Goal: Task Accomplishment & Management: Complete application form

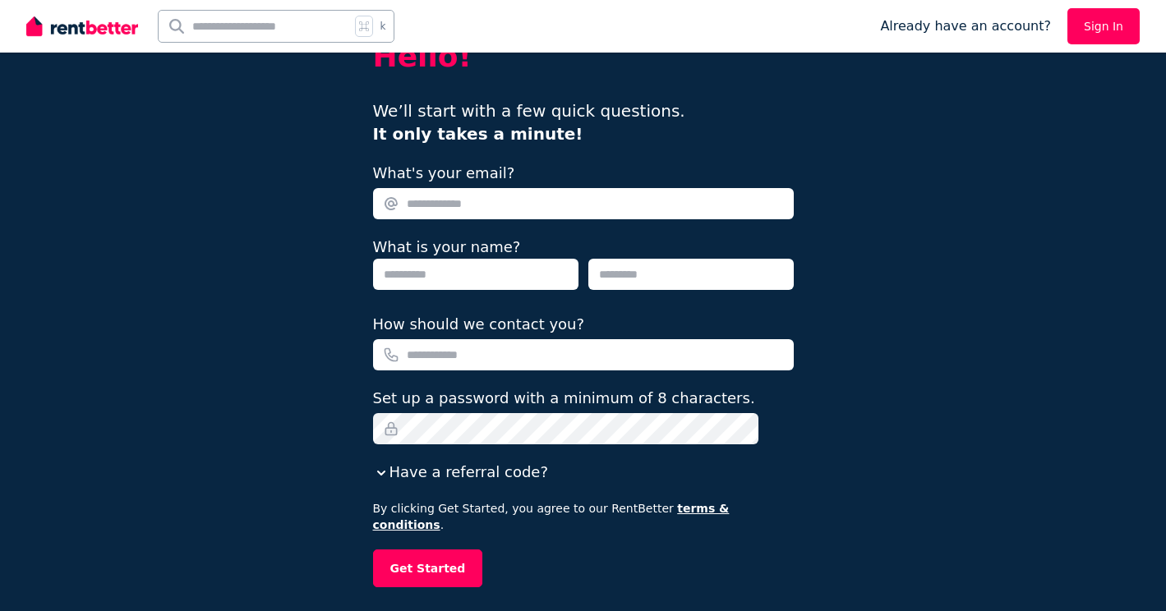
scroll to position [68, 0]
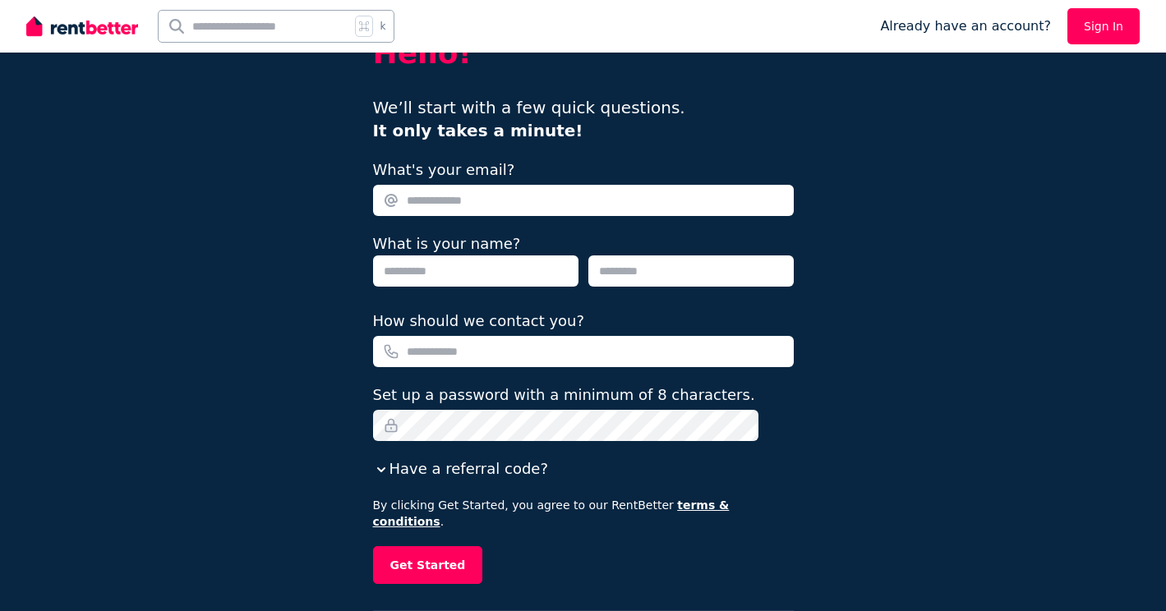
click at [469, 202] on input "What's your email?" at bounding box center [583, 200] width 421 height 31
type input "**********"
type input "*******"
click at [683, 273] on input "text" at bounding box center [690, 271] width 205 height 31
type input "*******"
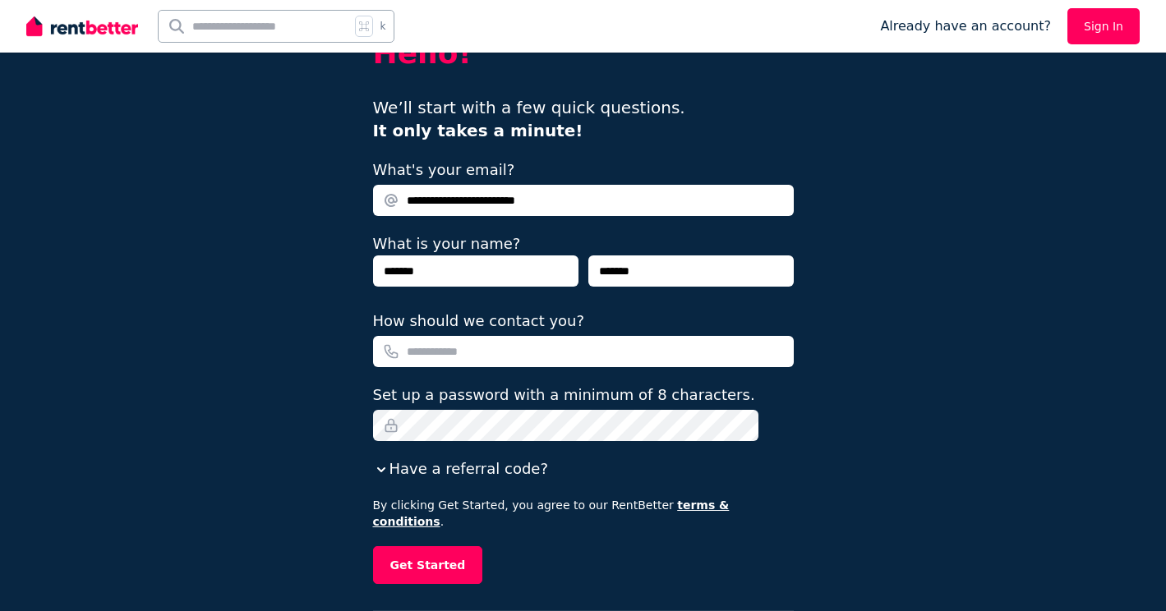
click at [635, 352] on input "How should we contact you?" at bounding box center [583, 351] width 421 height 31
click at [389, 469] on icon "button" at bounding box center [381, 470] width 16 height 16
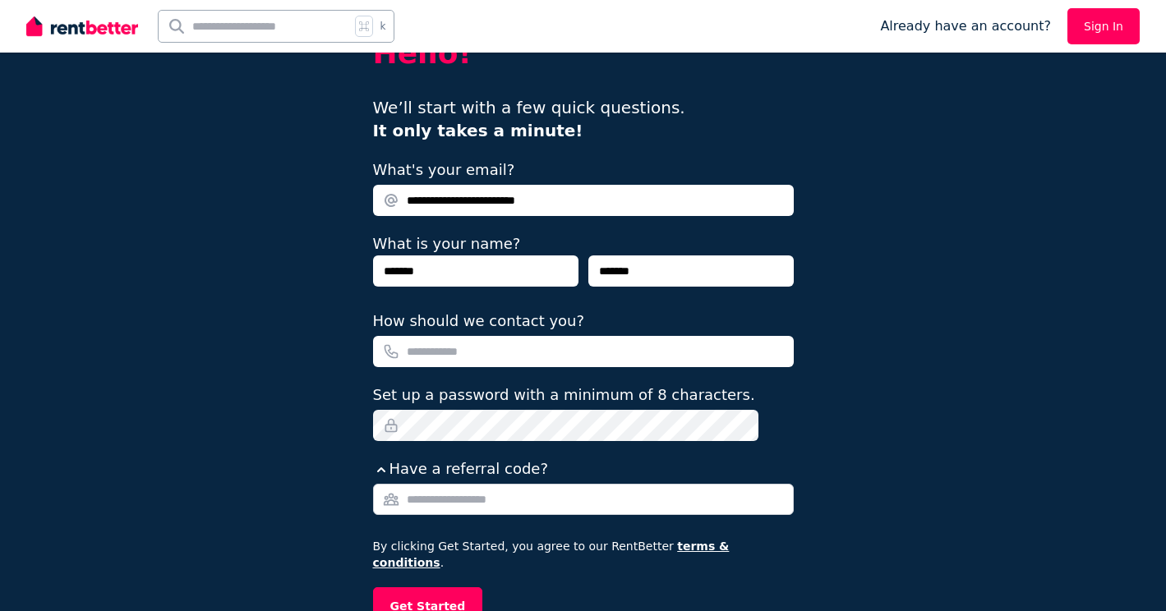
click at [389, 467] on icon "button" at bounding box center [381, 470] width 16 height 16
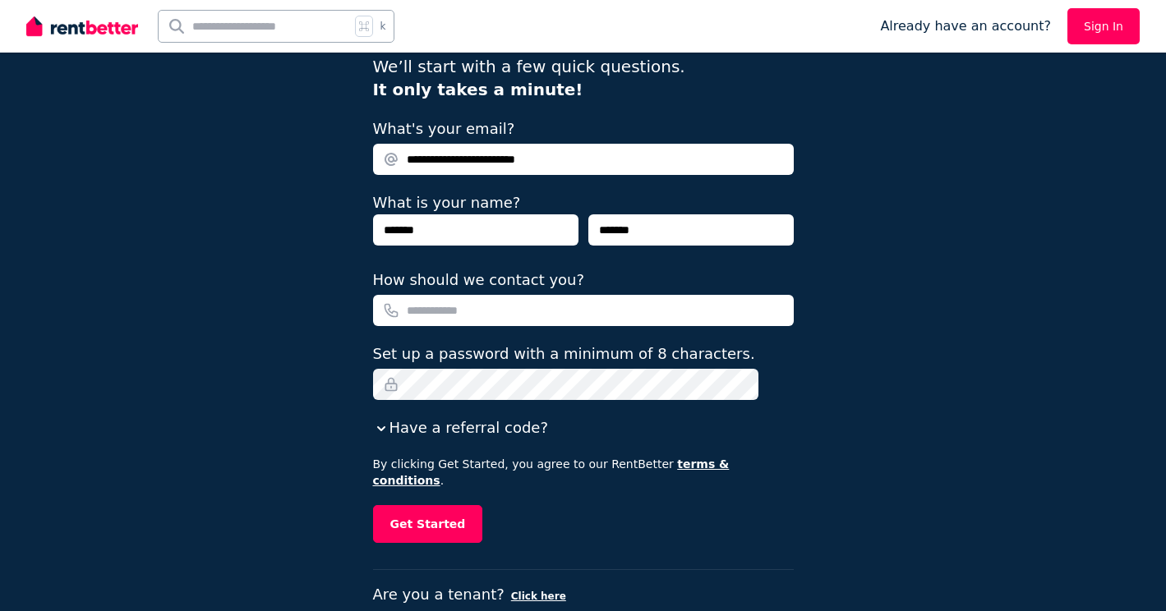
scroll to position [127, 0]
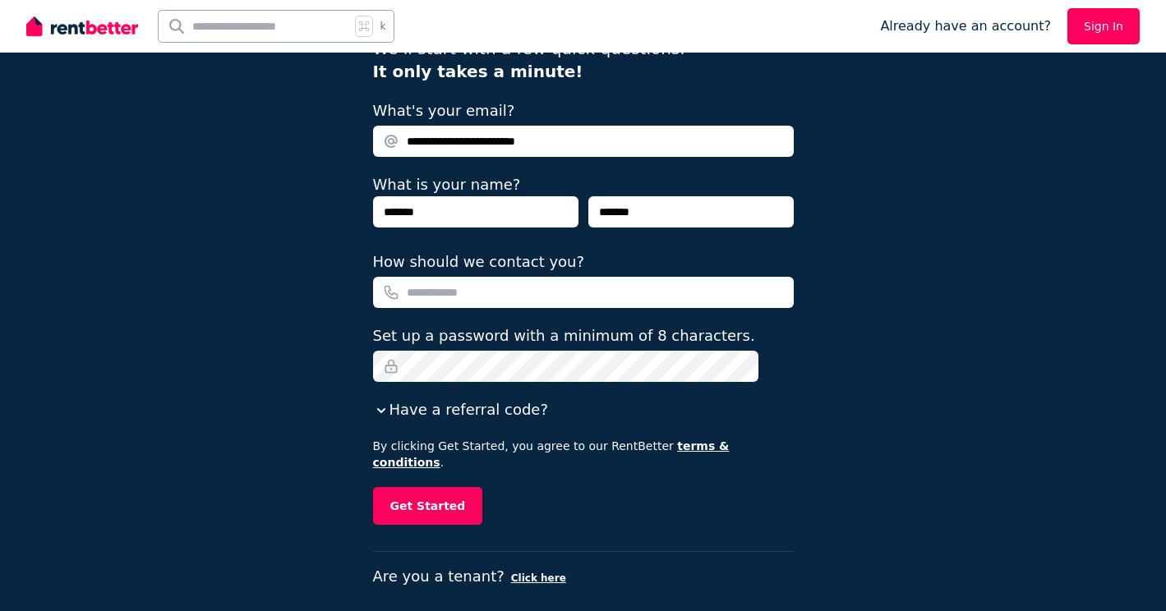
click at [465, 294] on input "How should we contact you?" at bounding box center [583, 292] width 421 height 31
type input "**********"
click at [453, 487] on button "Get Started" at bounding box center [428, 506] width 110 height 38
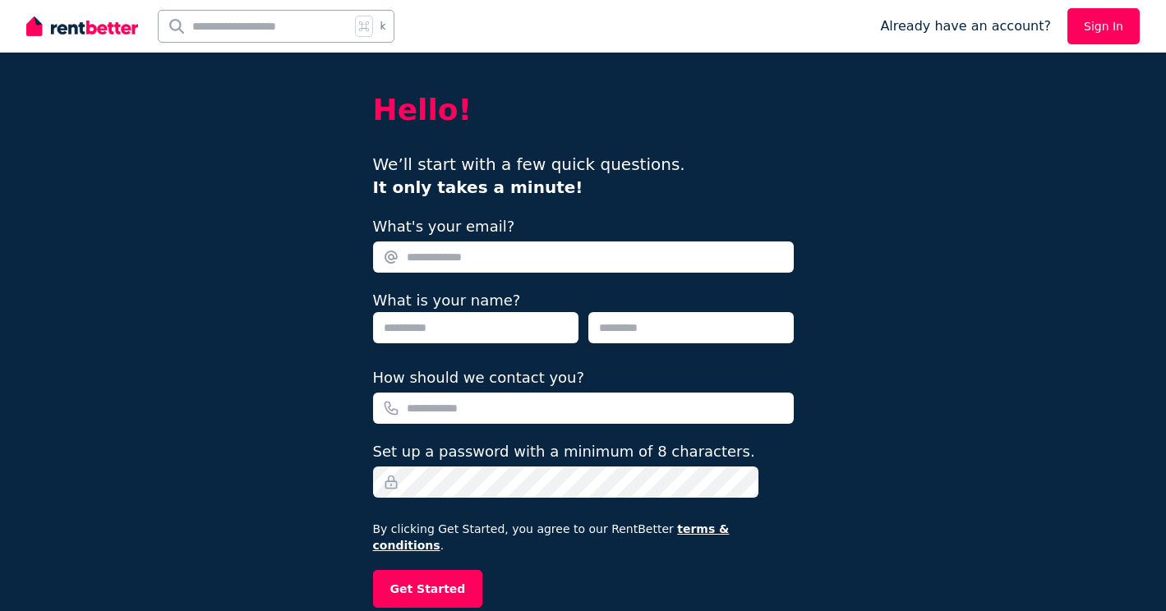
scroll to position [14, 0]
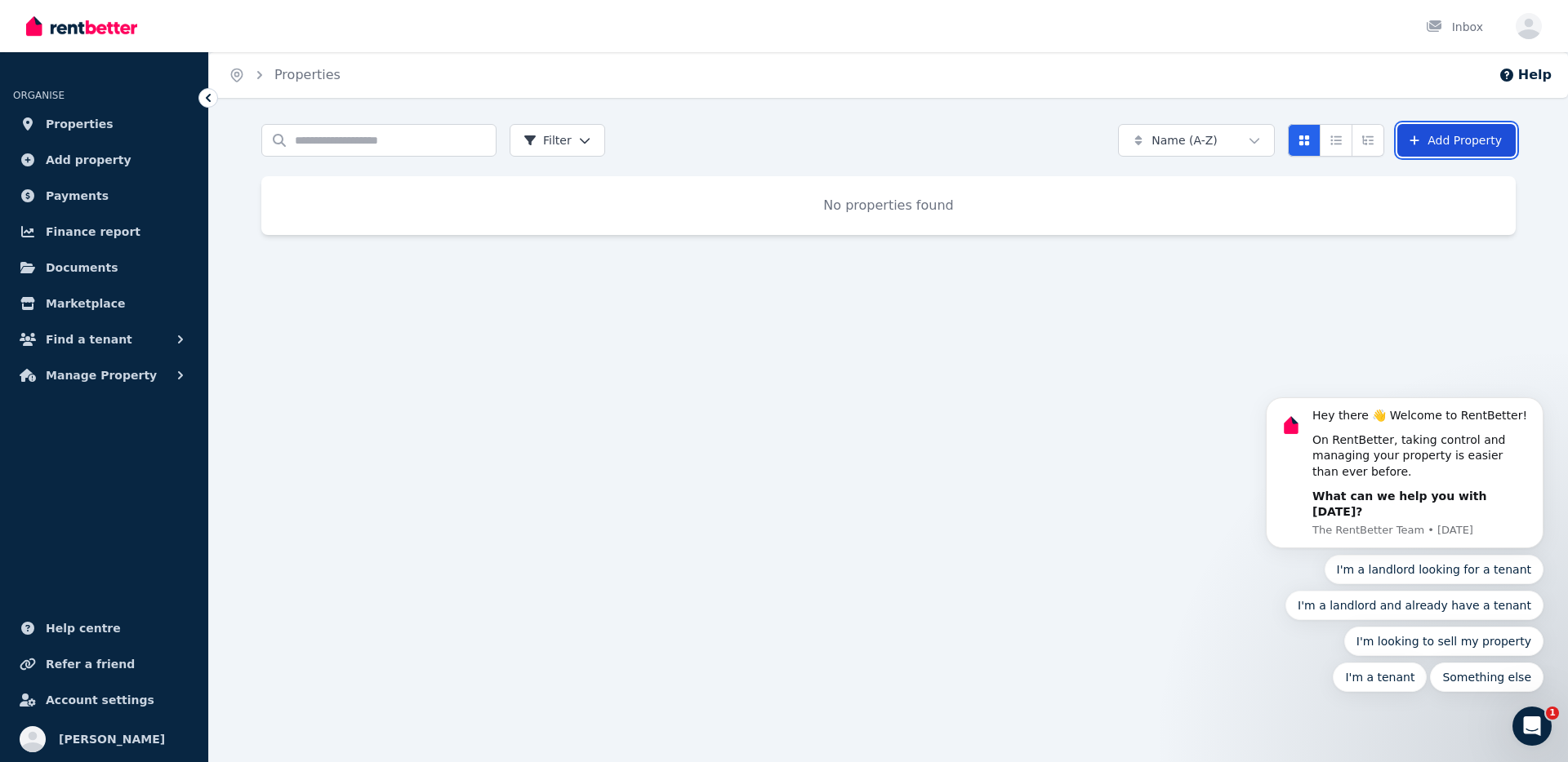
click at [1158, 145] on link "Add Property" at bounding box center [1456, 140] width 118 height 33
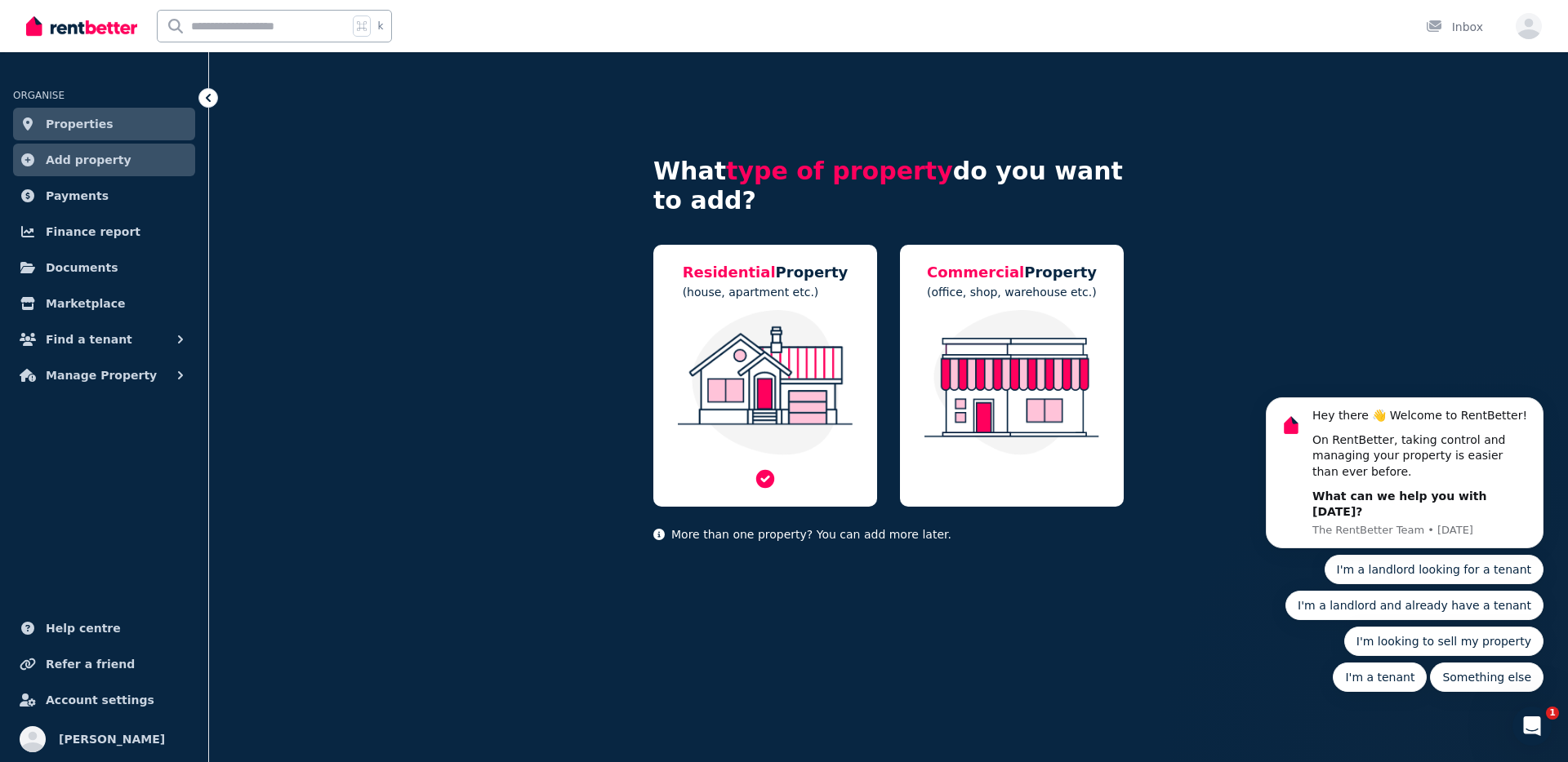
click at [757, 372] on img at bounding box center [765, 382] width 191 height 145
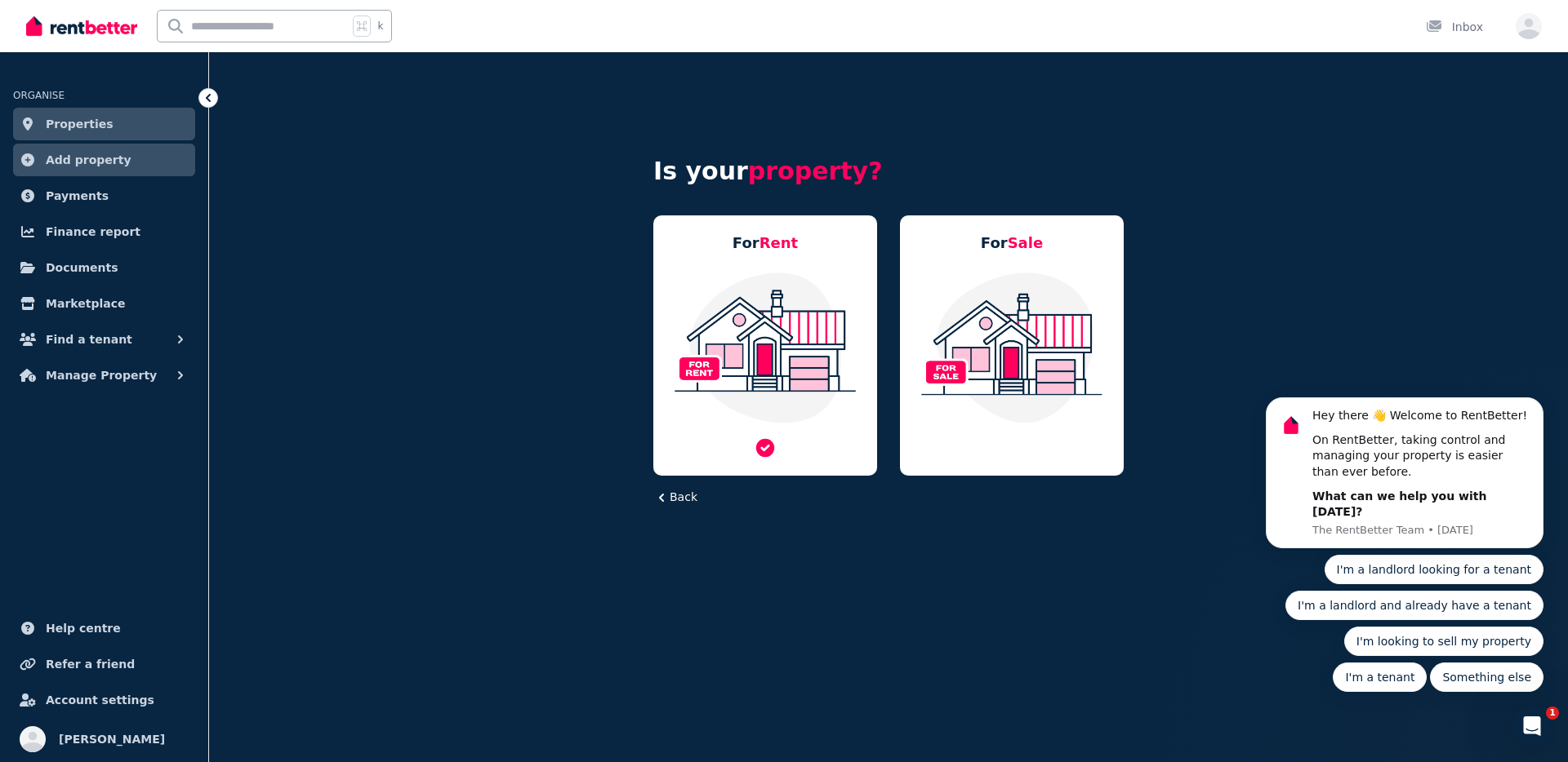
click at [757, 372] on img at bounding box center [765, 348] width 191 height 153
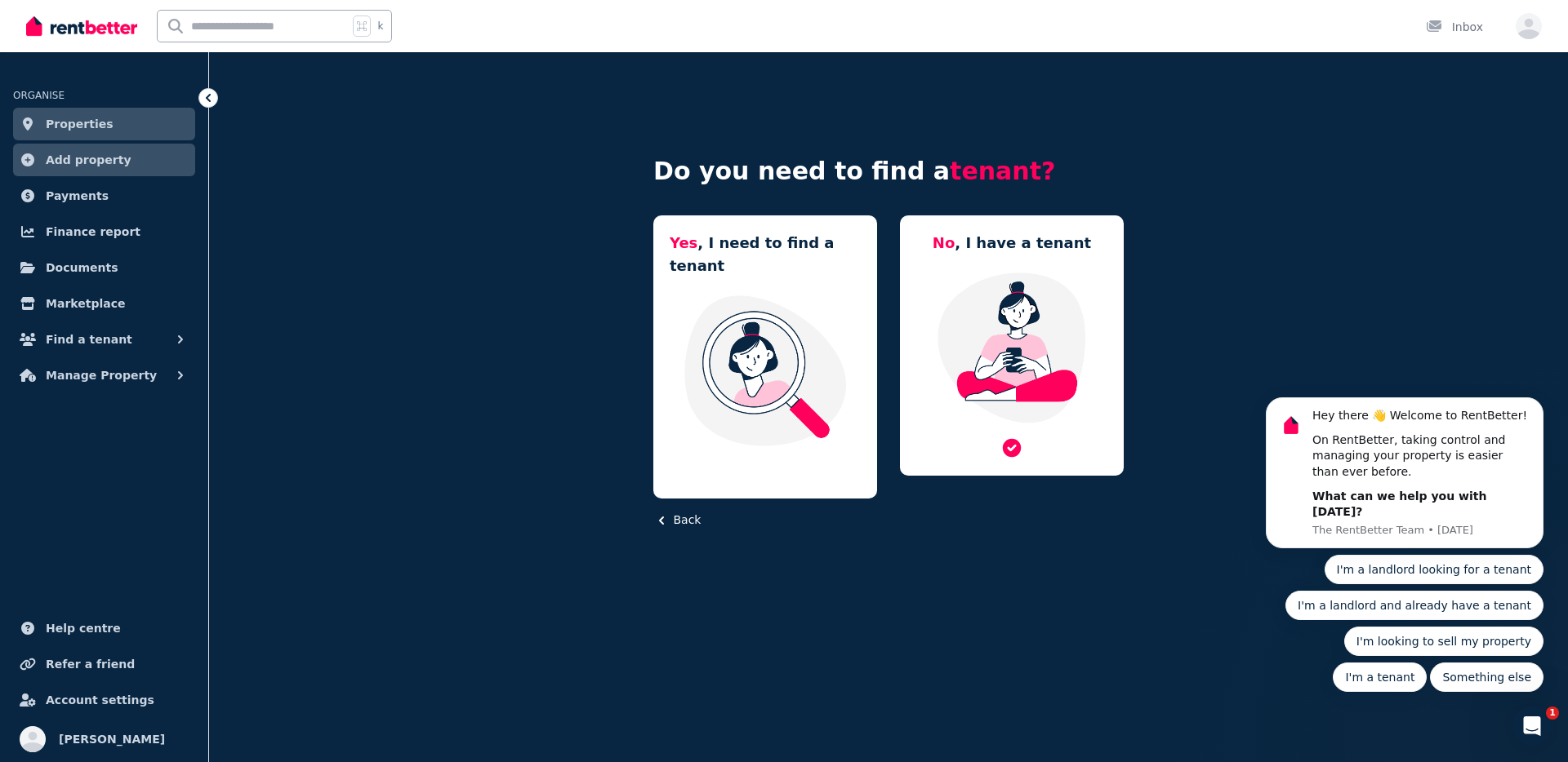
click at [935, 337] on img at bounding box center [1012, 348] width 191 height 153
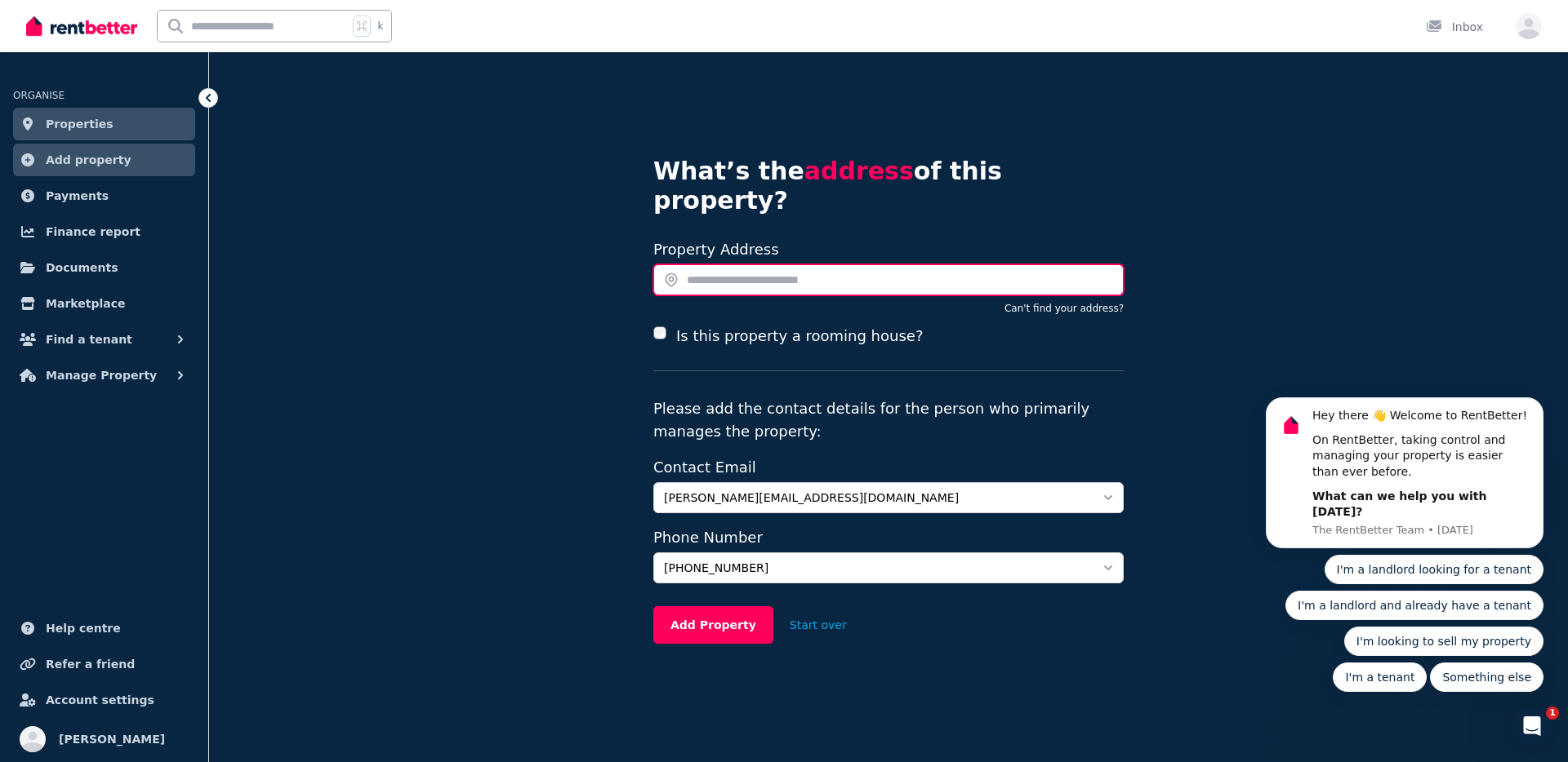
click at [703, 264] on input "text" at bounding box center [887, 279] width 470 height 31
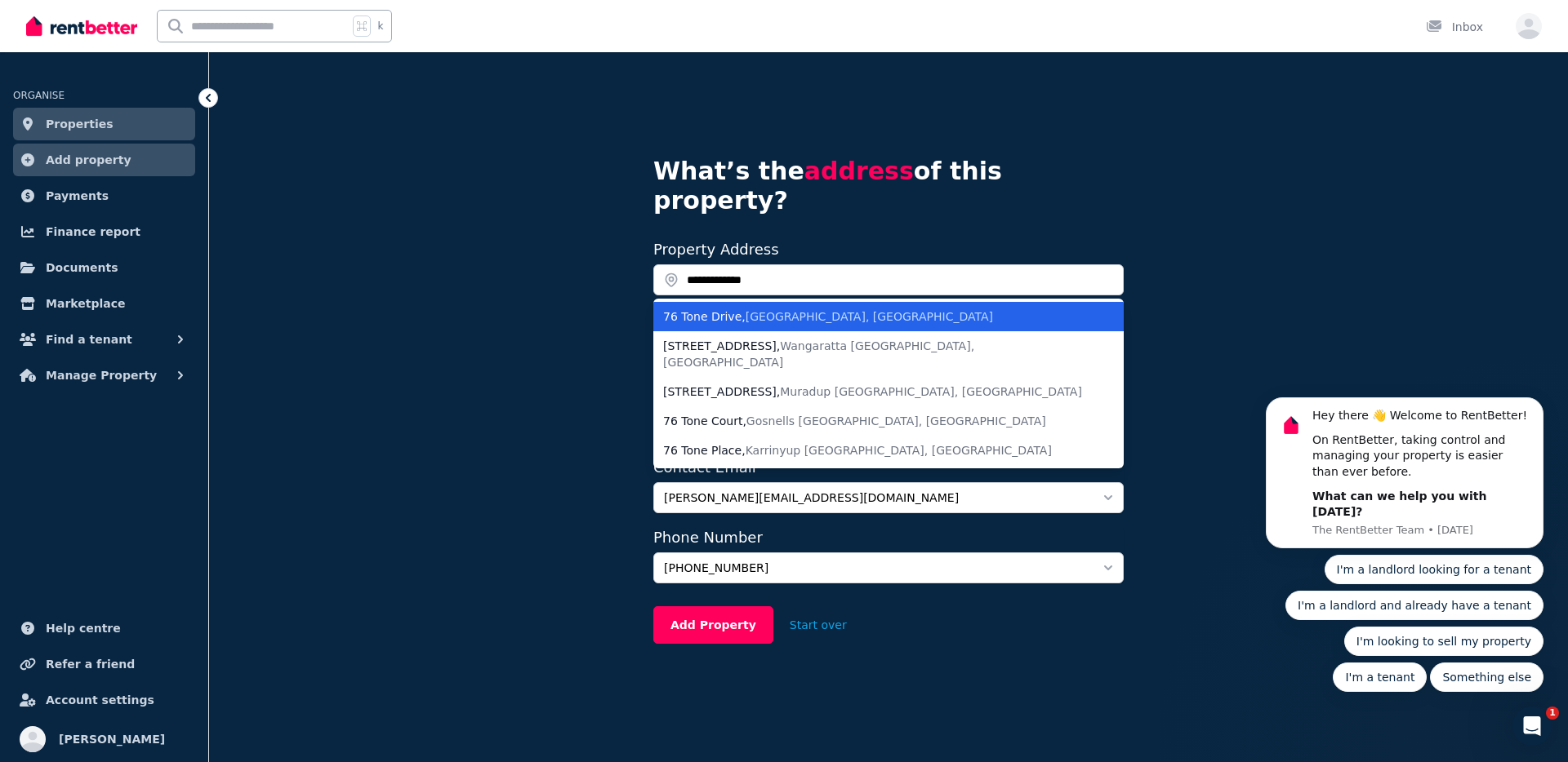
click at [757, 310] on span "Collingwood Park QLD, Australia" at bounding box center [868, 316] width 247 height 13
type input "**********"
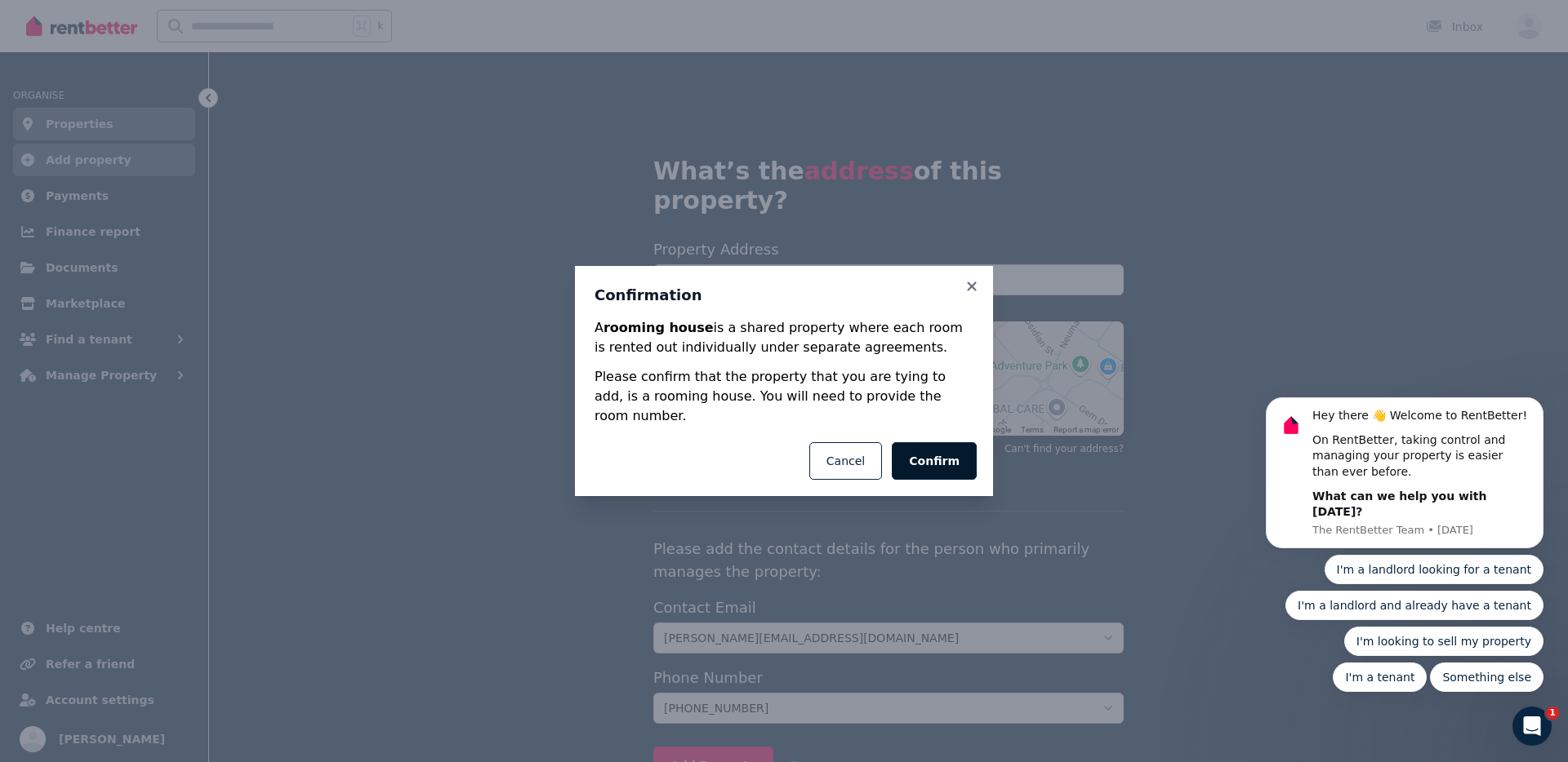
click at [920, 449] on button "Confirm" at bounding box center [933, 461] width 84 height 38
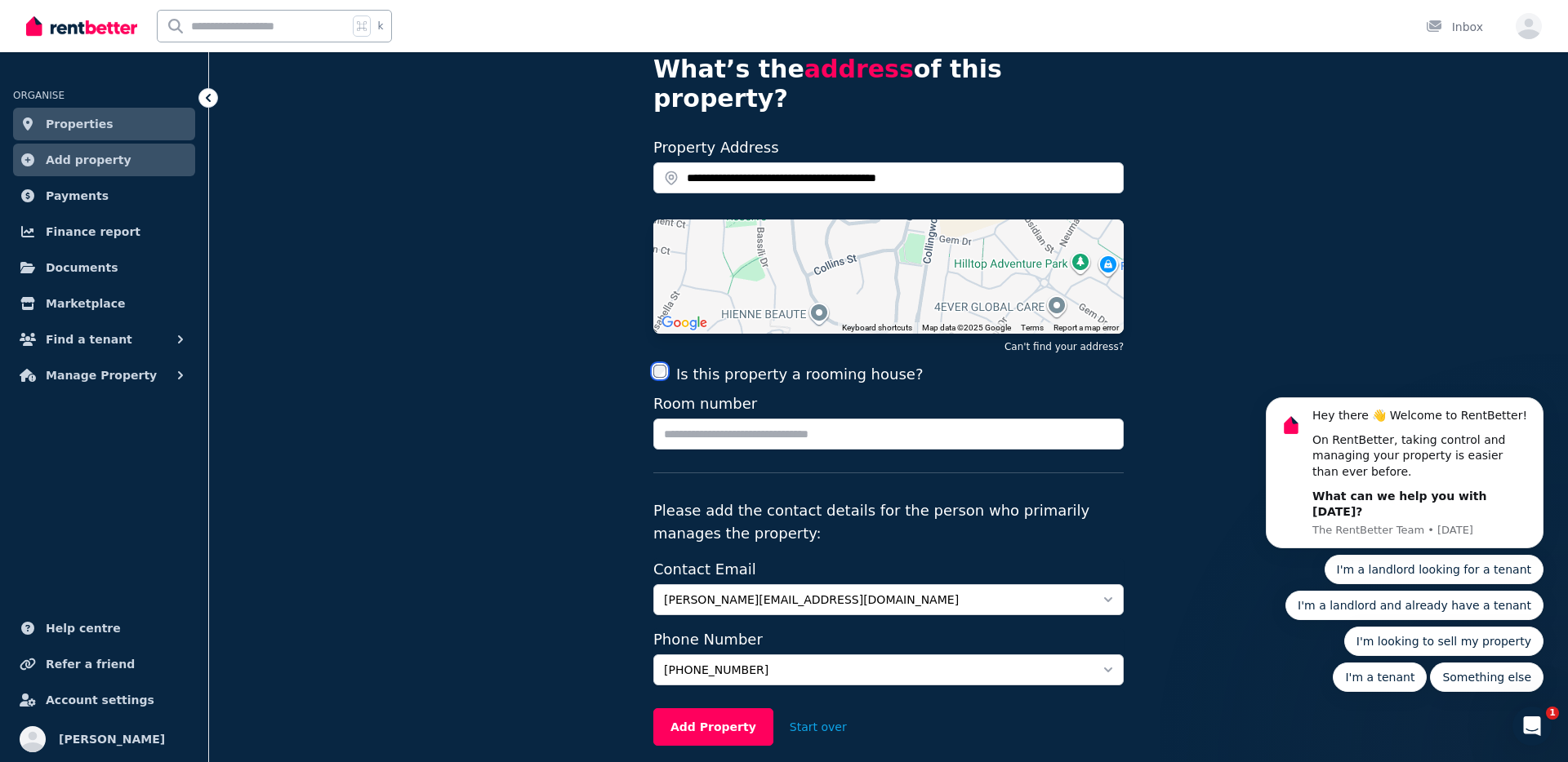
scroll to position [103, 0]
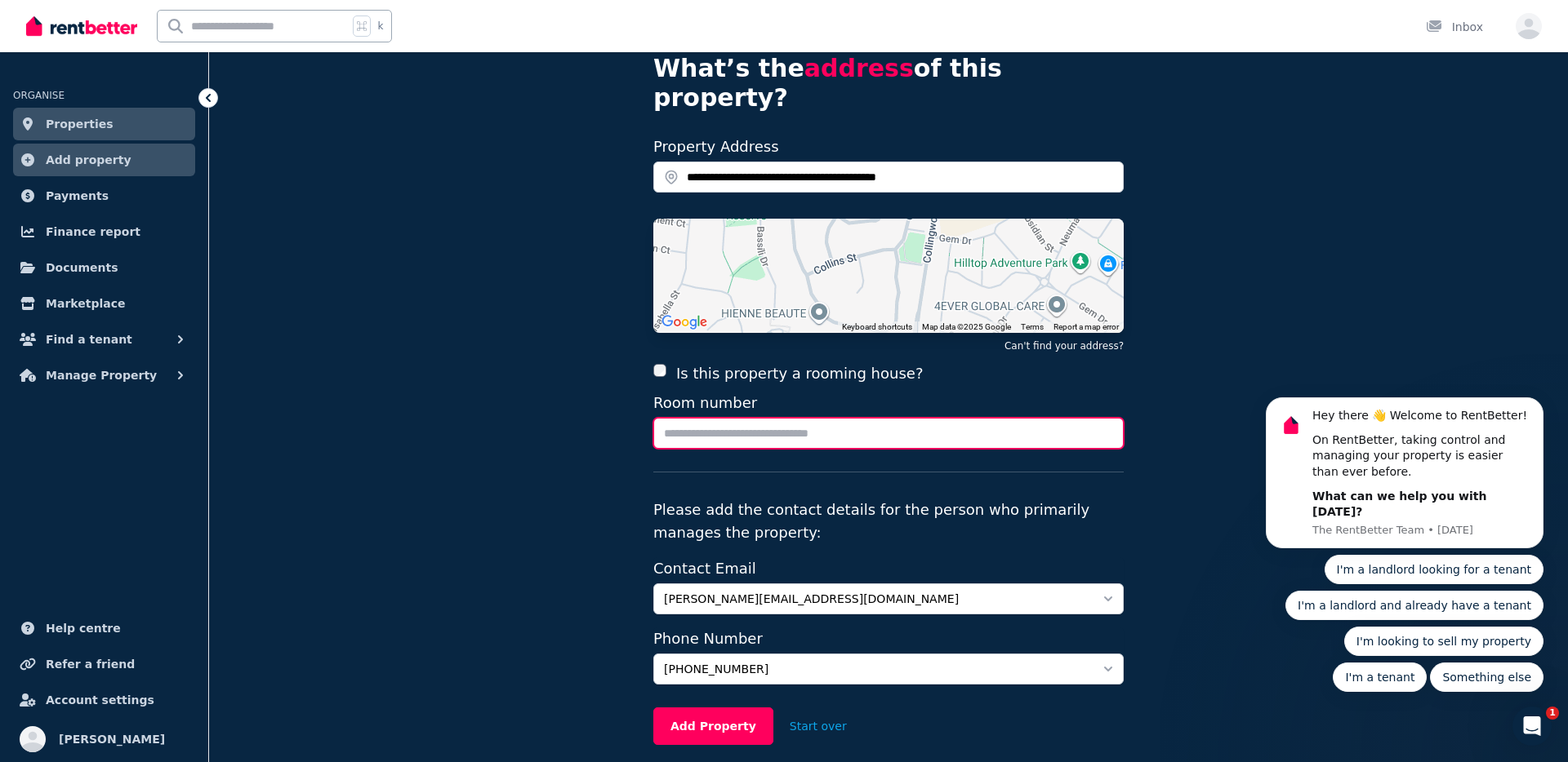
click at [734, 418] on input "Room number" at bounding box center [887, 433] width 470 height 31
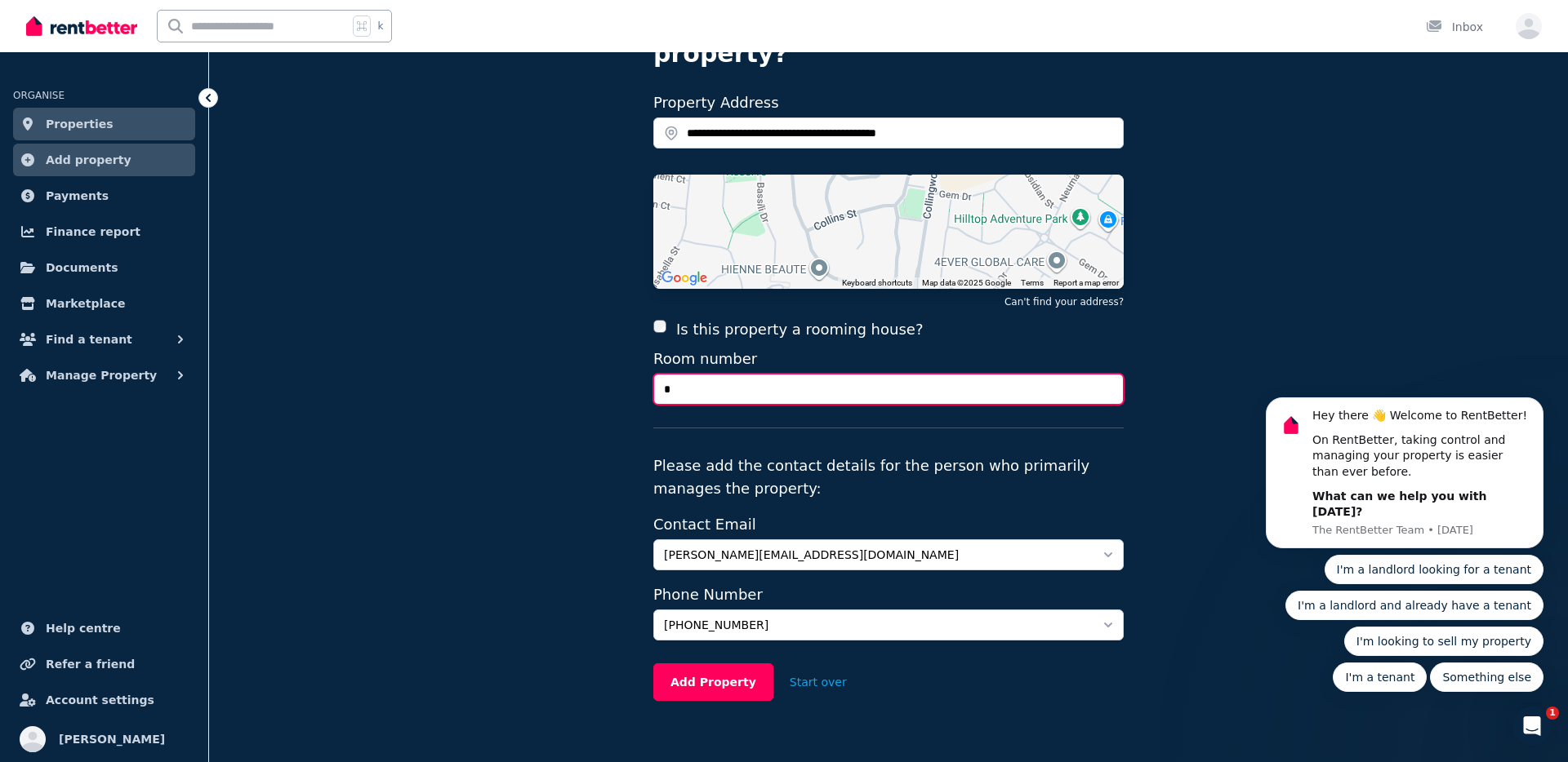
scroll to position [148, 0]
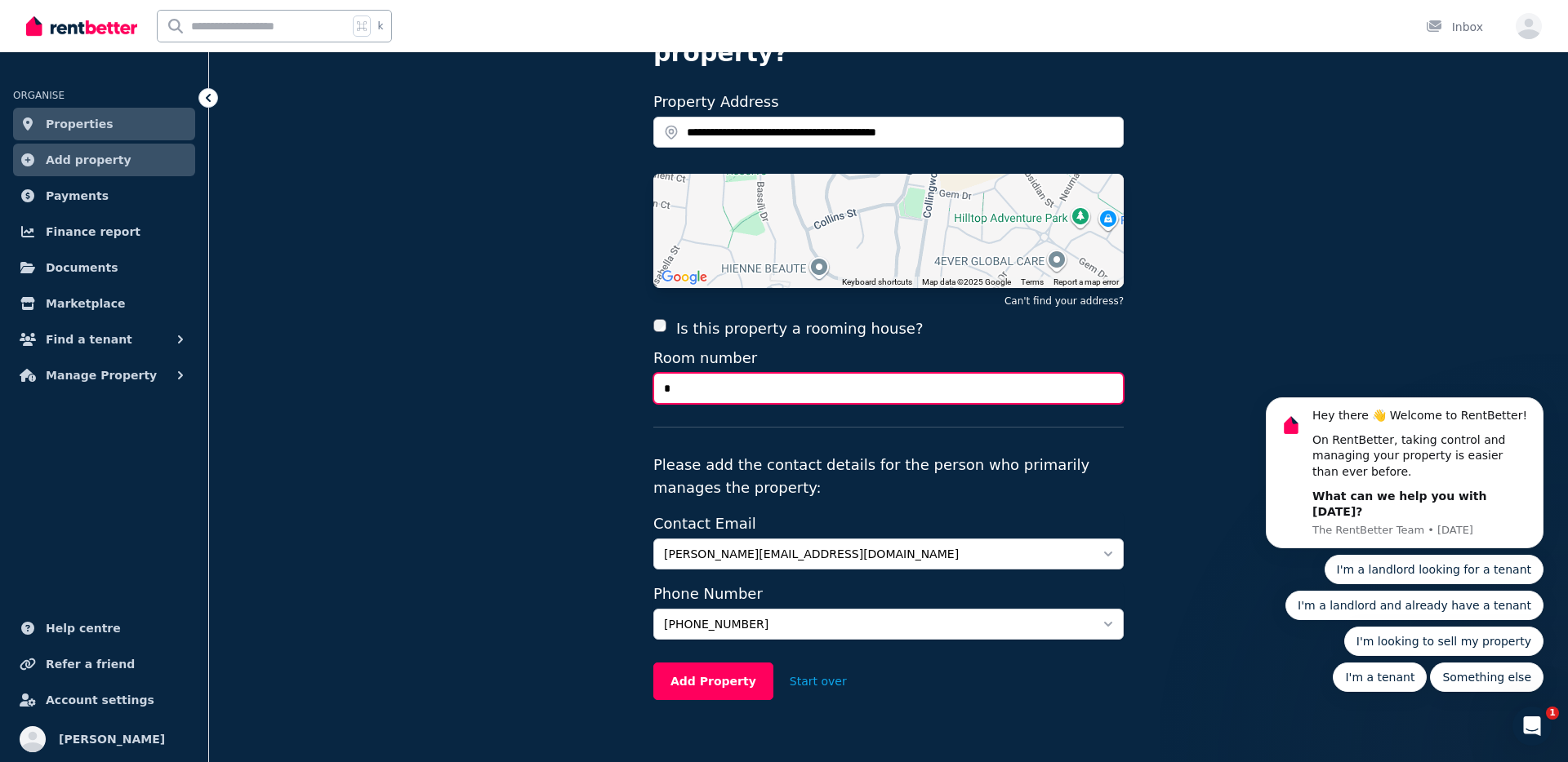
type input "*"
click at [836, 546] on span "caceres.ricardo1@gmail.com" at bounding box center [876, 554] width 426 height 16
click at [827, 546] on span "caceres.ricardo1@gmail.com" at bounding box center [876, 554] width 426 height 16
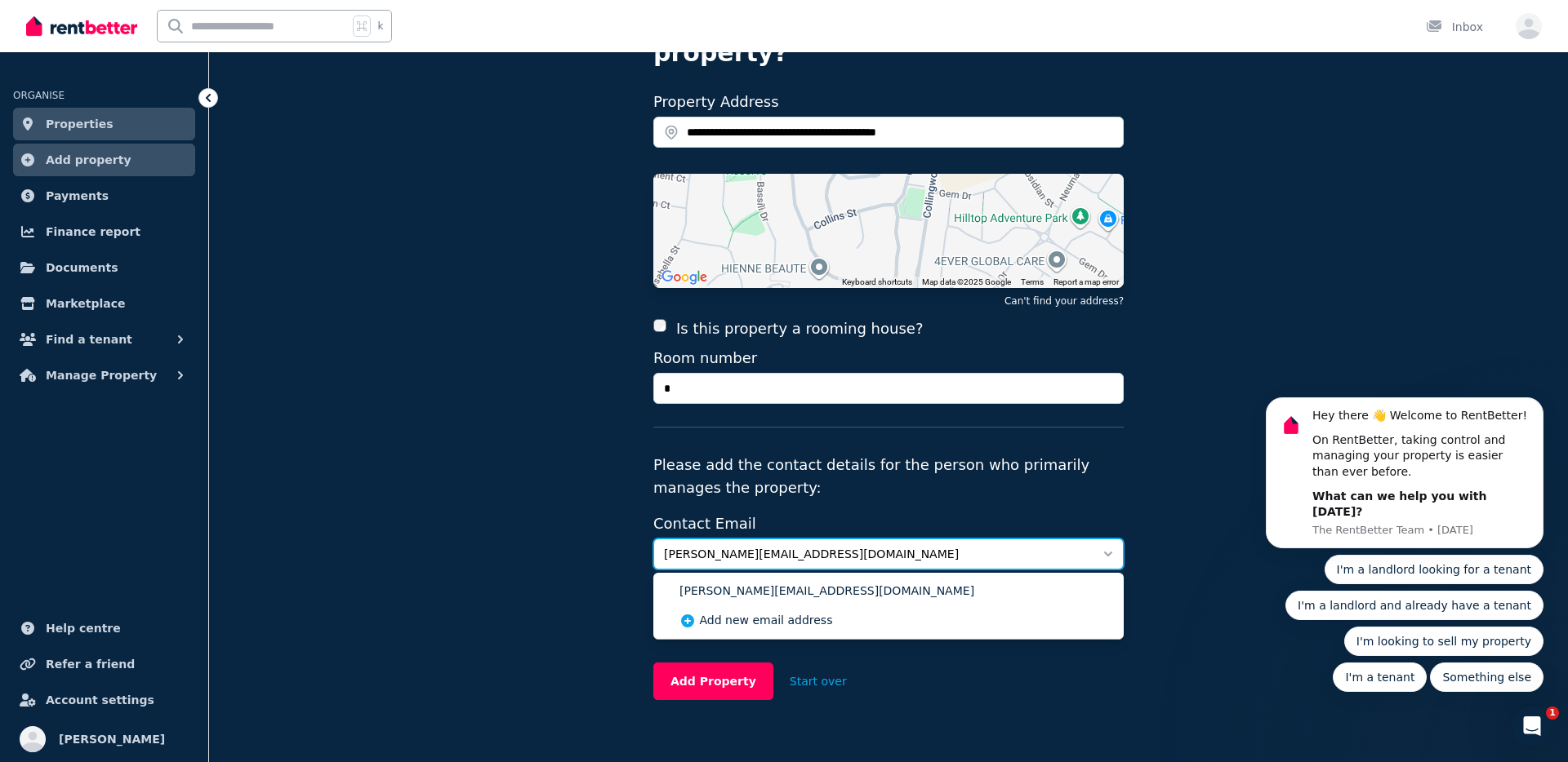
click at [827, 546] on span "caceres.ricardo1@gmail.com" at bounding box center [876, 554] width 426 height 16
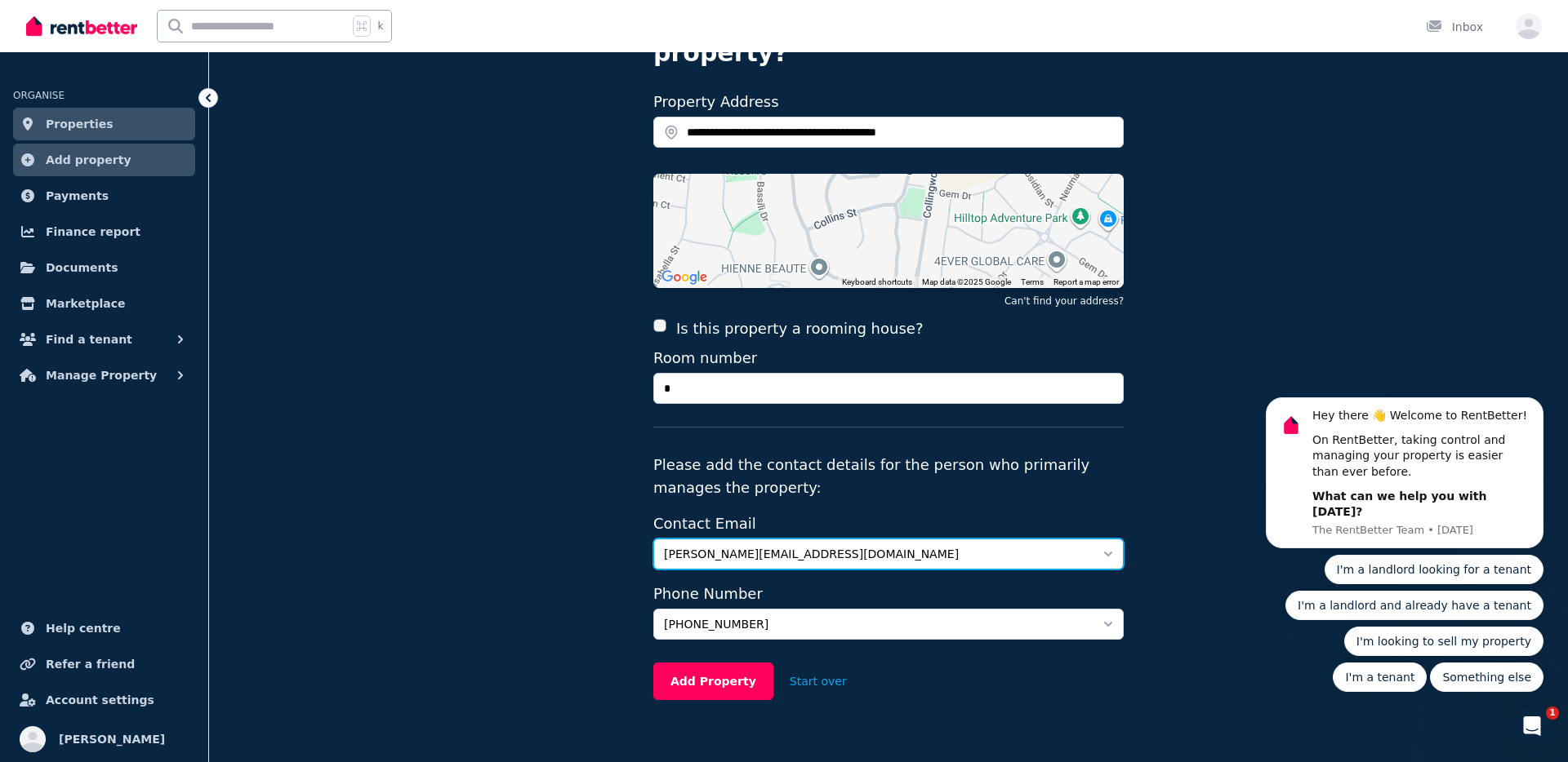
click at [827, 546] on span "caceres.ricardo1@gmail.com" at bounding box center [876, 554] width 426 height 16
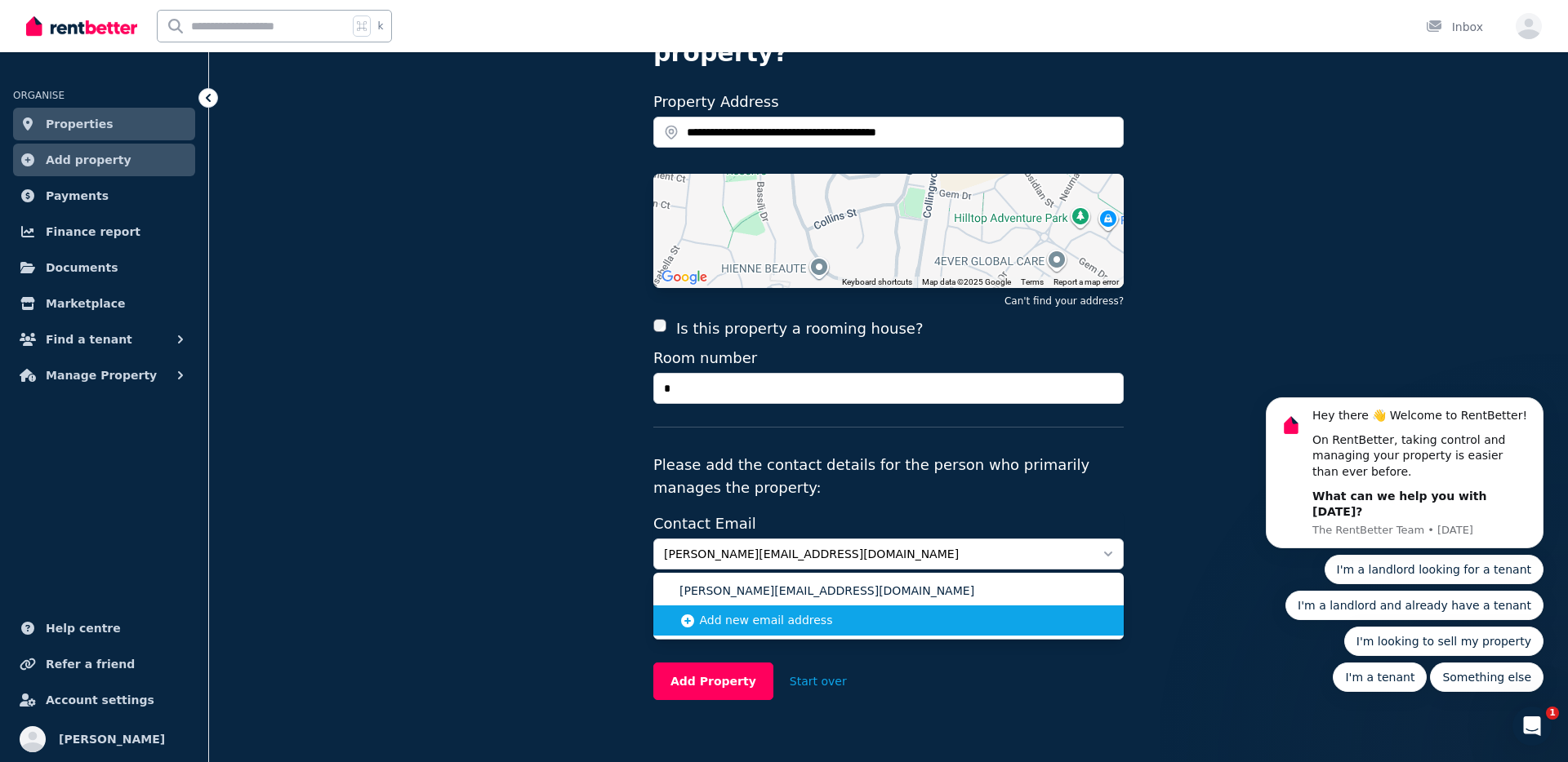
click at [796, 606] on li "Add new email address" at bounding box center [887, 621] width 470 height 30
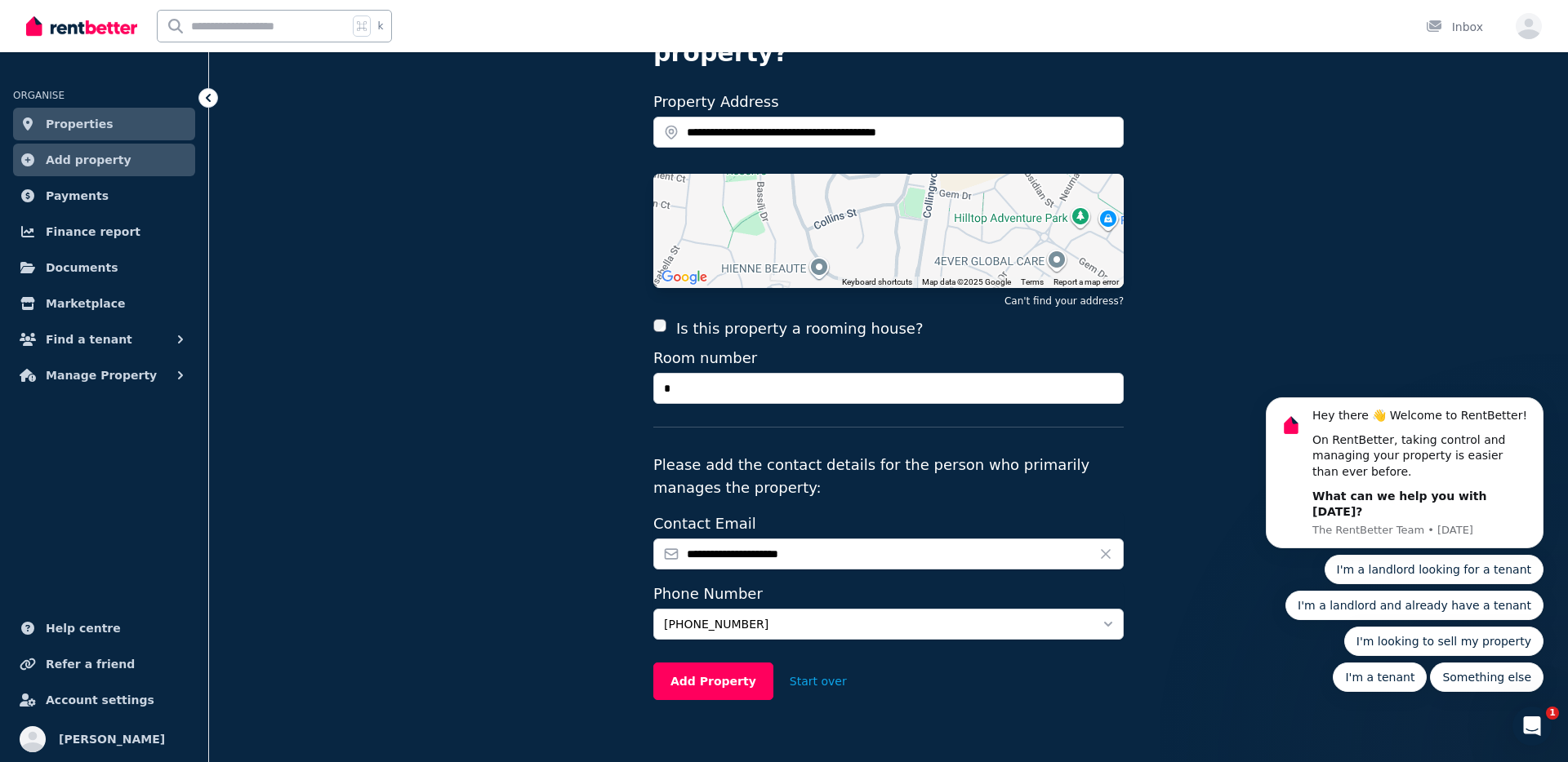
type input "**********"
click at [767, 606] on span "+61422053753" at bounding box center [876, 624] width 426 height 16
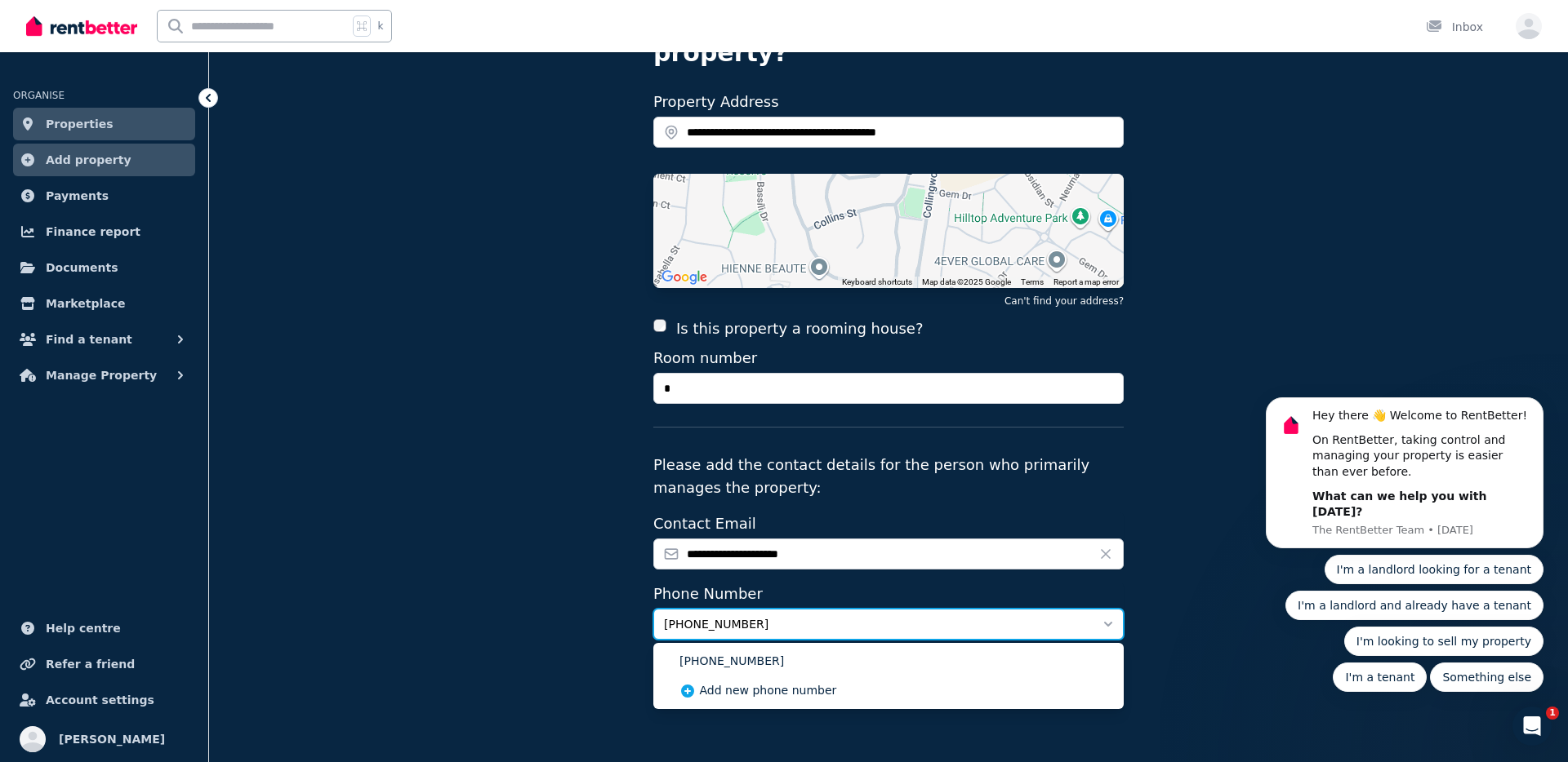
click at [748, 606] on span "+61422053753" at bounding box center [876, 624] width 426 height 16
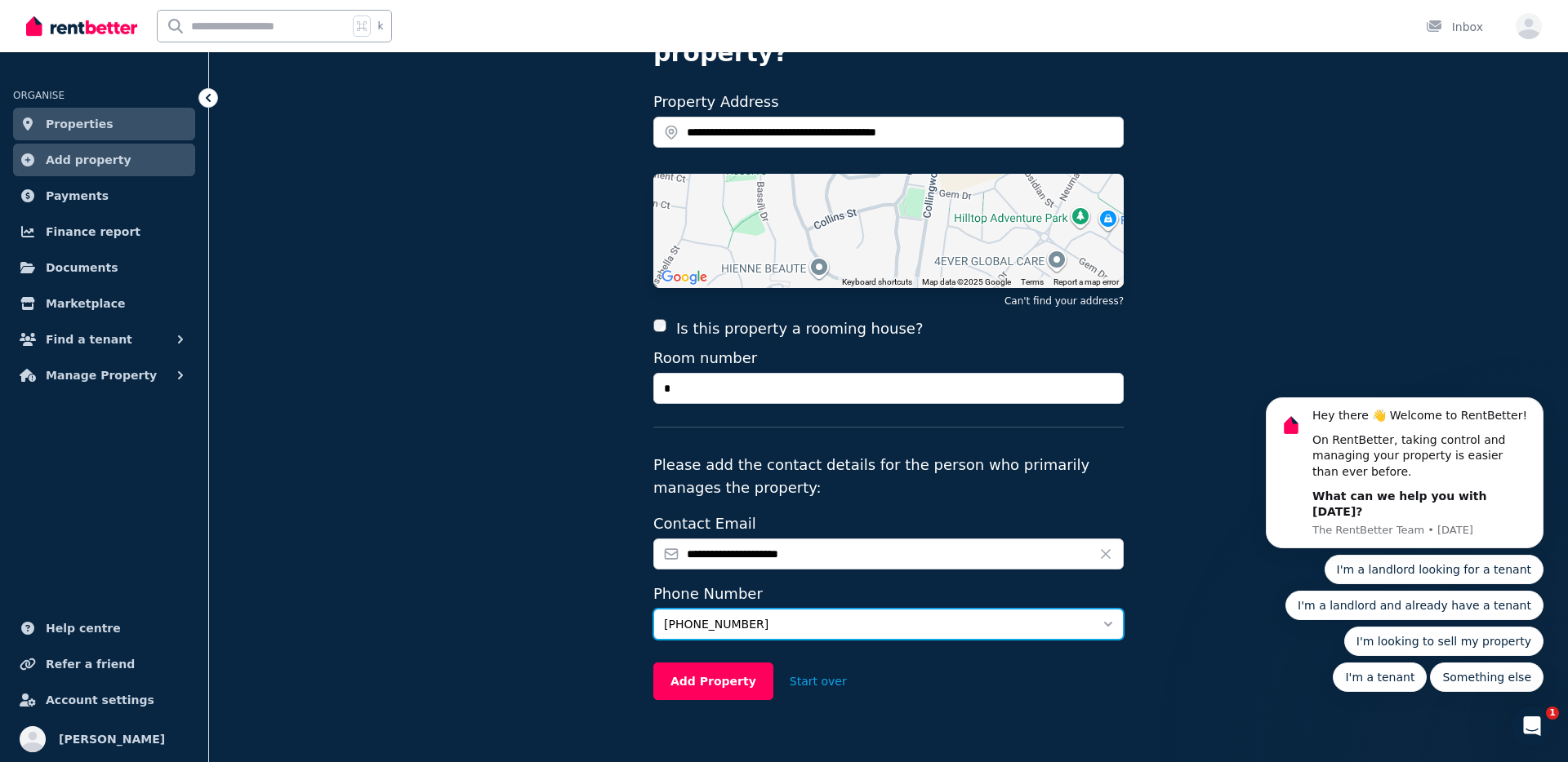
click at [754, 606] on span "+61422053753" at bounding box center [876, 624] width 426 height 16
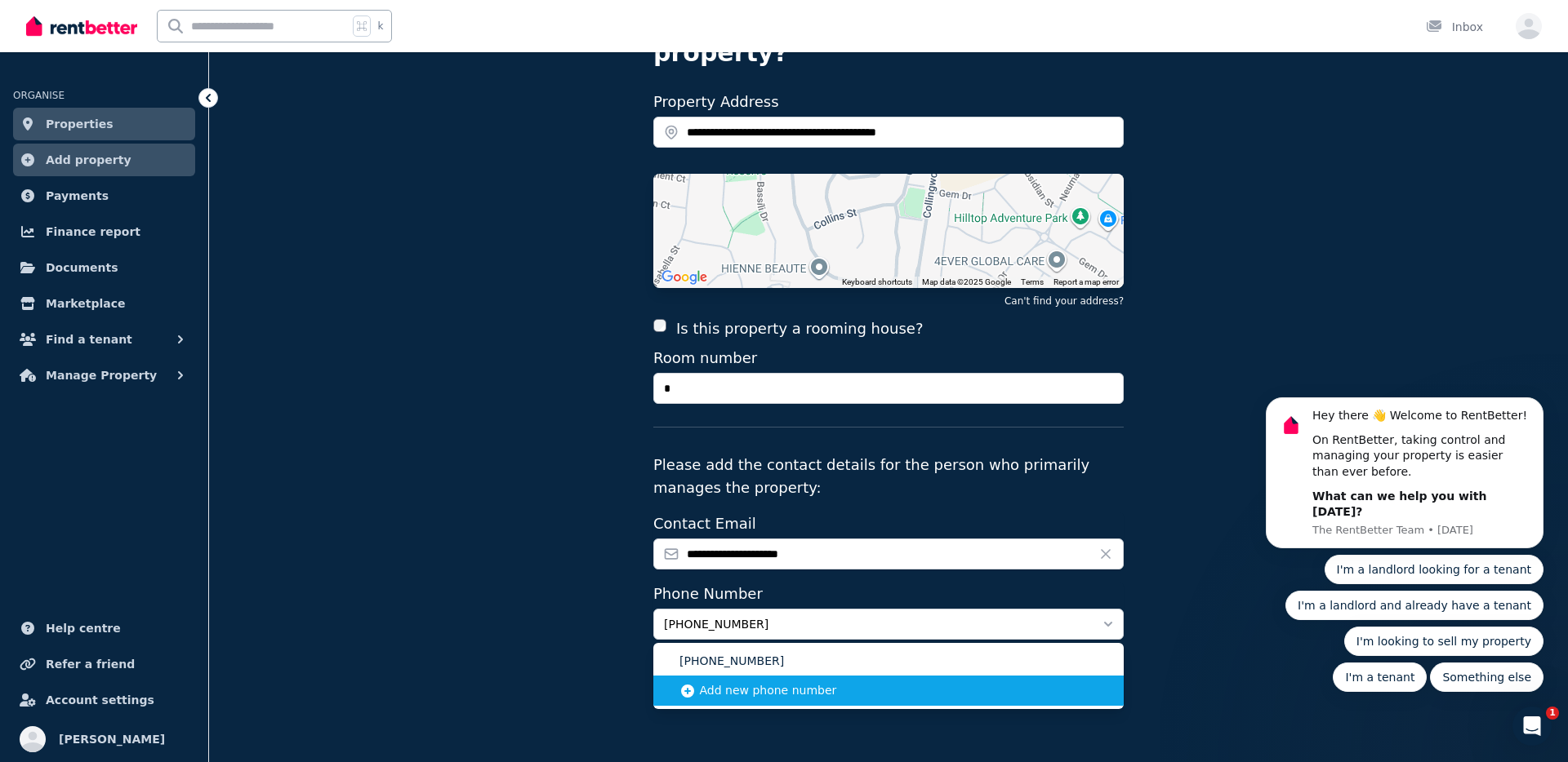
drag, startPoint x: 774, startPoint y: 665, endPoint x: 771, endPoint y: 654, distance: 11.4
click at [774, 606] on li "Add new phone number" at bounding box center [887, 690] width 470 height 30
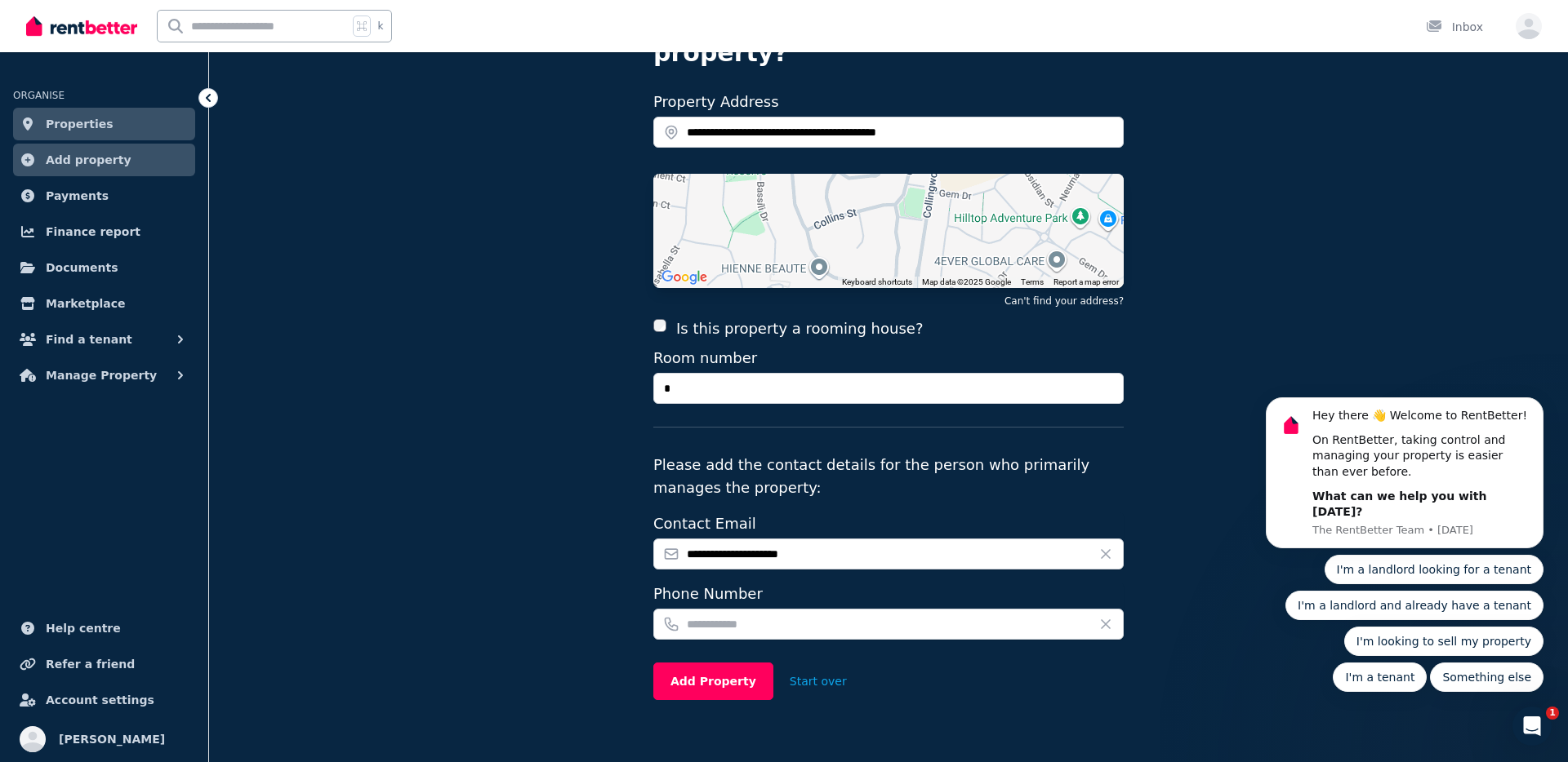
type input "*"
type input "**********"
click at [725, 373] on input "*" at bounding box center [887, 387] width 470 height 31
click at [707, 606] on button "Add Property" at bounding box center [712, 682] width 120 height 38
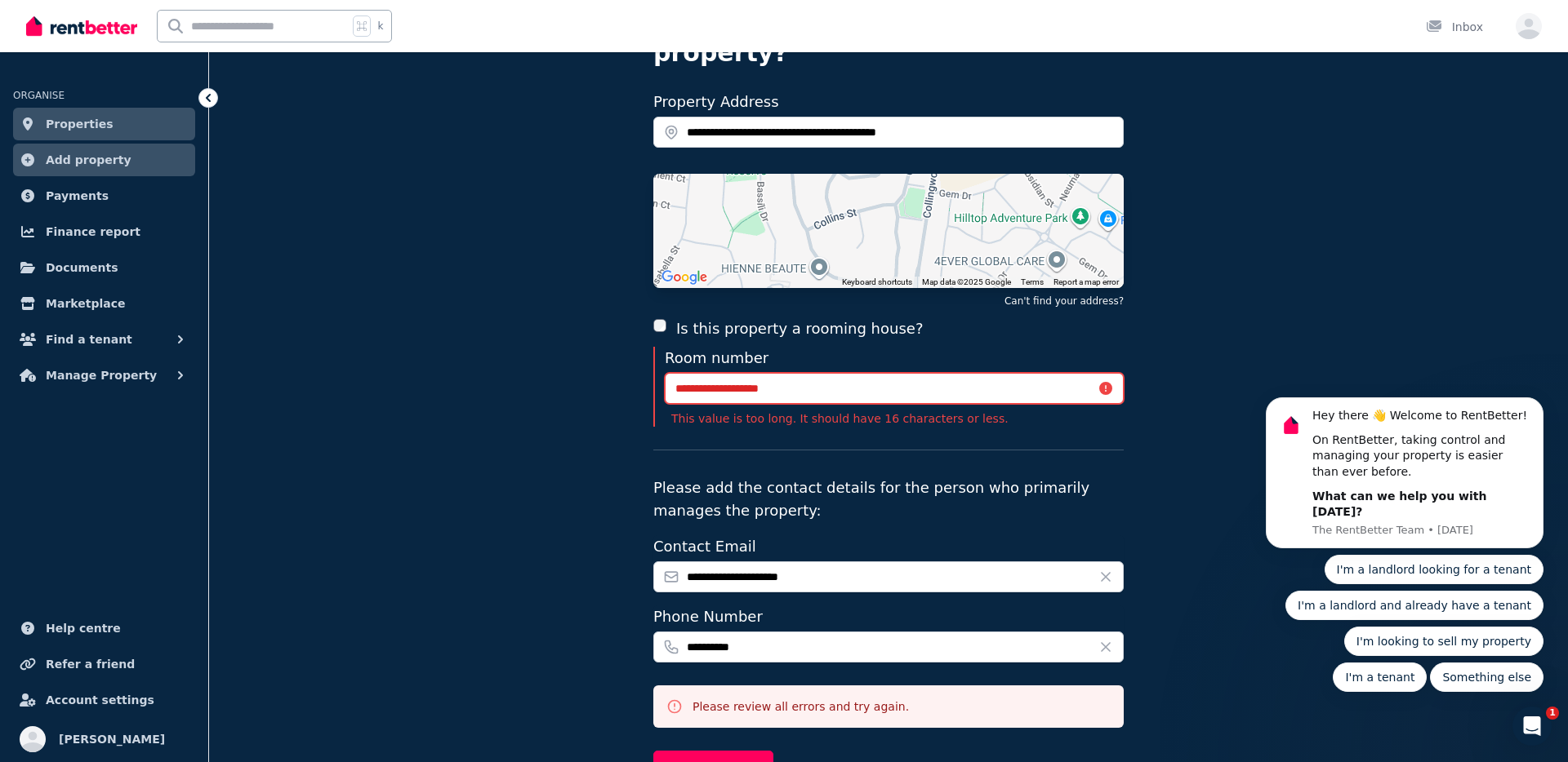
drag, startPoint x: 697, startPoint y: 360, endPoint x: 844, endPoint y: 362, distance: 147.0
click at [844, 373] on input "**********" at bounding box center [894, 387] width 459 height 31
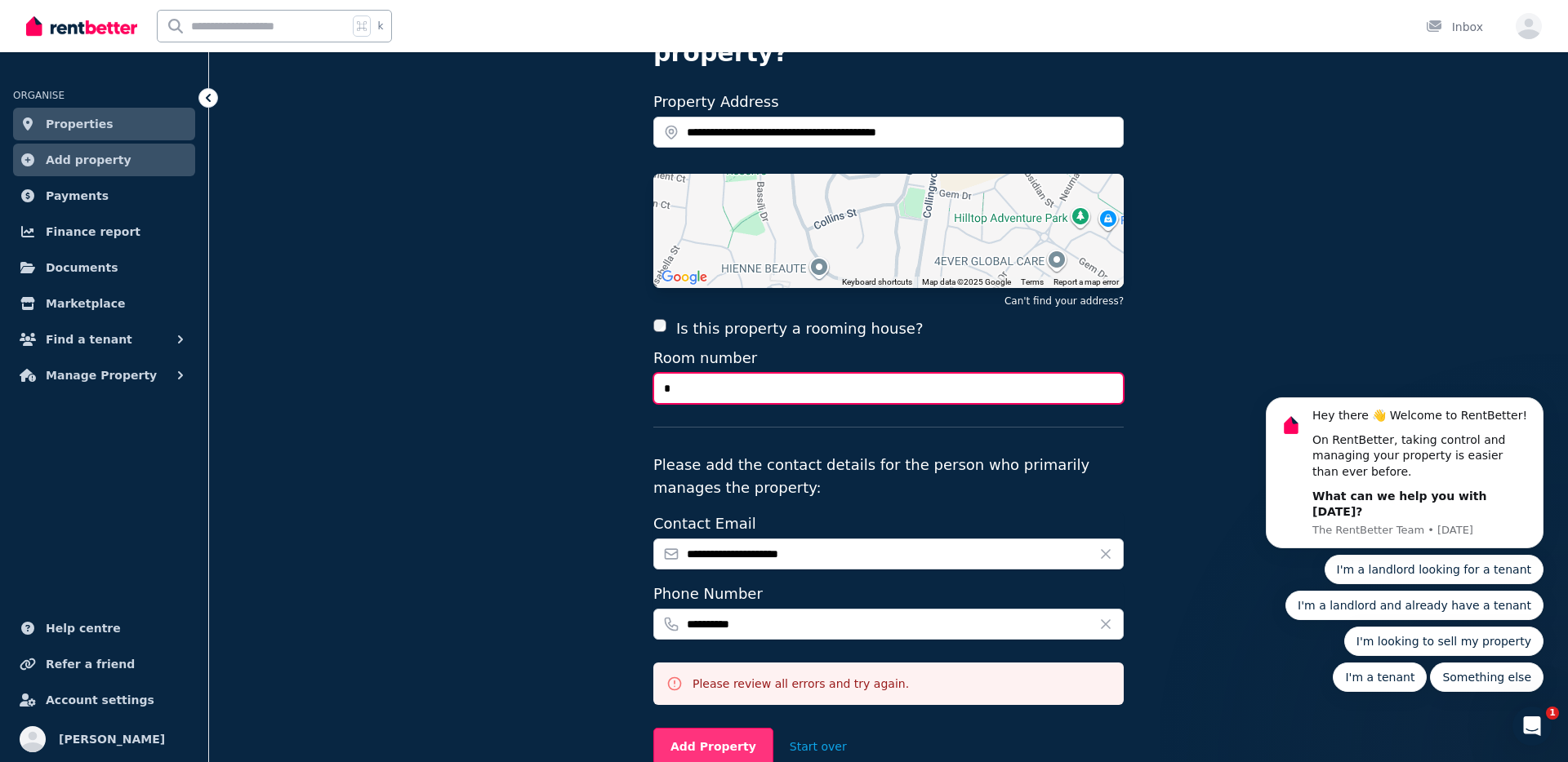
type input "*"
click at [697, 606] on button "Add Property" at bounding box center [712, 747] width 120 height 38
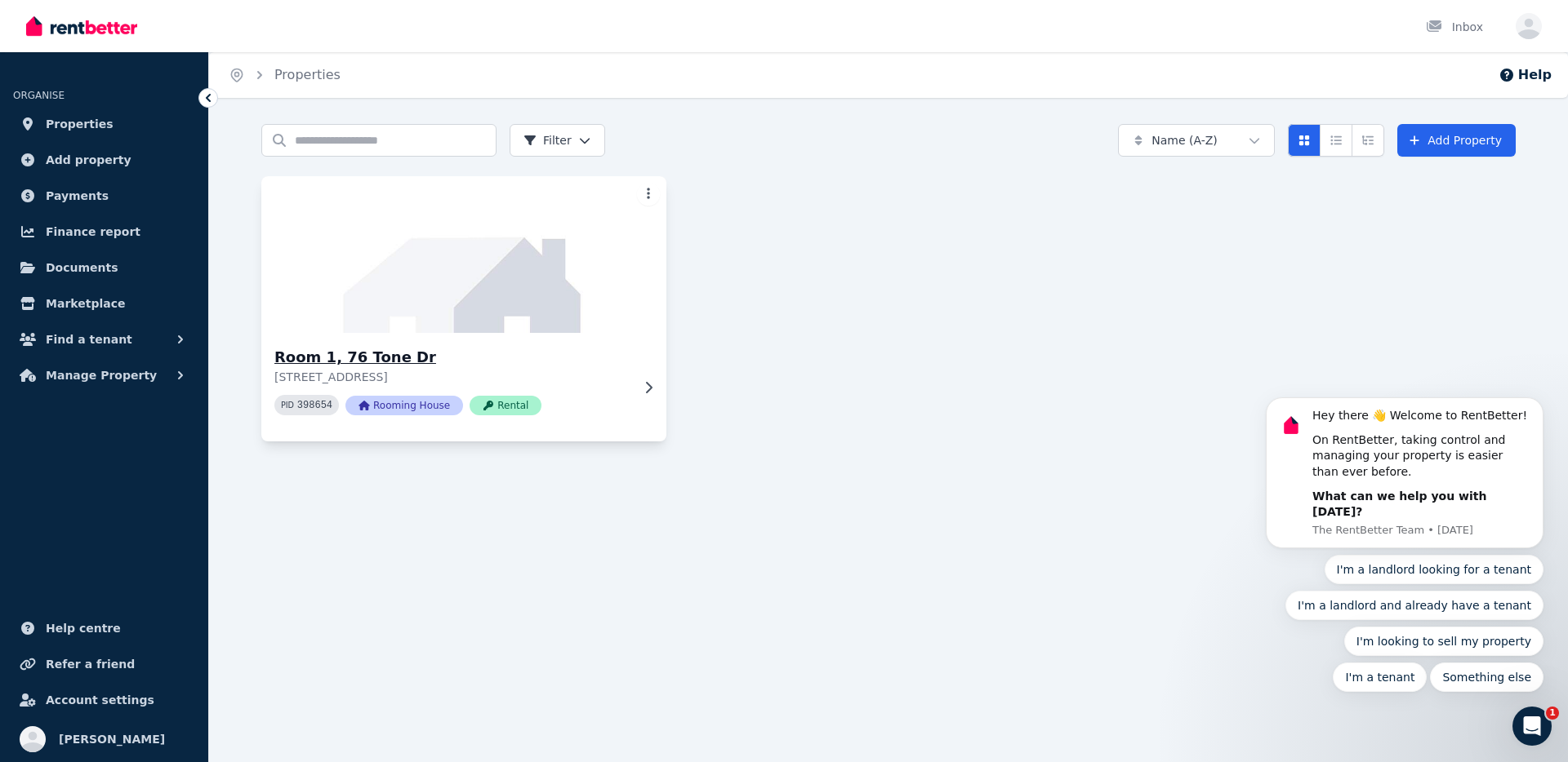
click at [428, 297] on img at bounding box center [464, 254] width 425 height 165
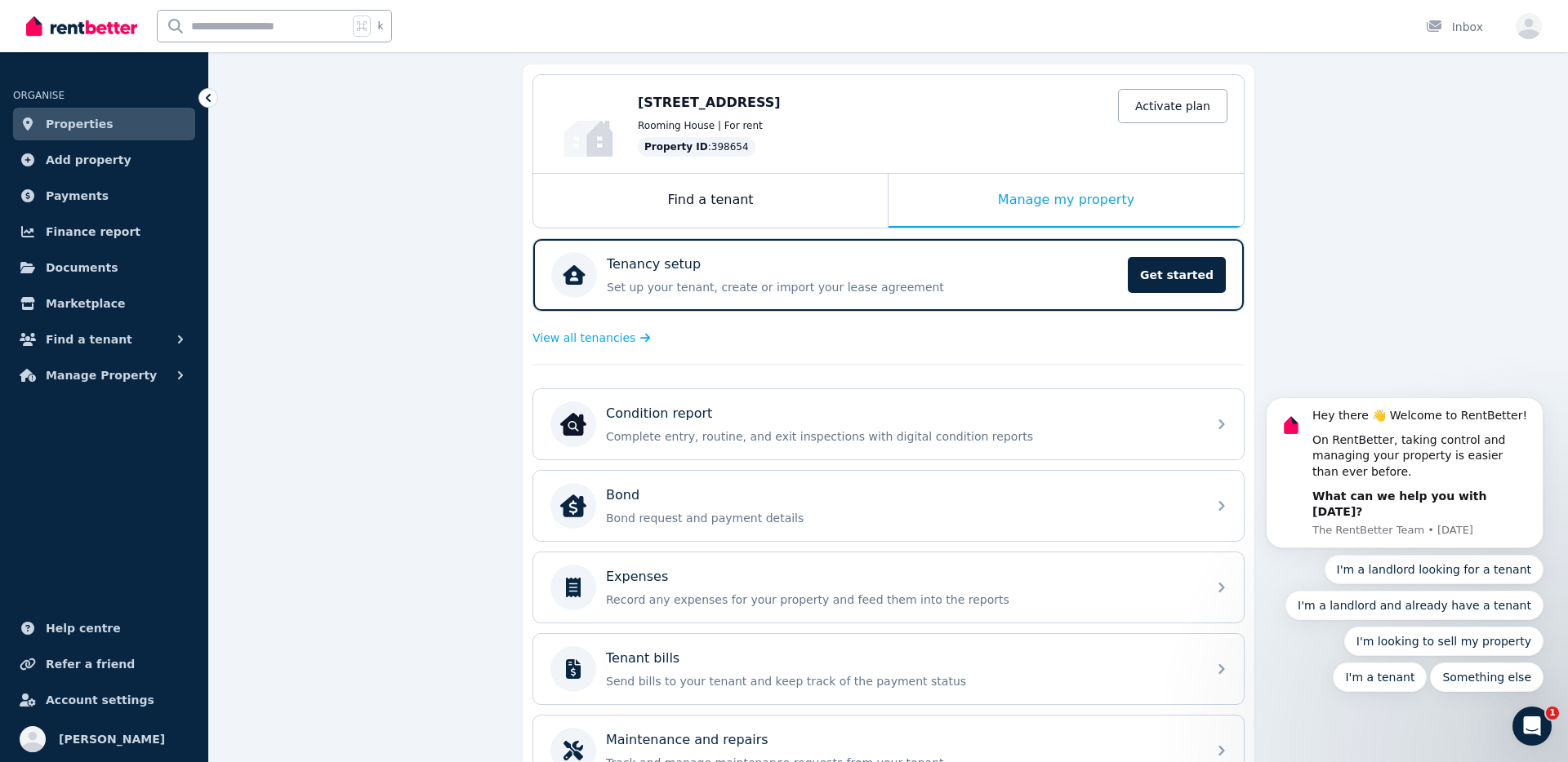
scroll to position [144, 0]
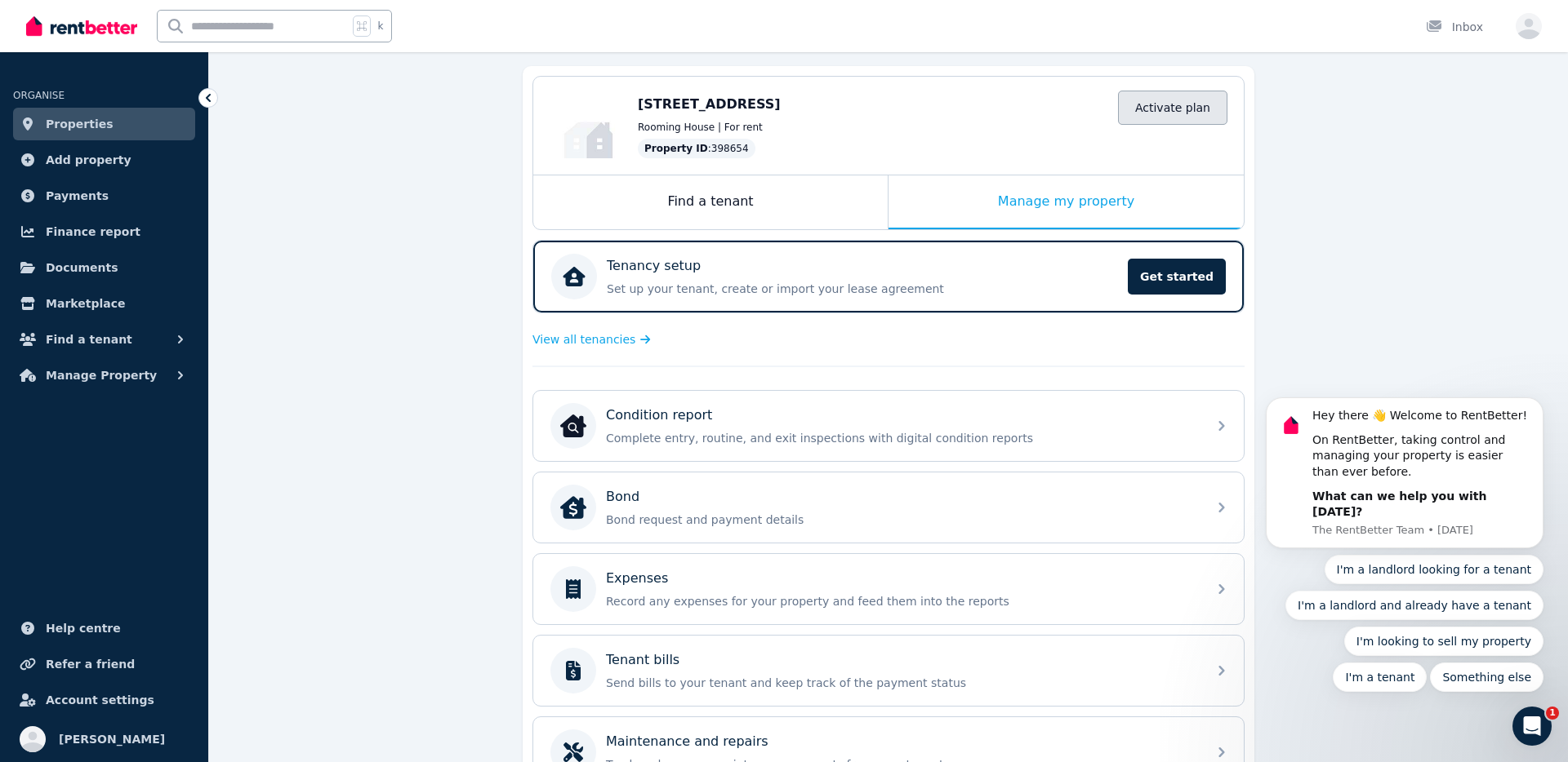
click at [1144, 111] on link "Activate plan" at bounding box center [1173, 107] width 109 height 35
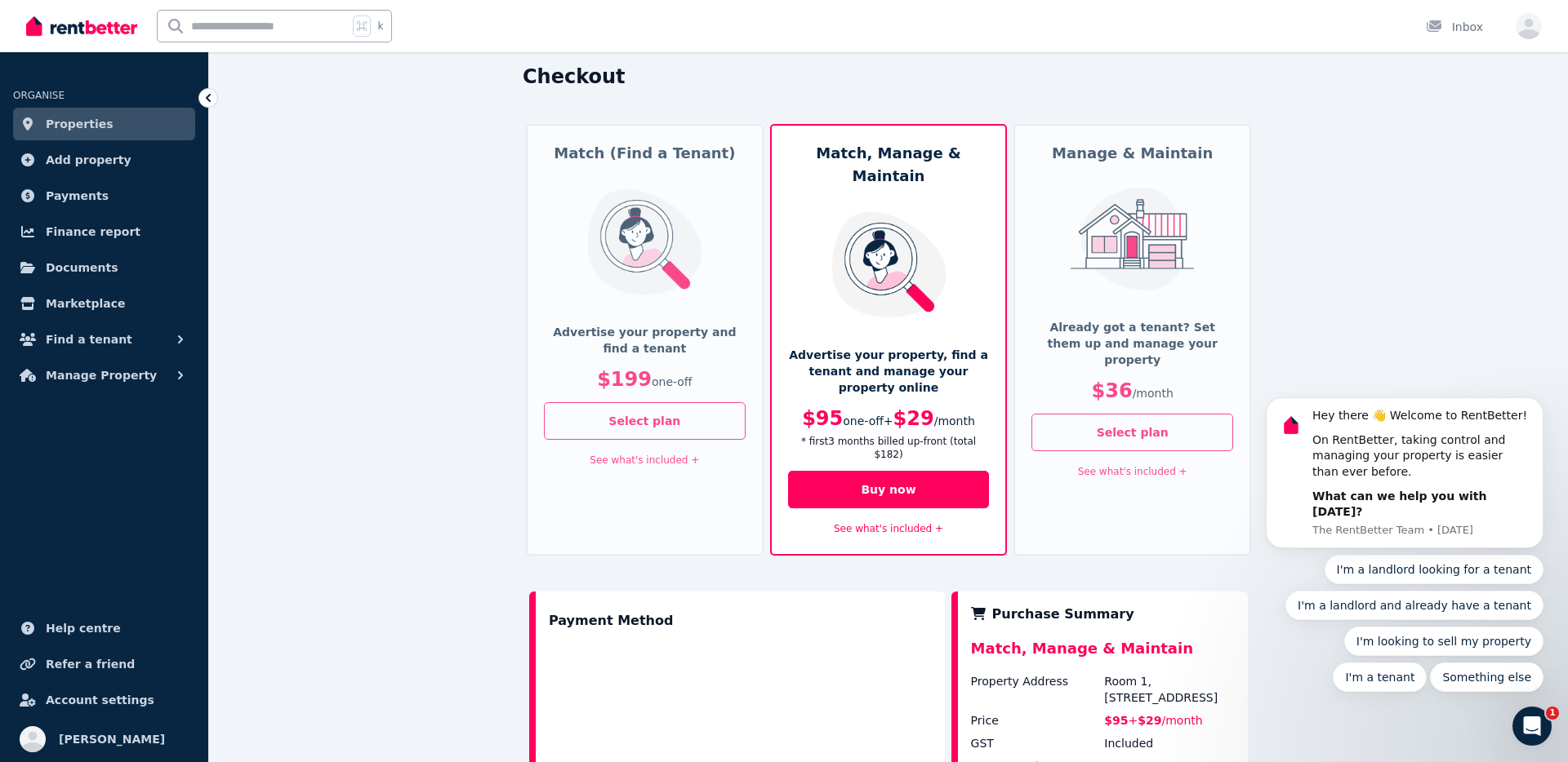
scroll to position [62, 0]
click at [1070, 245] on img at bounding box center [1132, 237] width 135 height 103
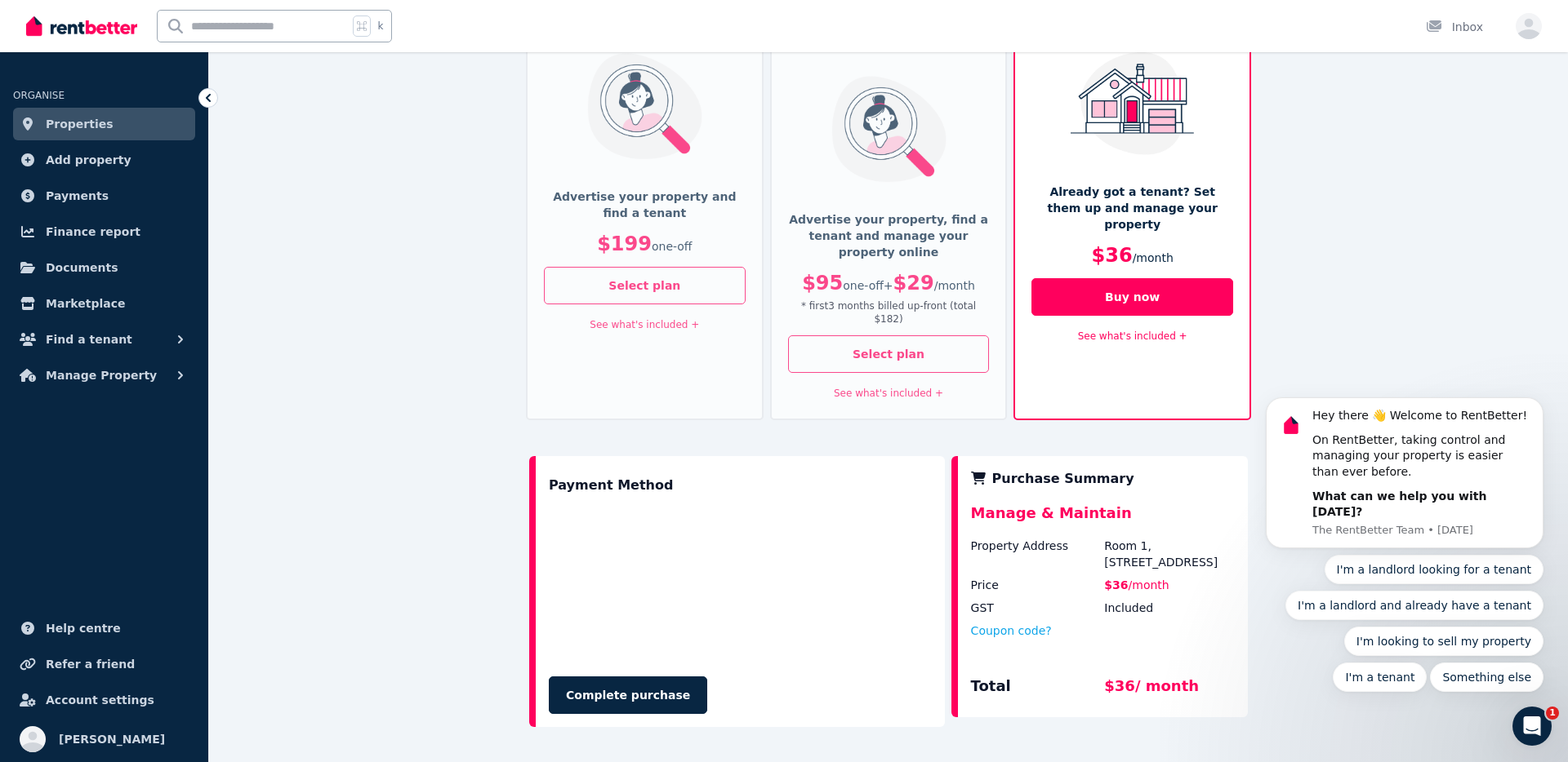
scroll to position [201, 0]
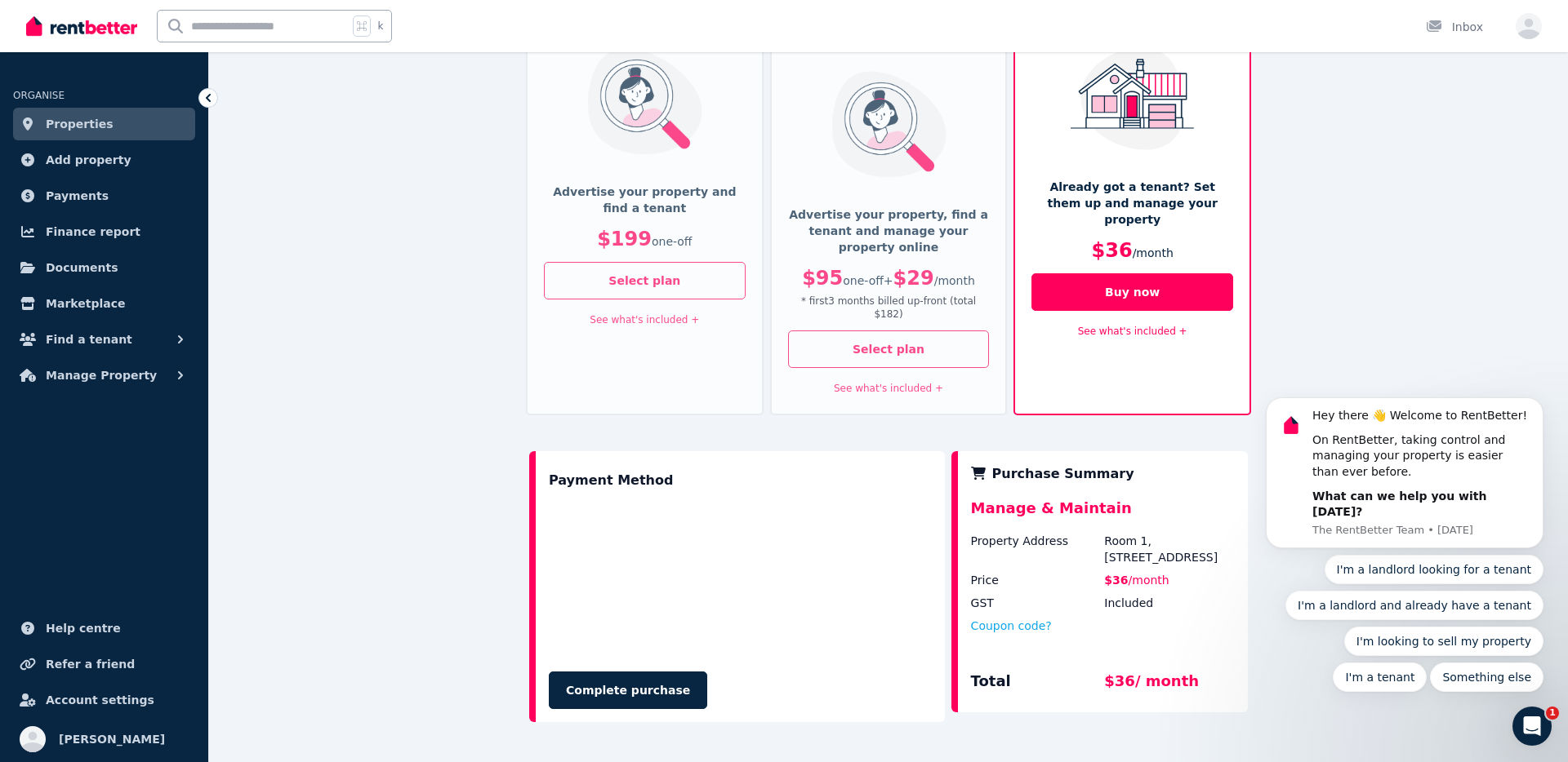
click at [1133, 326] on link "See what's included +" at bounding box center [1133, 332] width 109 height 12
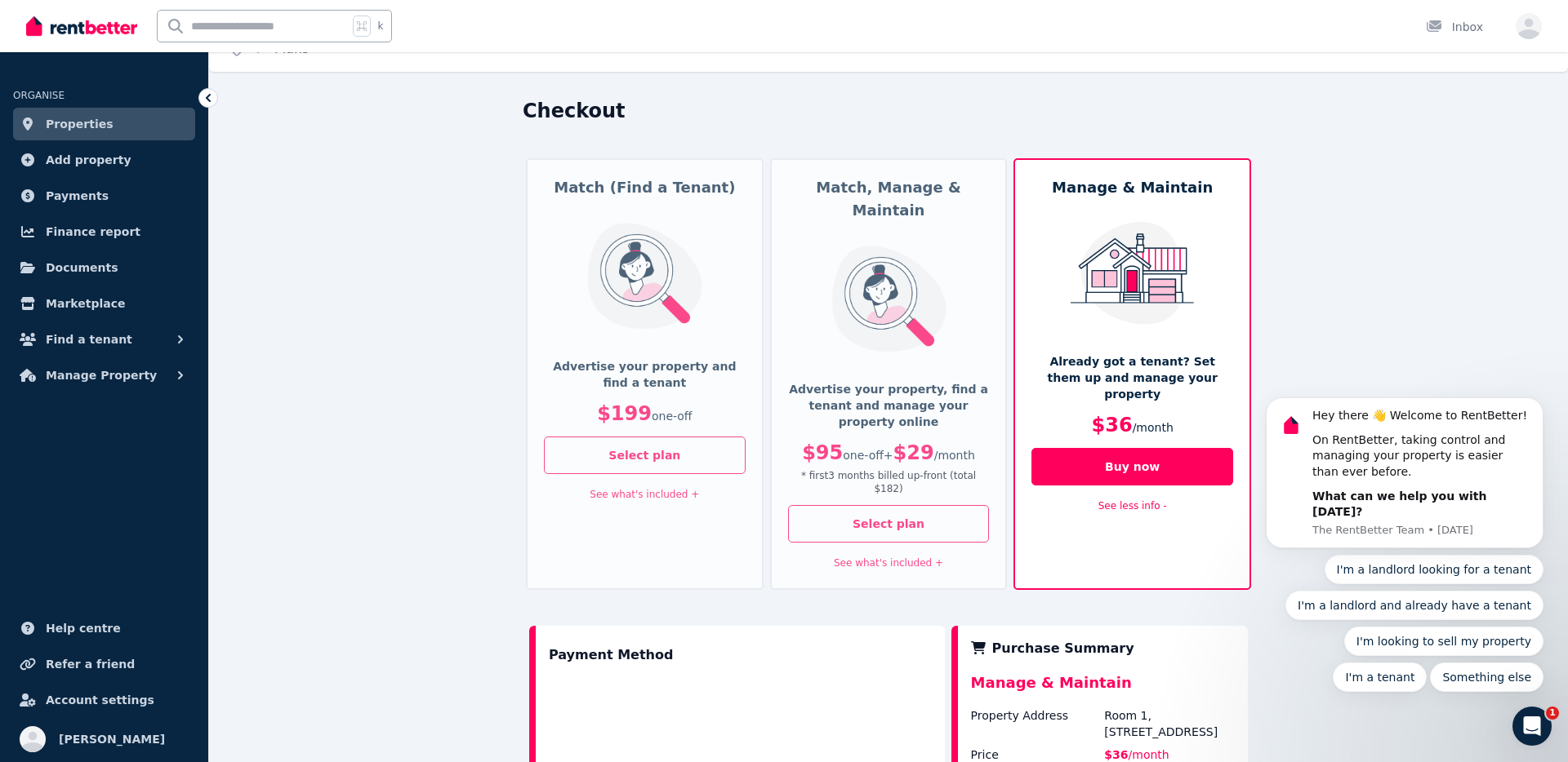
scroll to position [0, 0]
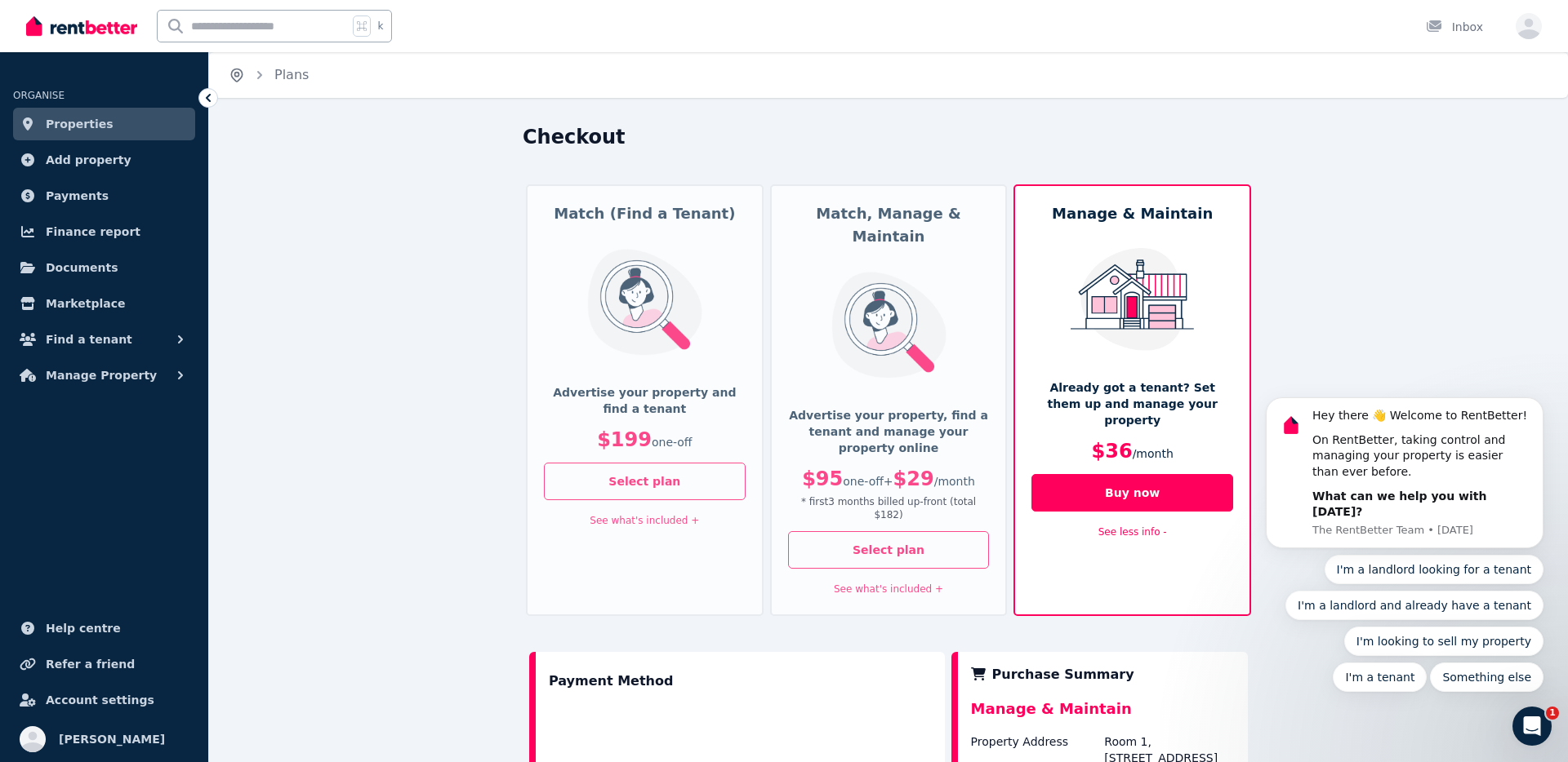
click at [240, 73] on icon "Breadcrumb" at bounding box center [236, 75] width 16 height 16
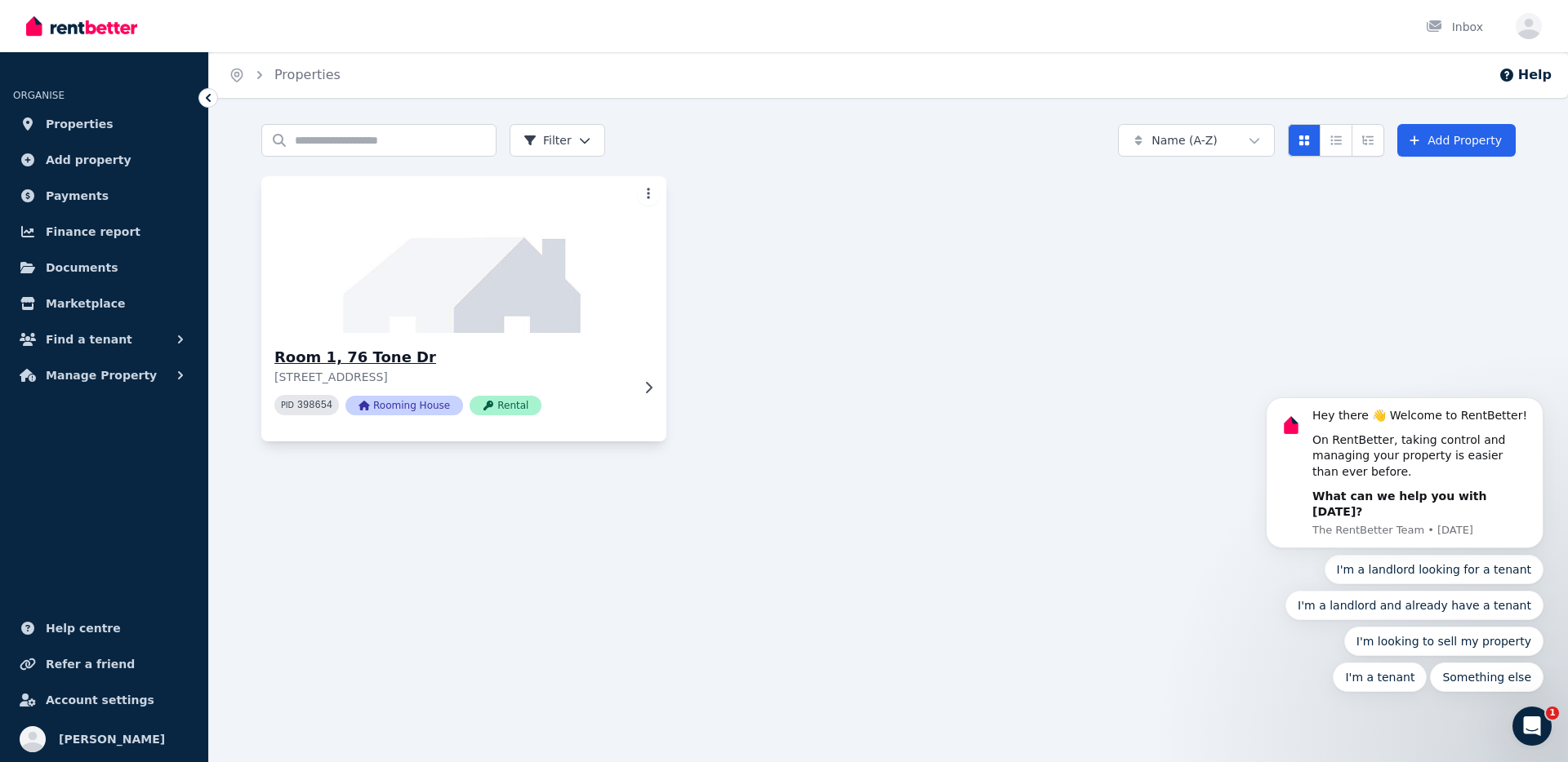
click at [597, 368] on h3 "Room 1, 76 Tone Dr" at bounding box center [452, 357] width 356 height 23
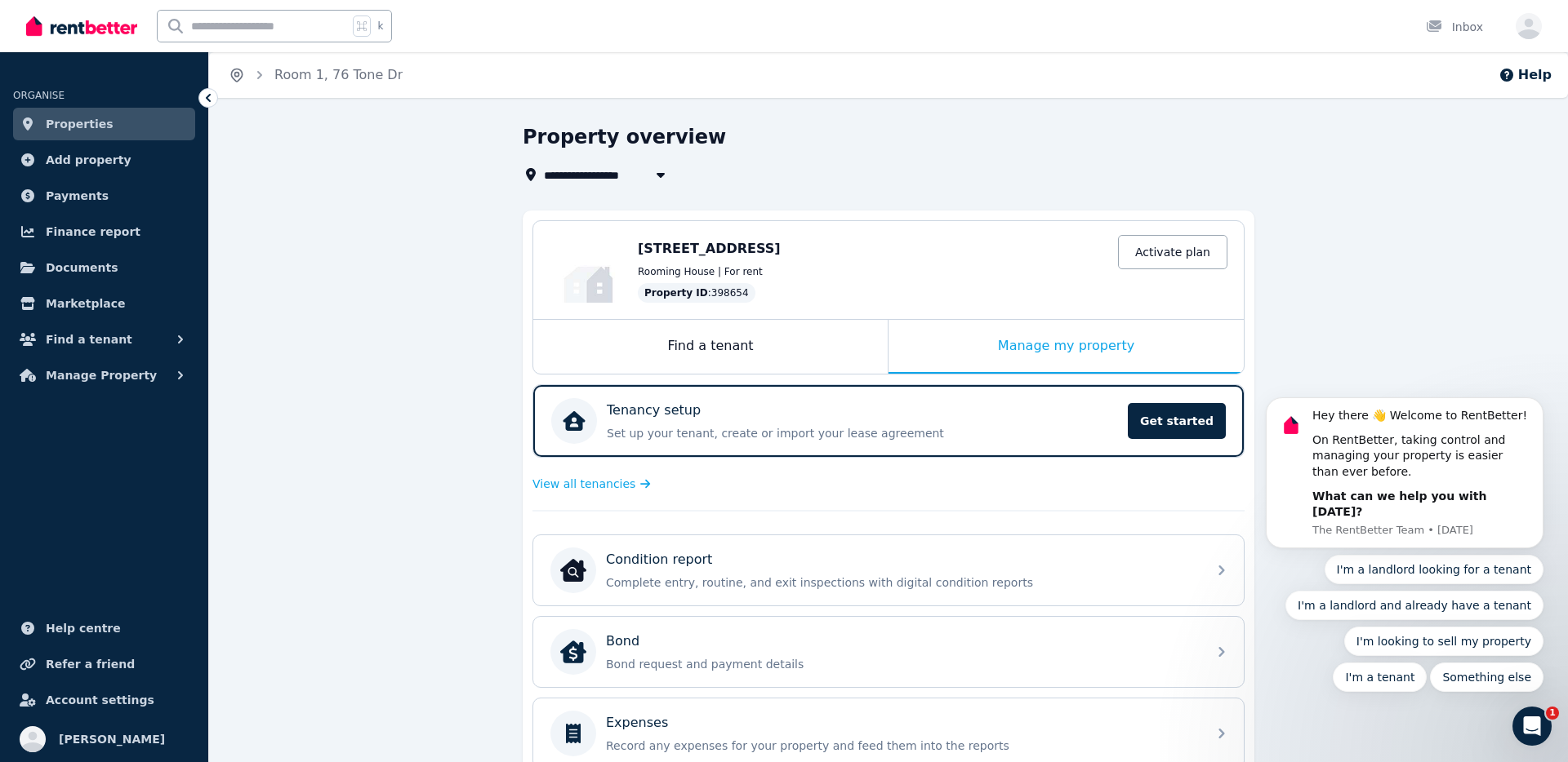
click at [236, 75] on icon "Breadcrumb" at bounding box center [236, 75] width 16 height 16
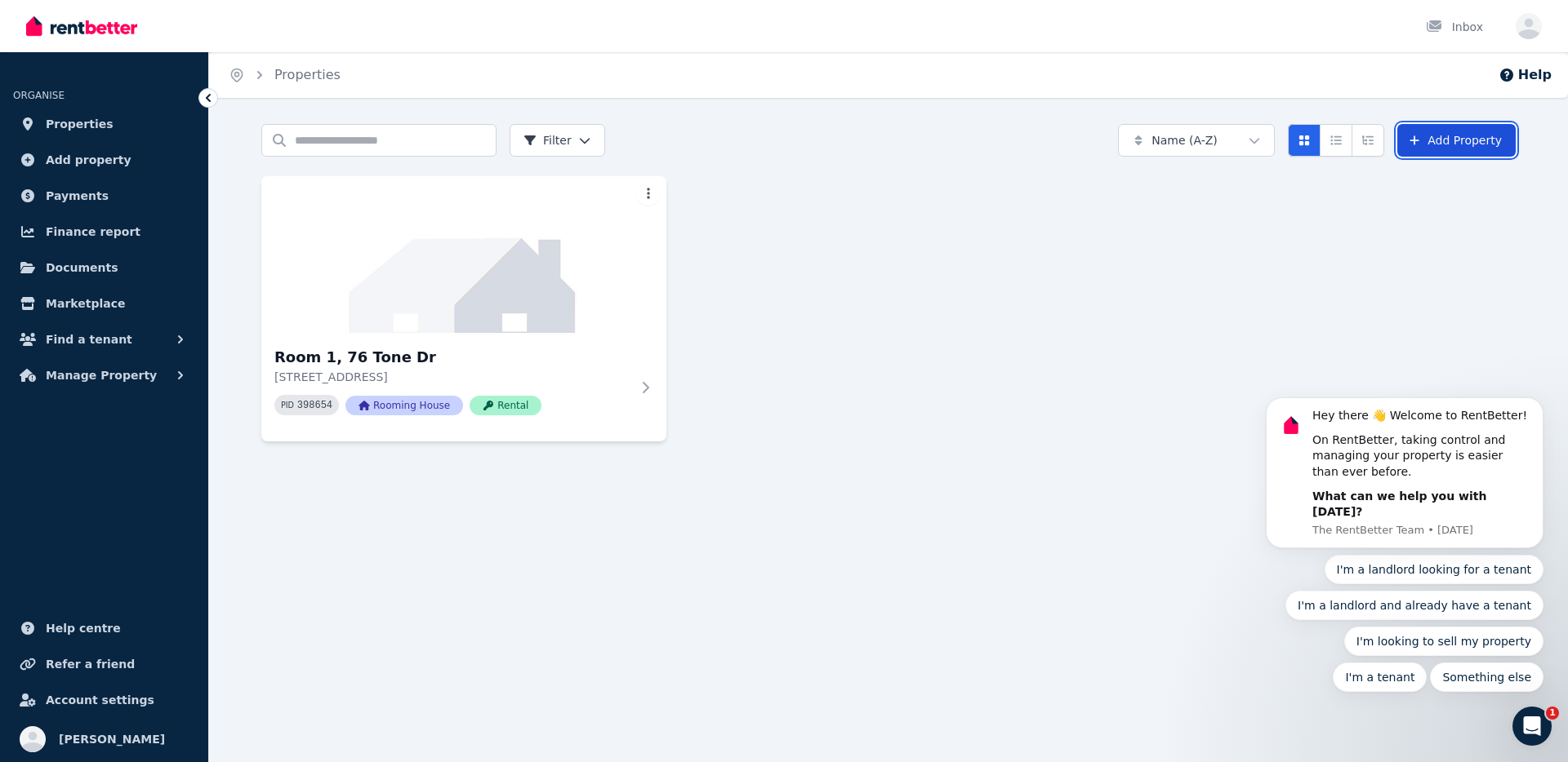
click at [1469, 146] on link "Add Property" at bounding box center [1456, 140] width 118 height 33
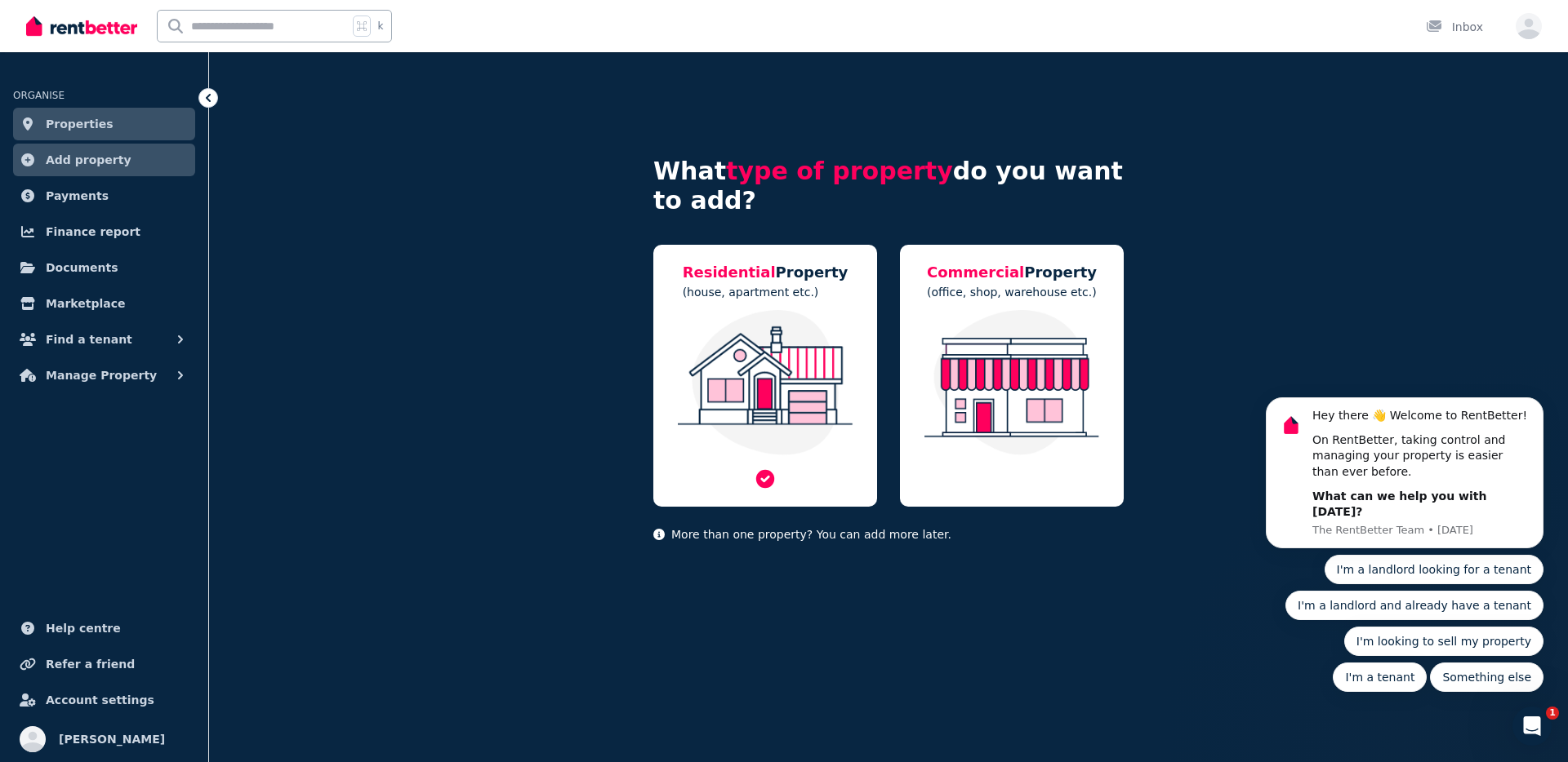
click at [799, 333] on img at bounding box center [765, 382] width 191 height 145
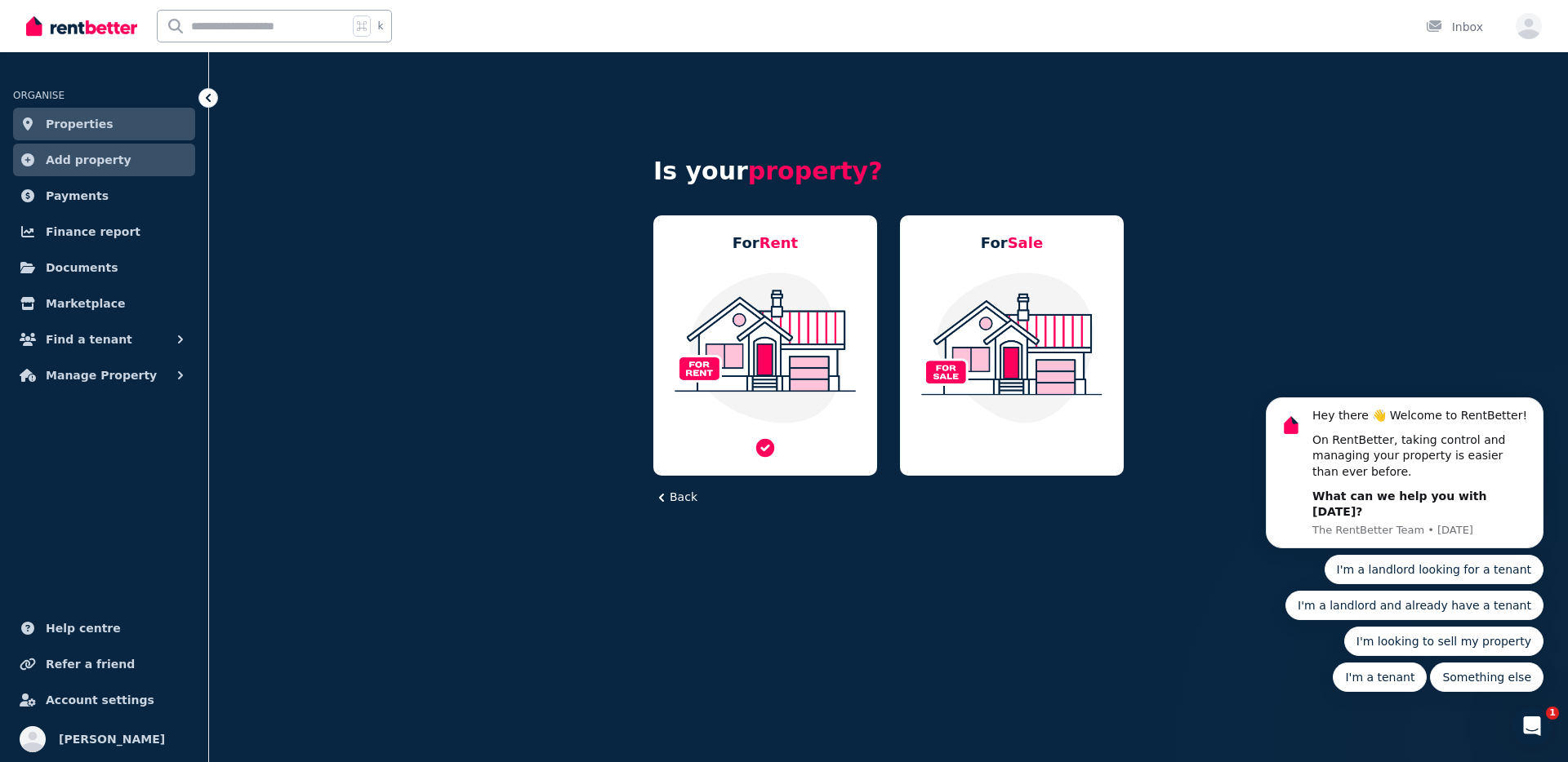
click at [769, 324] on img at bounding box center [765, 348] width 191 height 153
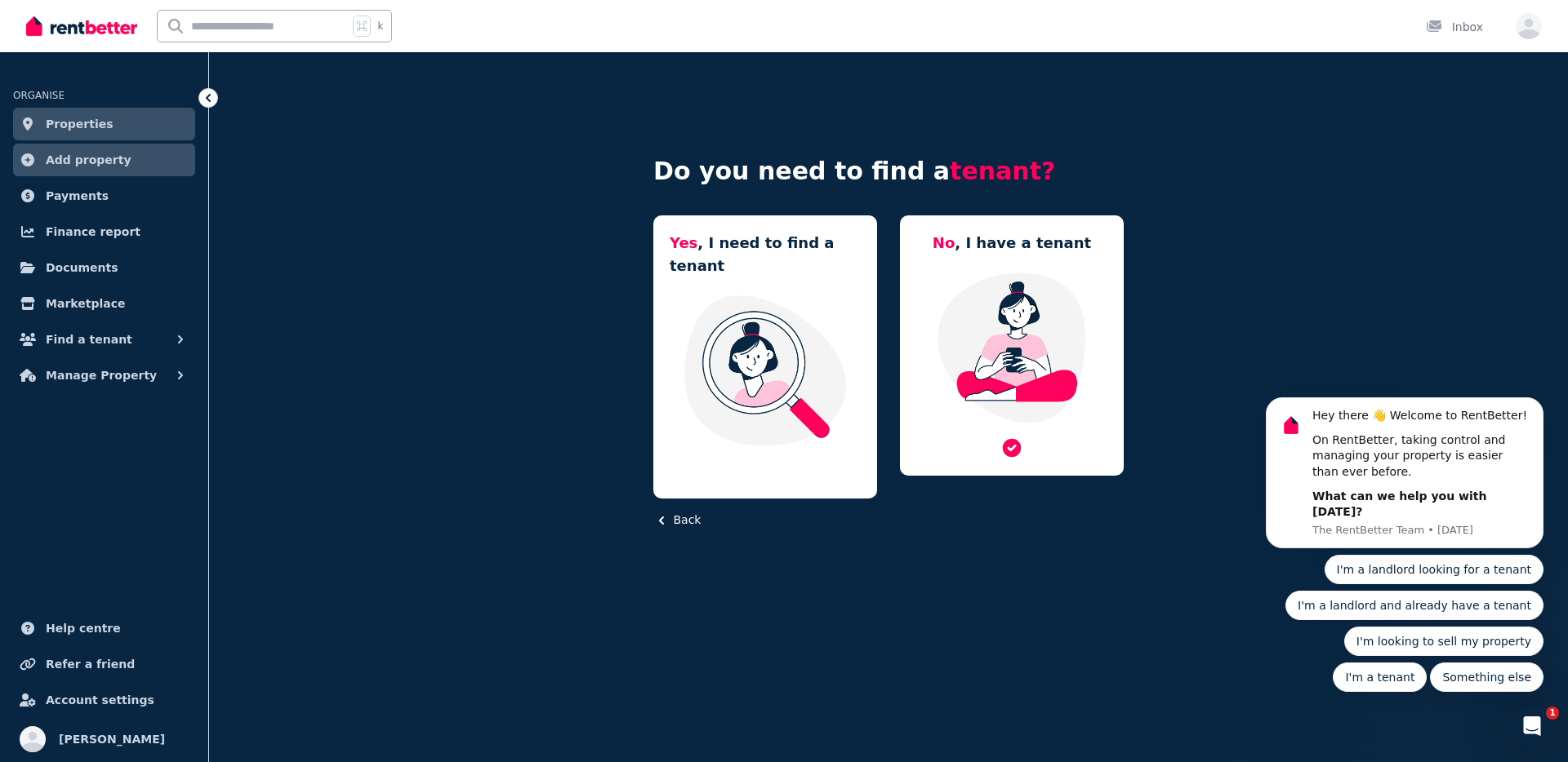
click at [1000, 349] on img at bounding box center [1012, 348] width 191 height 153
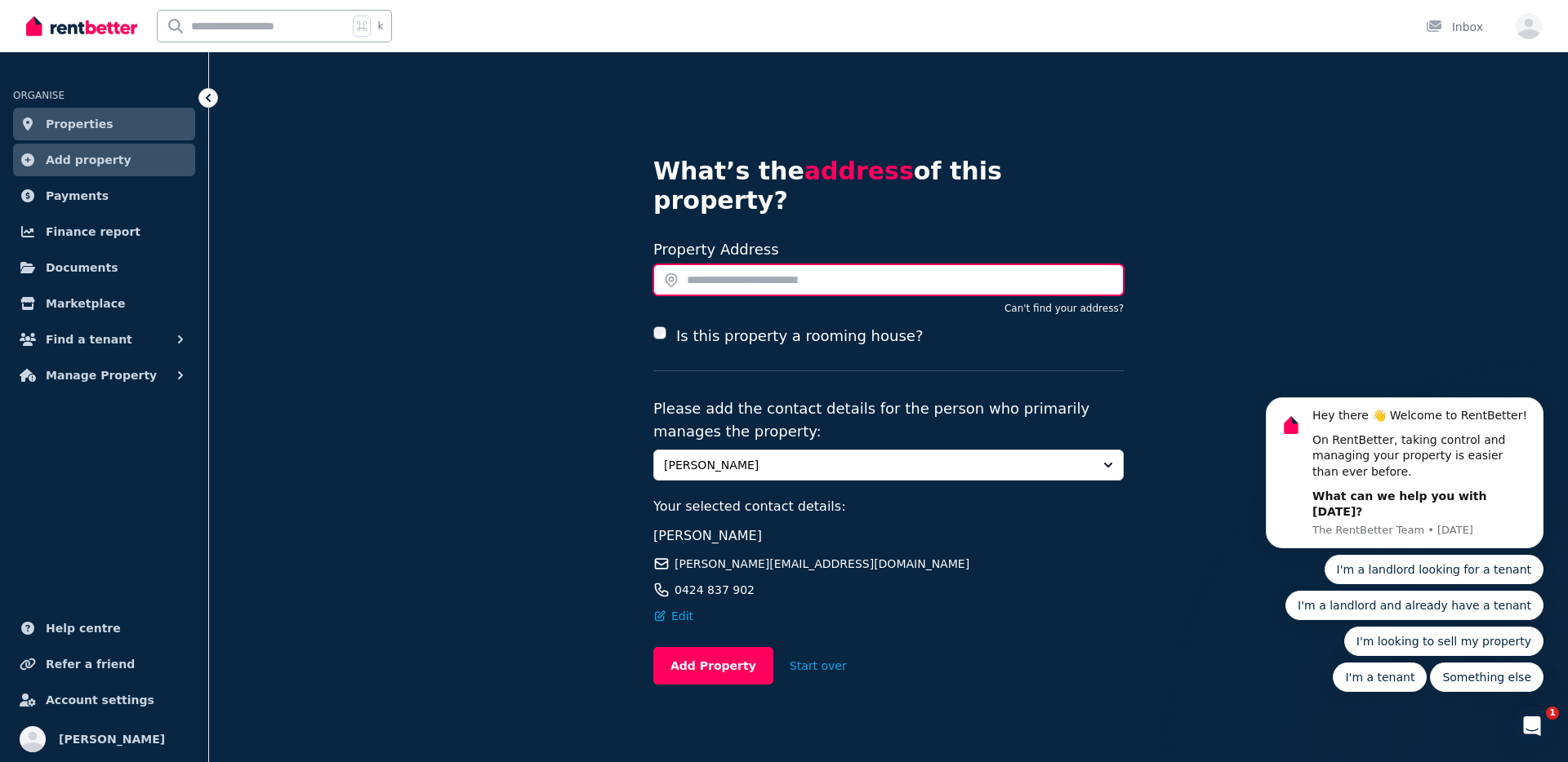
click at [744, 264] on input "text" at bounding box center [887, 279] width 470 height 31
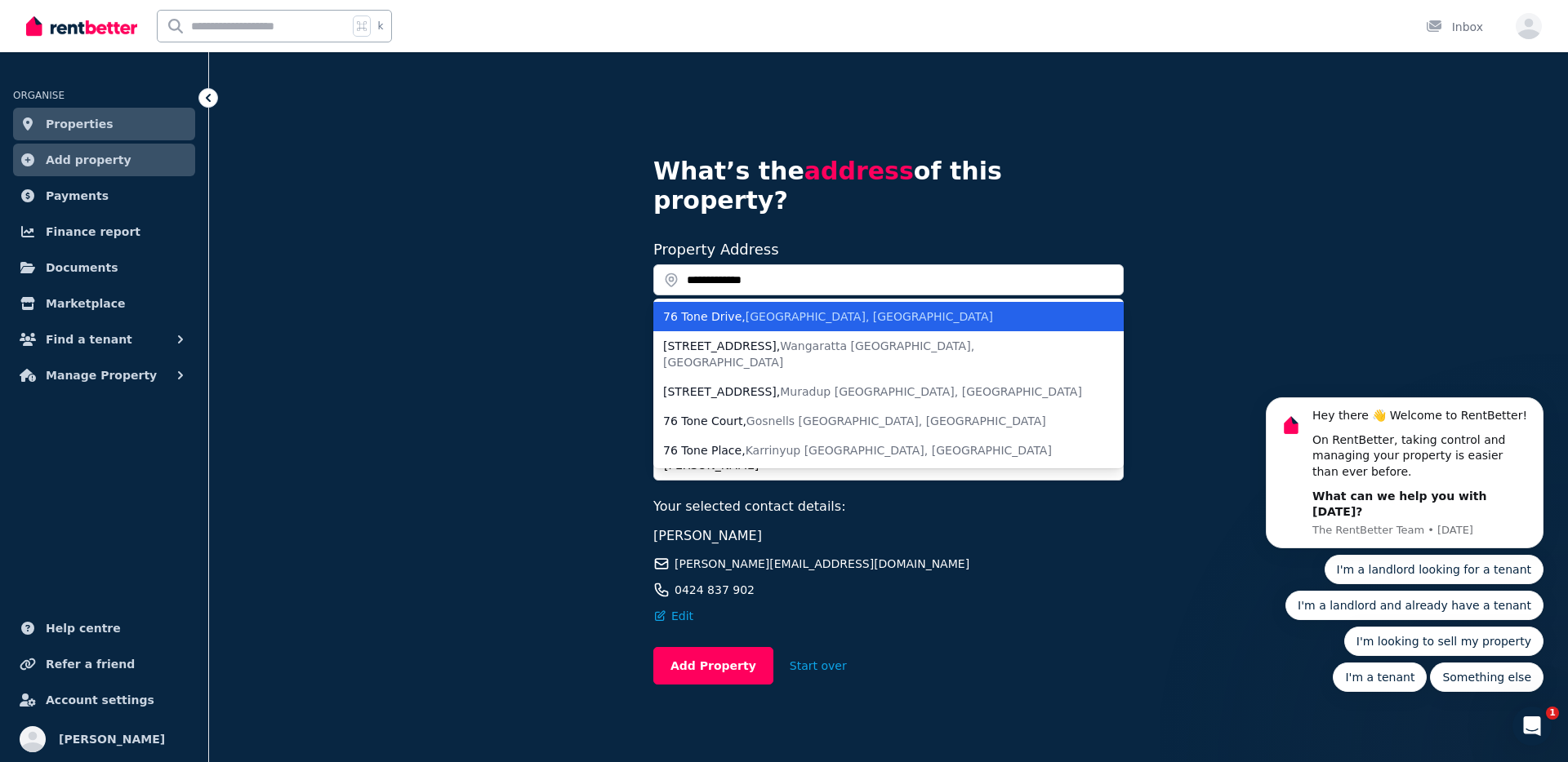
click at [757, 310] on span "Collingwood Park QLD, Australia" at bounding box center [868, 316] width 247 height 13
type input "**********"
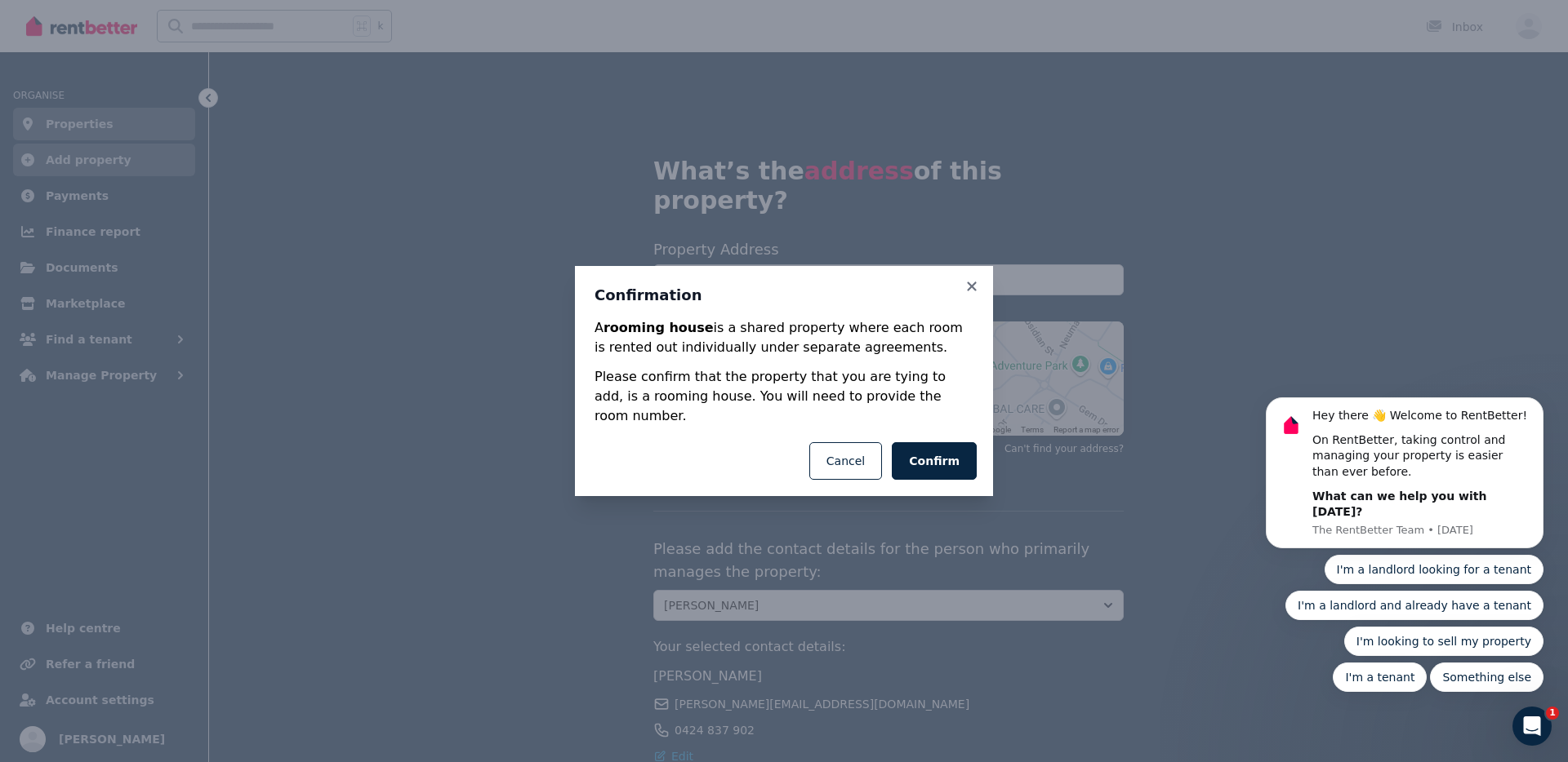
click at [924, 451] on button "Confirm" at bounding box center [933, 461] width 84 height 38
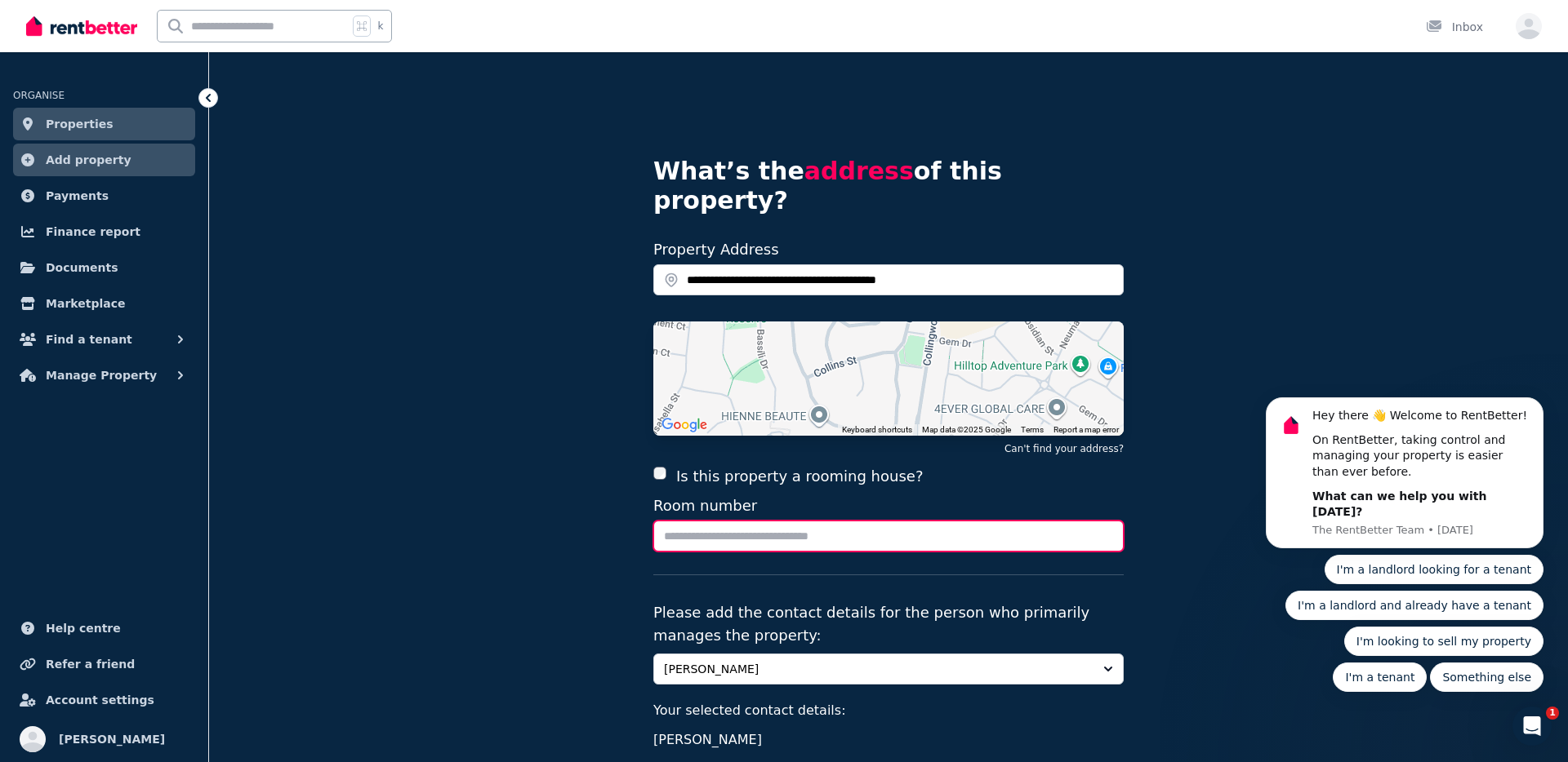
click at [867, 521] on input "Room number" at bounding box center [887, 535] width 470 height 31
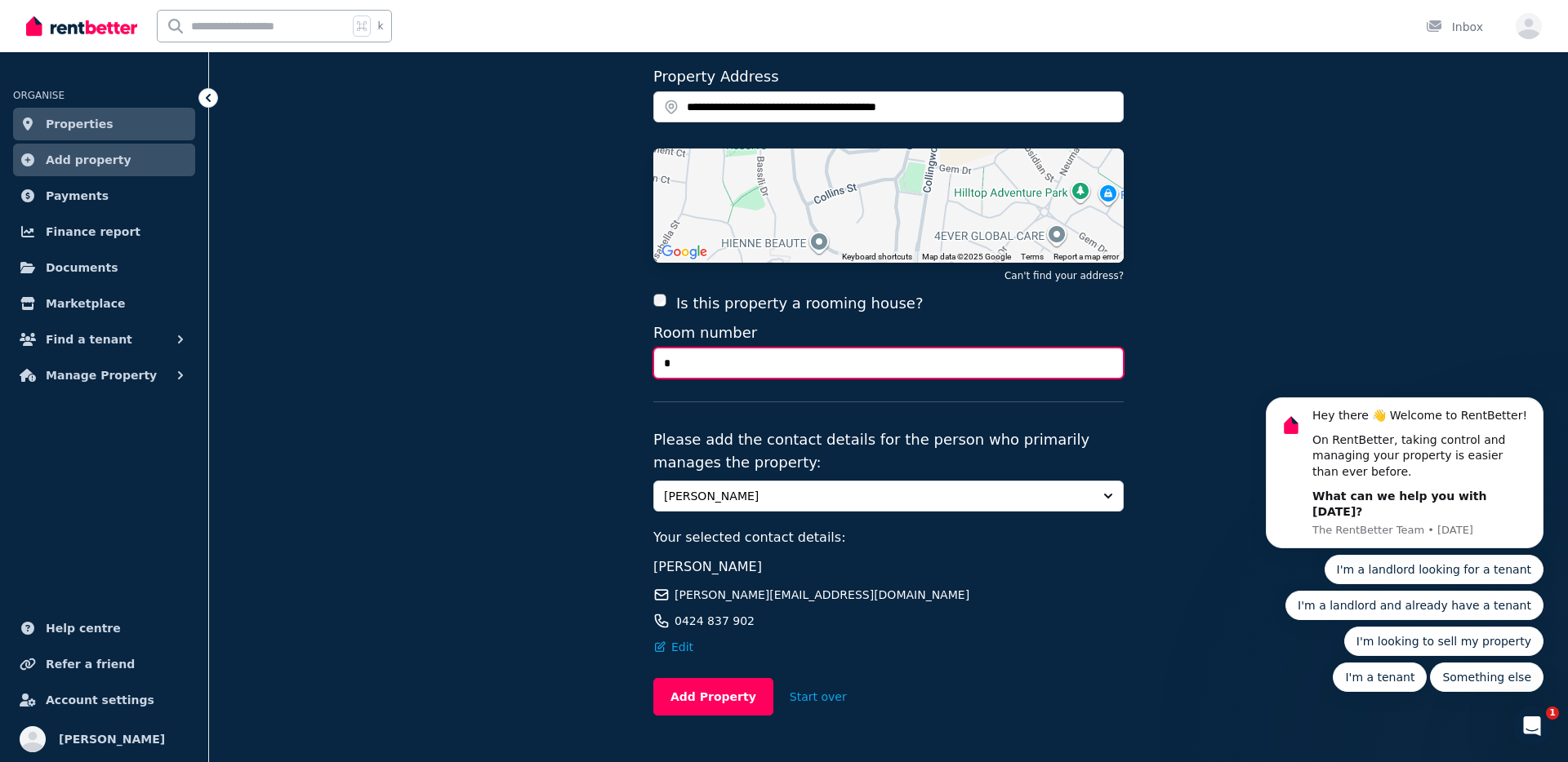
scroll to position [180, 0]
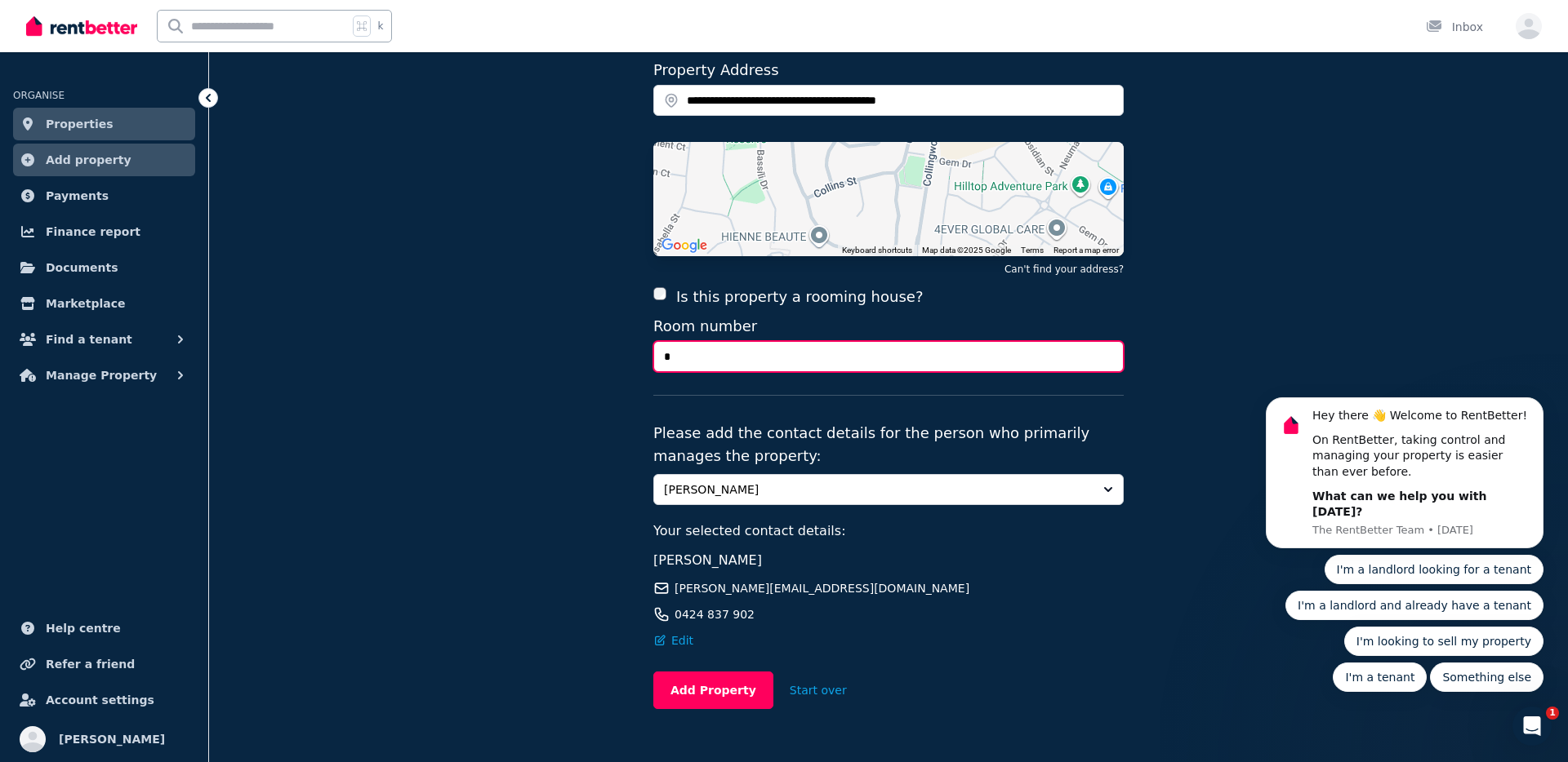
type input "*"
click at [694, 482] on span "[PERSON_NAME]" at bounding box center [876, 490] width 426 height 16
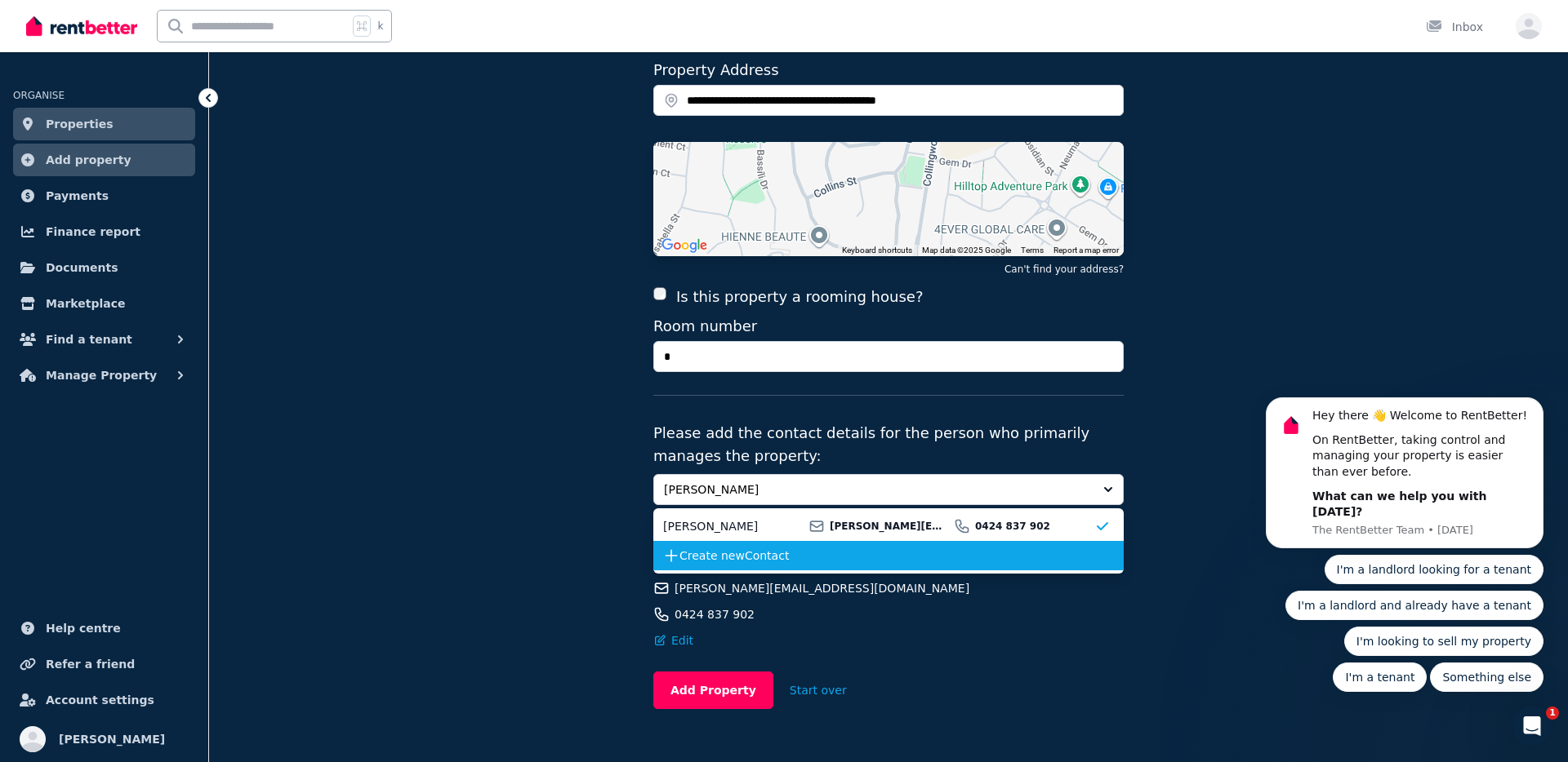
click at [717, 547] on span "Create new Contact" at bounding box center [886, 555] width 414 height 16
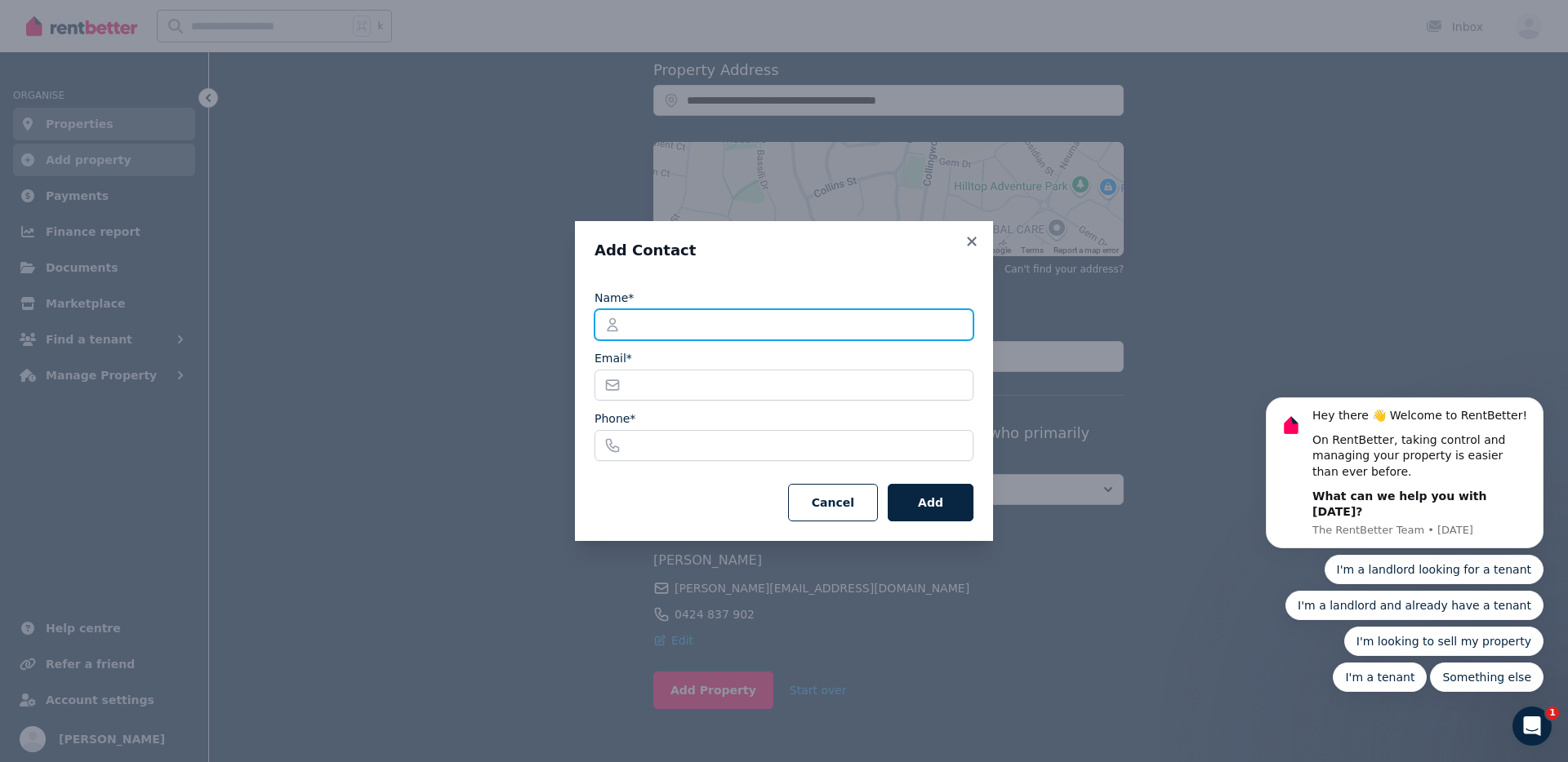
click at [741, 323] on input "Name*" at bounding box center [783, 324] width 379 height 31
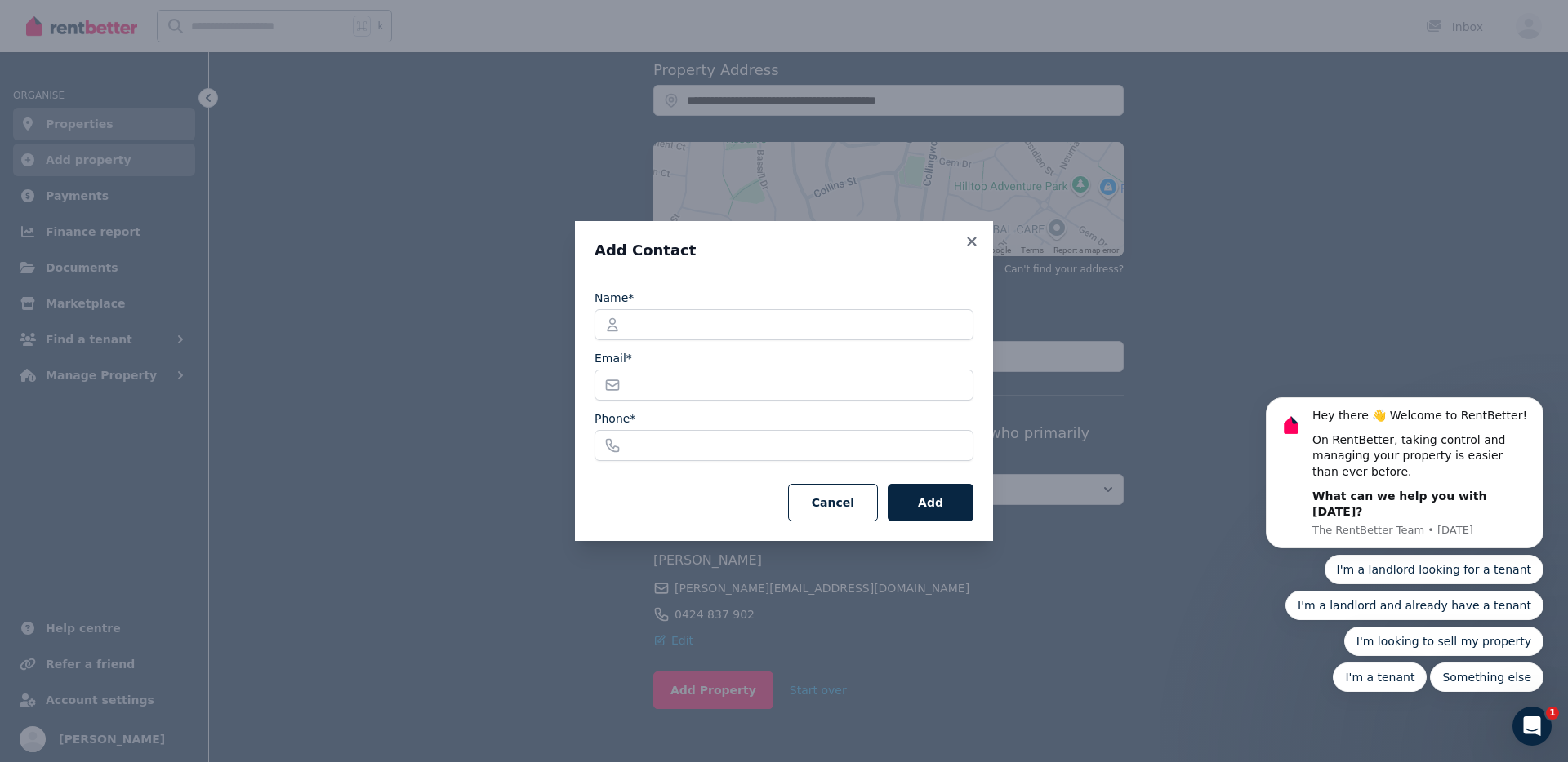
drag, startPoint x: 842, startPoint y: 502, endPoint x: 827, endPoint y: 497, distance: 15.8
click at [842, 502] on button "Cancel" at bounding box center [833, 503] width 89 height 38
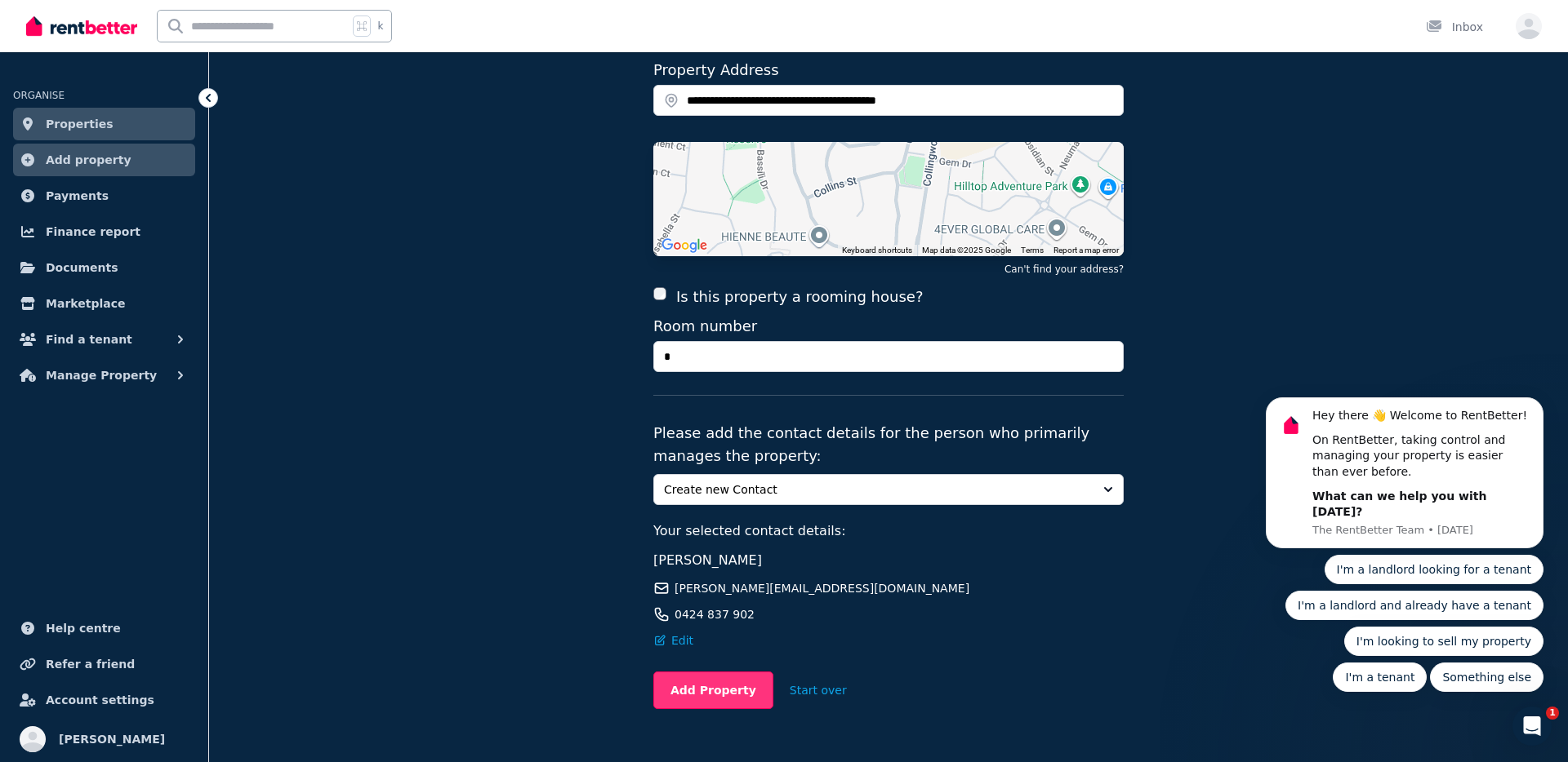
click at [724, 672] on button "Add Property" at bounding box center [712, 690] width 120 height 38
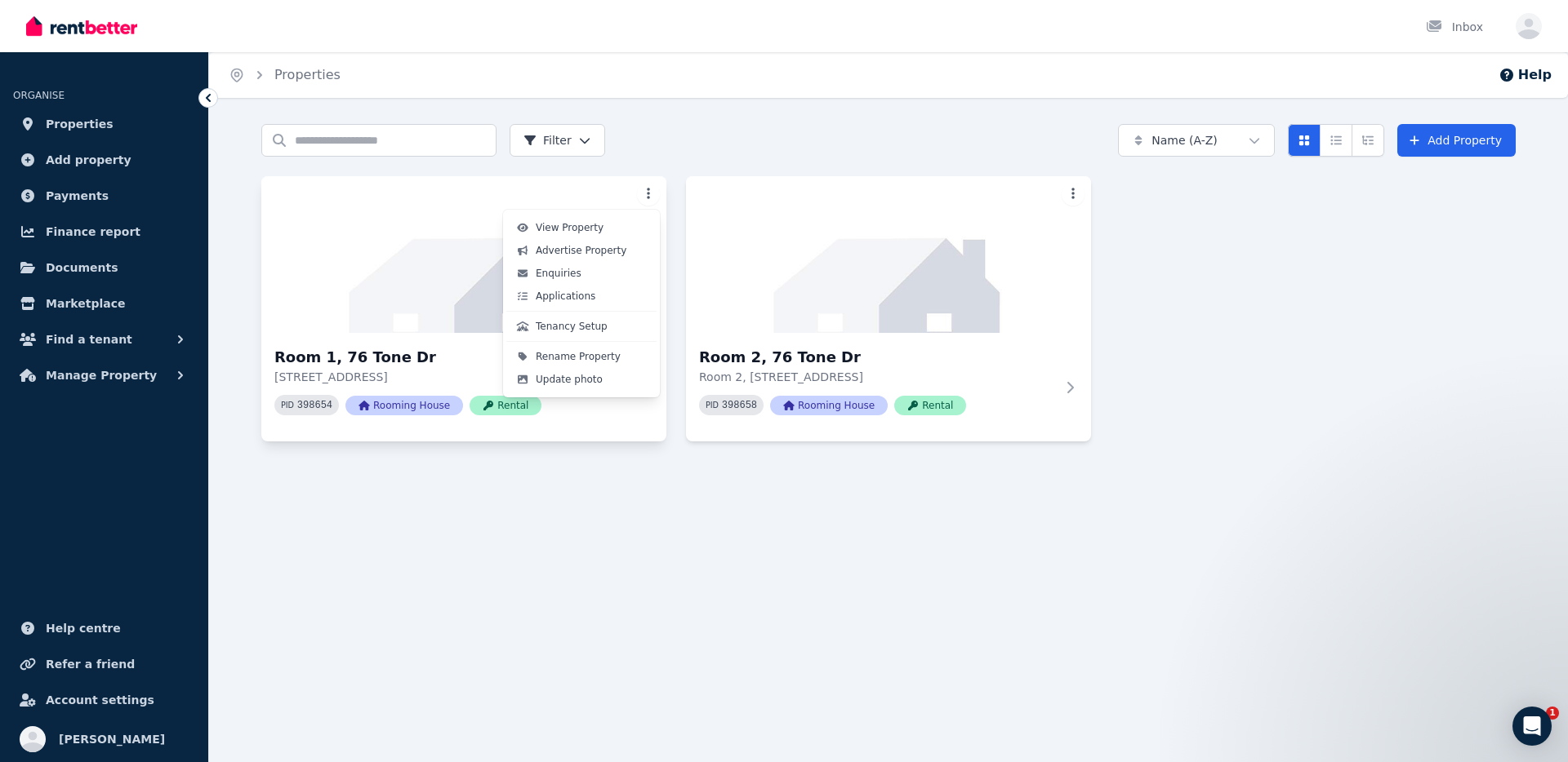
click at [652, 196] on html "Open main menu Inbox Open user menu ORGANISE Properties Add property Payments F…" at bounding box center [784, 381] width 1568 height 762
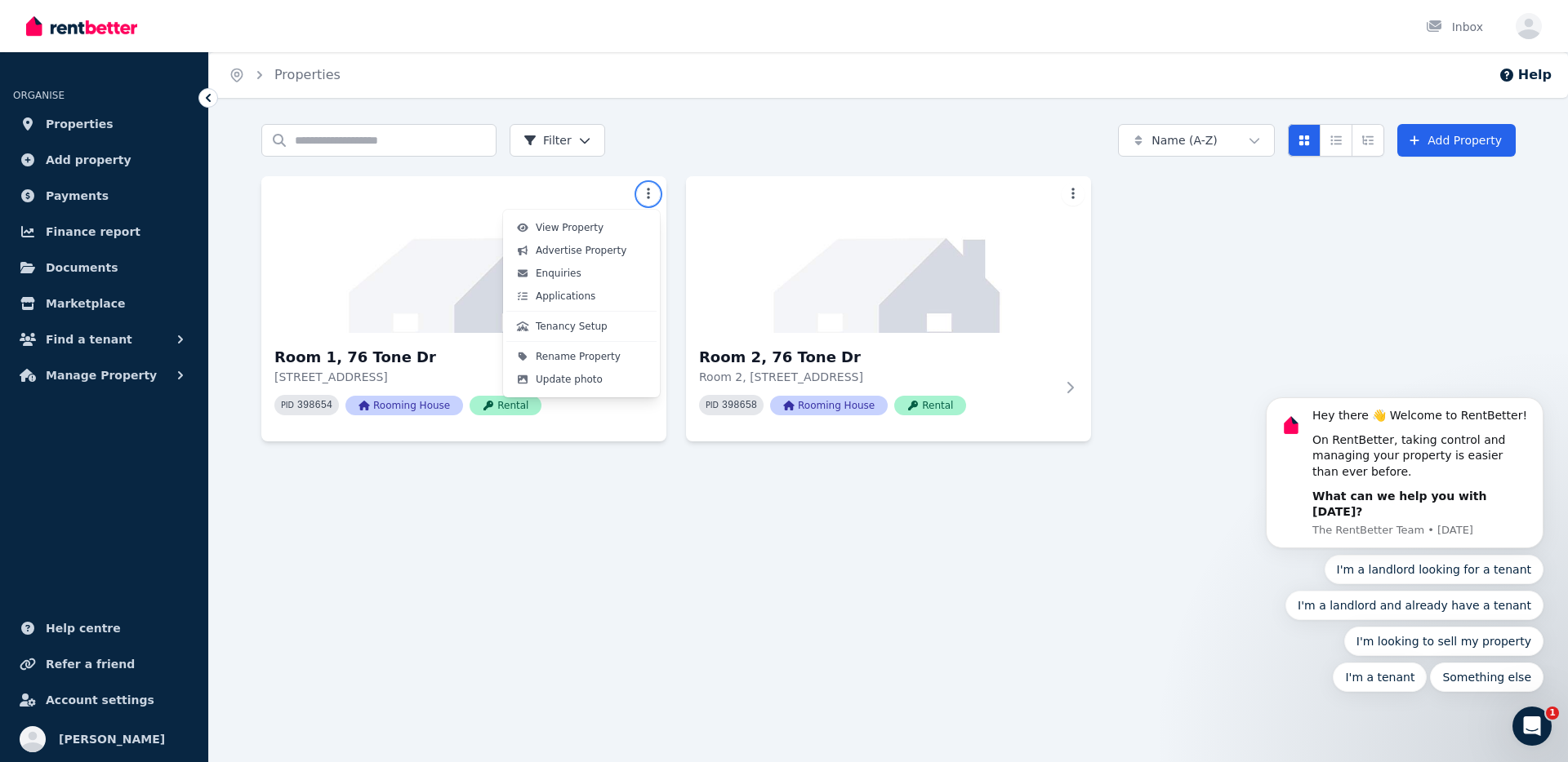
click at [633, 460] on html "Open main menu Inbox Open user menu ORGANISE Properties Add property Payments F…" at bounding box center [784, 381] width 1568 height 762
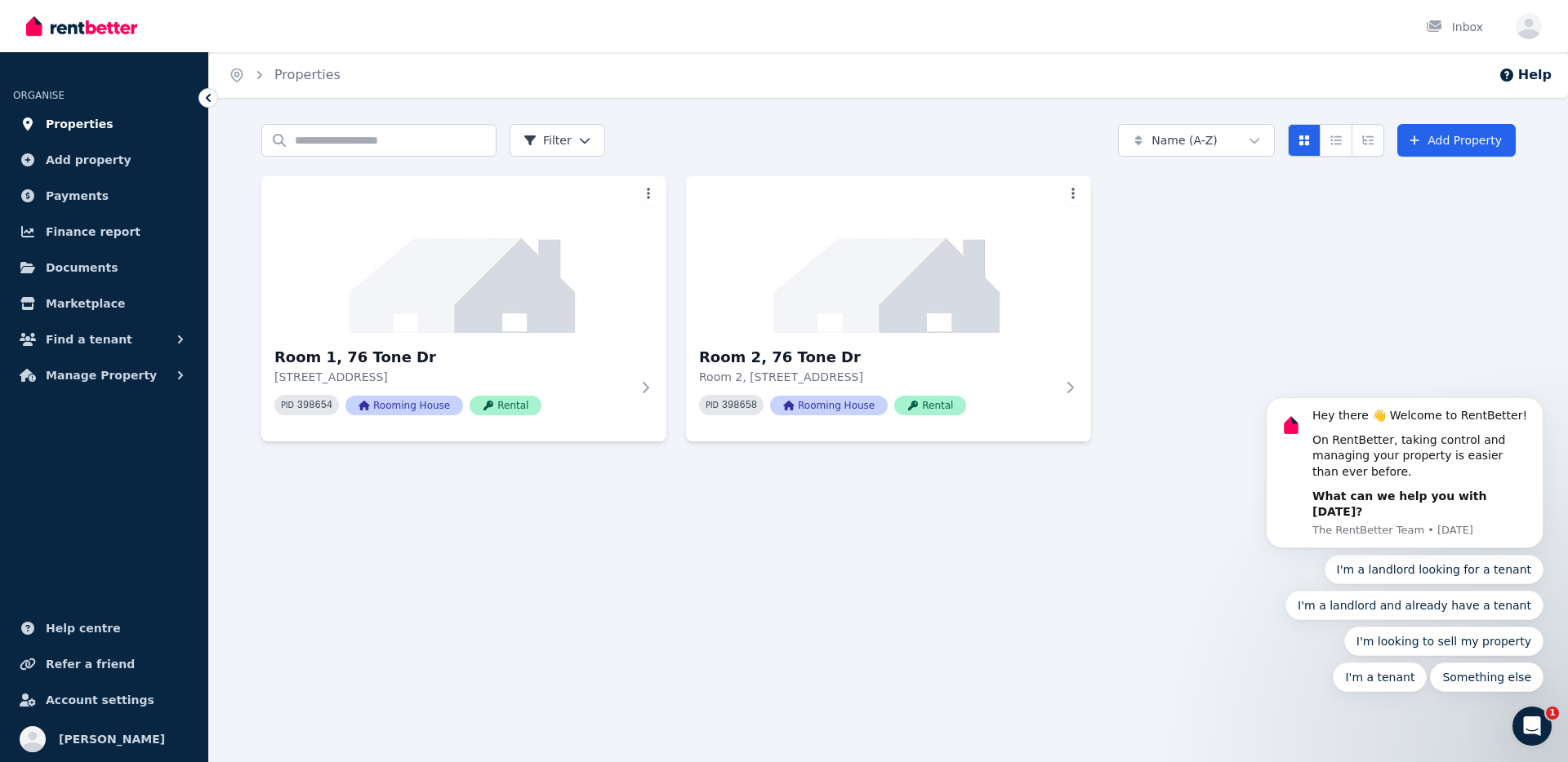
click at [101, 120] on span "Properties" at bounding box center [79, 124] width 68 height 20
click at [1336, 139] on icon "Compact list view" at bounding box center [1335, 141] width 13 height 12
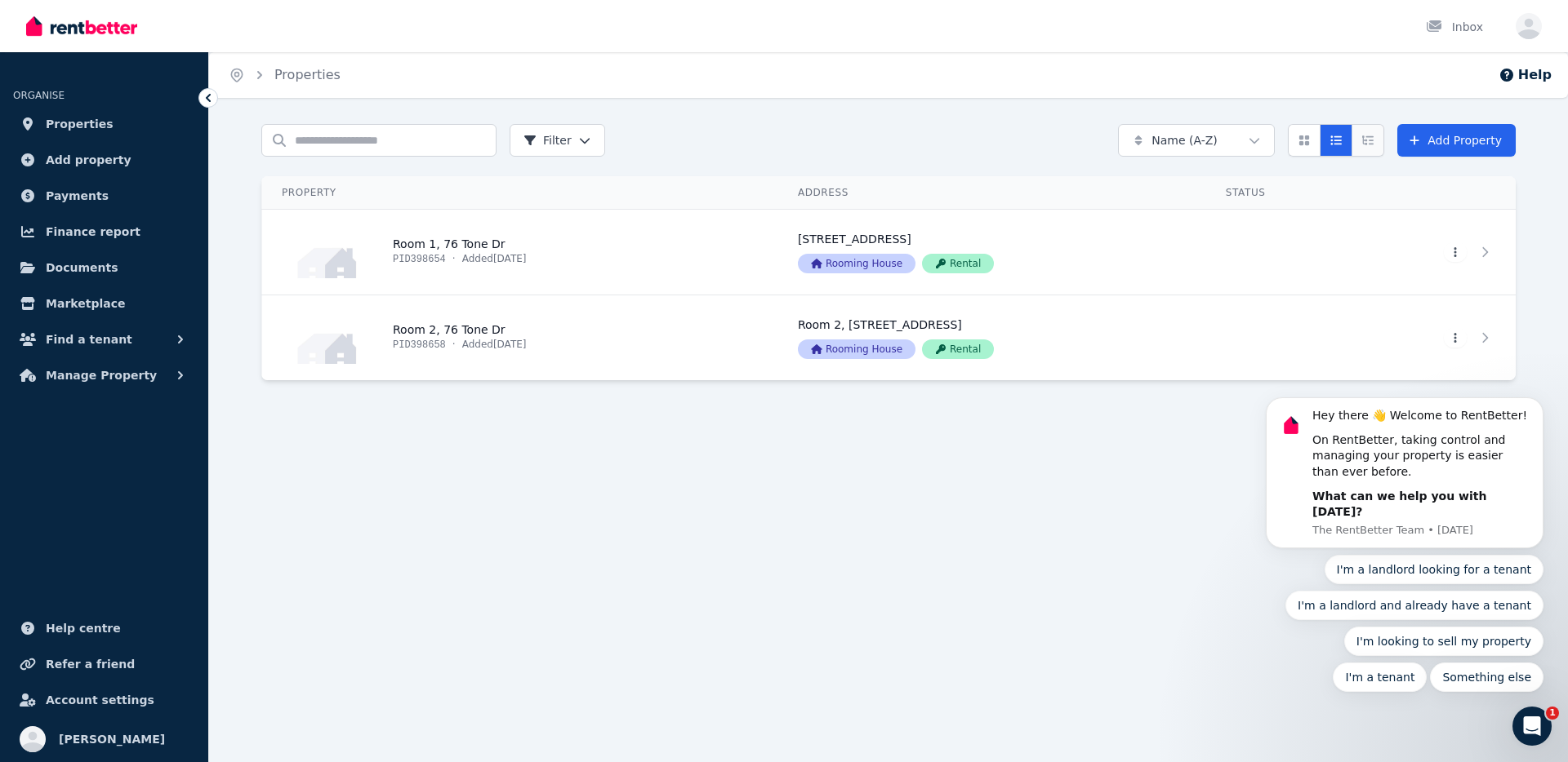
click at [1372, 147] on button "Expanded list view" at bounding box center [1367, 140] width 33 height 33
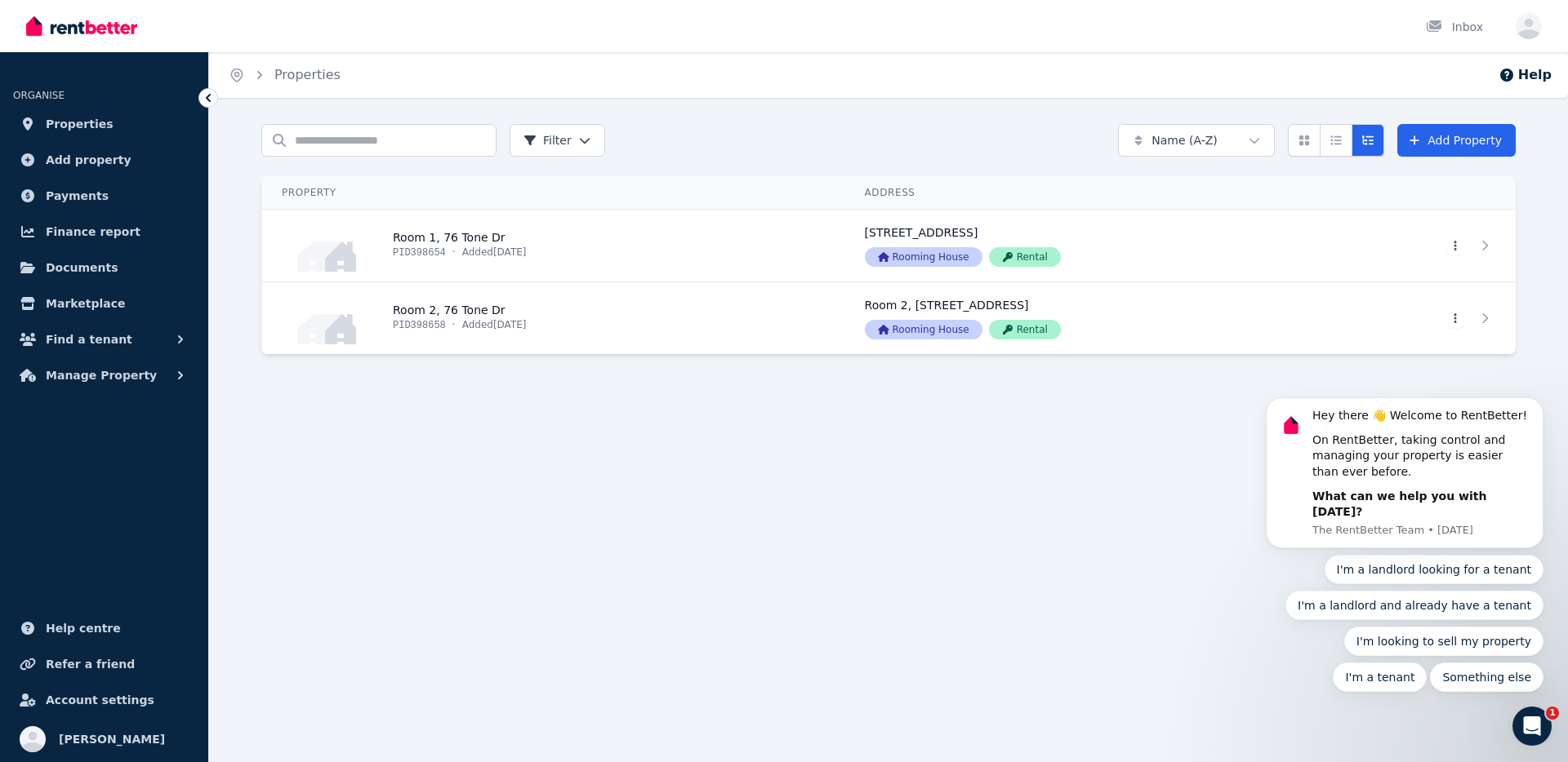
drag, startPoint x: 1316, startPoint y: 305, endPoint x: 1383, endPoint y: 242, distance: 92.0
click html "Hey there 👋 Welcome to RentBetter! On RentBetter, taking control and managing y…"
click at [1456, 248] on html "Open main menu Inbox Open user menu ORGANISE Properties Add property Payments F…" at bounding box center [784, 381] width 1568 height 762
click at [1488, 240] on html "Open main menu Inbox Open user menu ORGANISE Properties Add property Payments F…" at bounding box center [784, 381] width 1568 height 762
click at [1490, 247] on icon at bounding box center [1489, 245] width 6 height 10
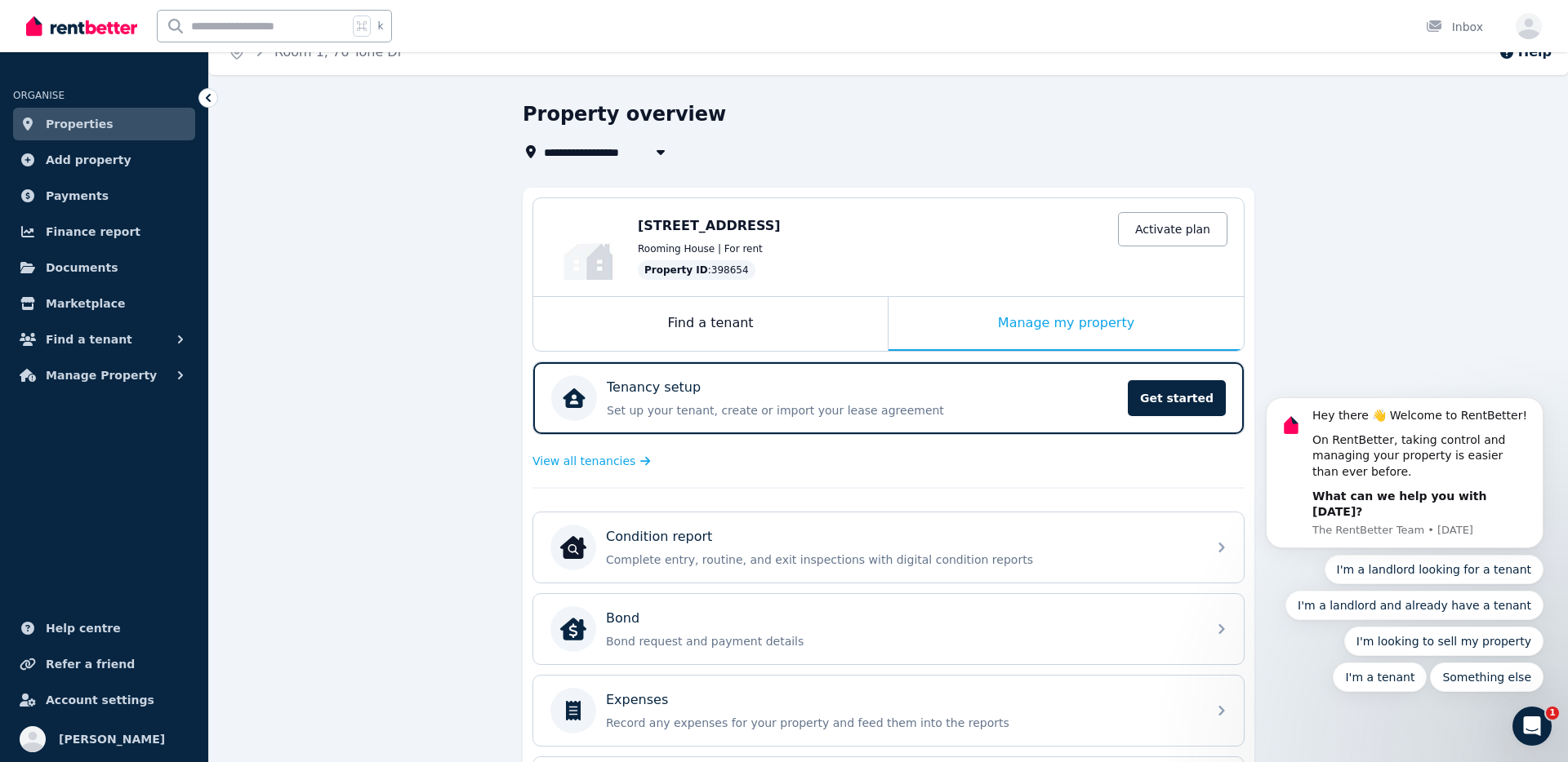
scroll to position [27, 0]
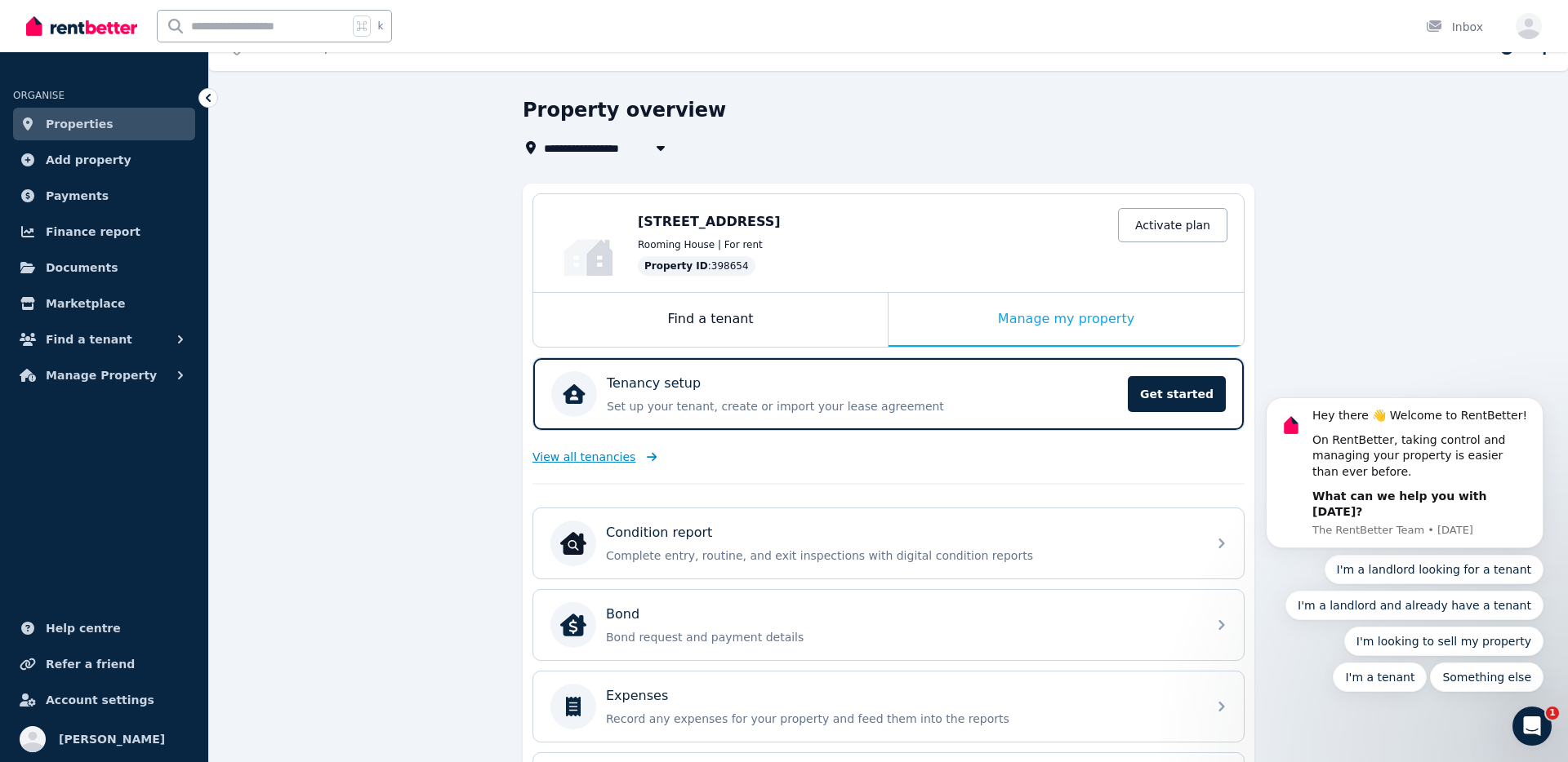
click at [576, 465] on span "View all tenancies" at bounding box center [584, 457] width 103 height 16
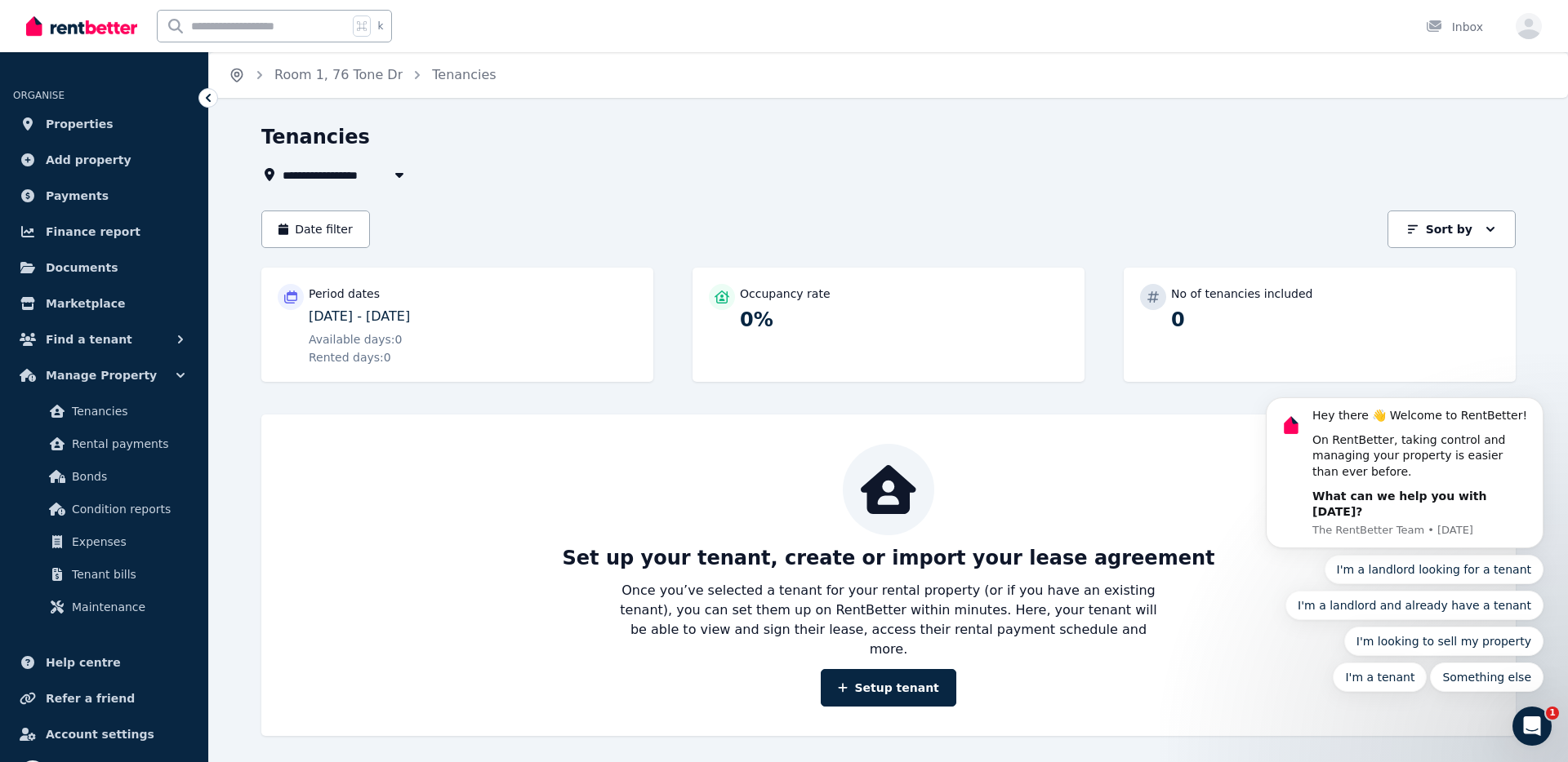
click at [229, 75] on icon "Breadcrumb" at bounding box center [236, 75] width 16 height 16
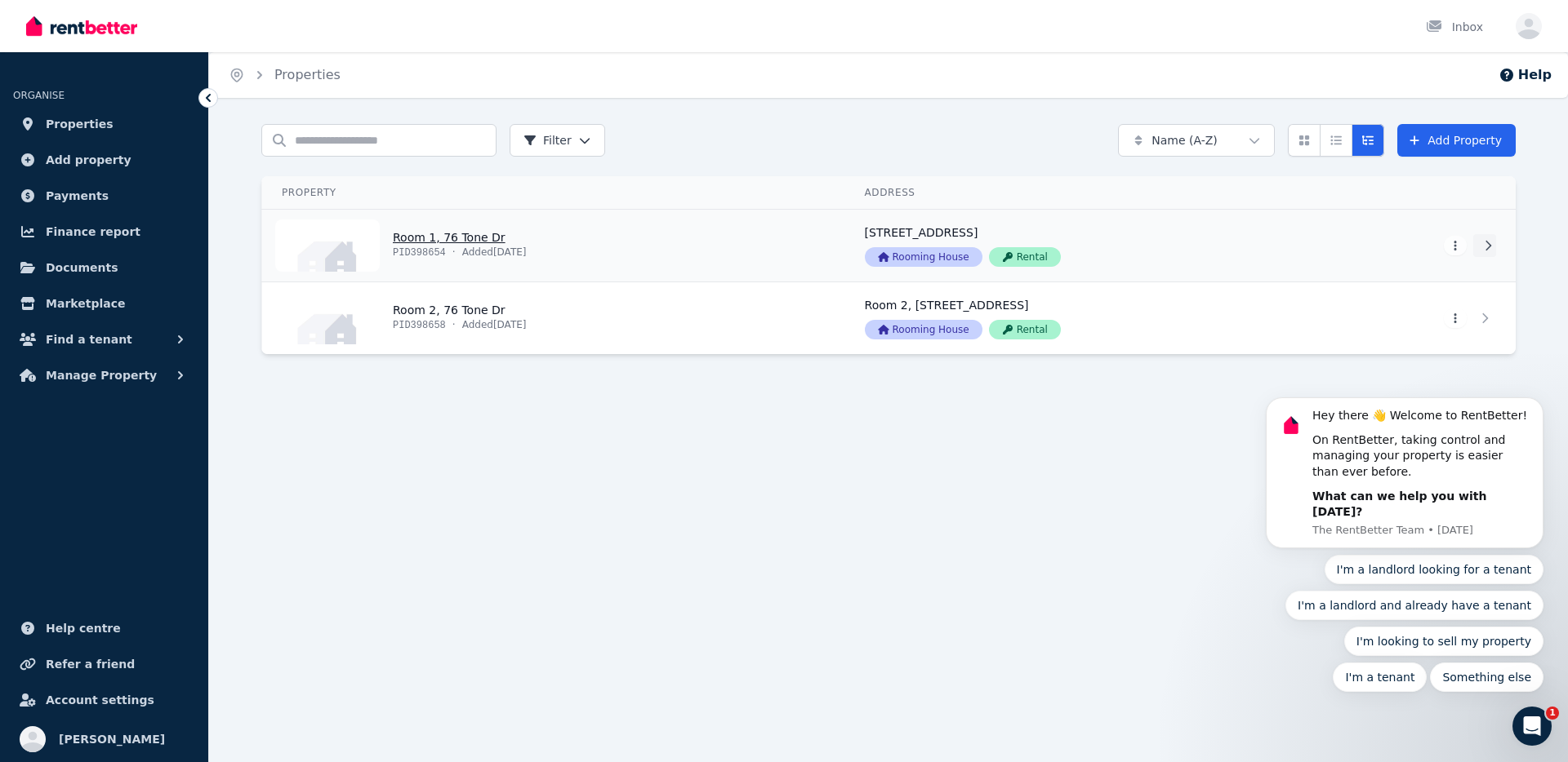
click at [1490, 245] on icon at bounding box center [1489, 245] width 6 height 10
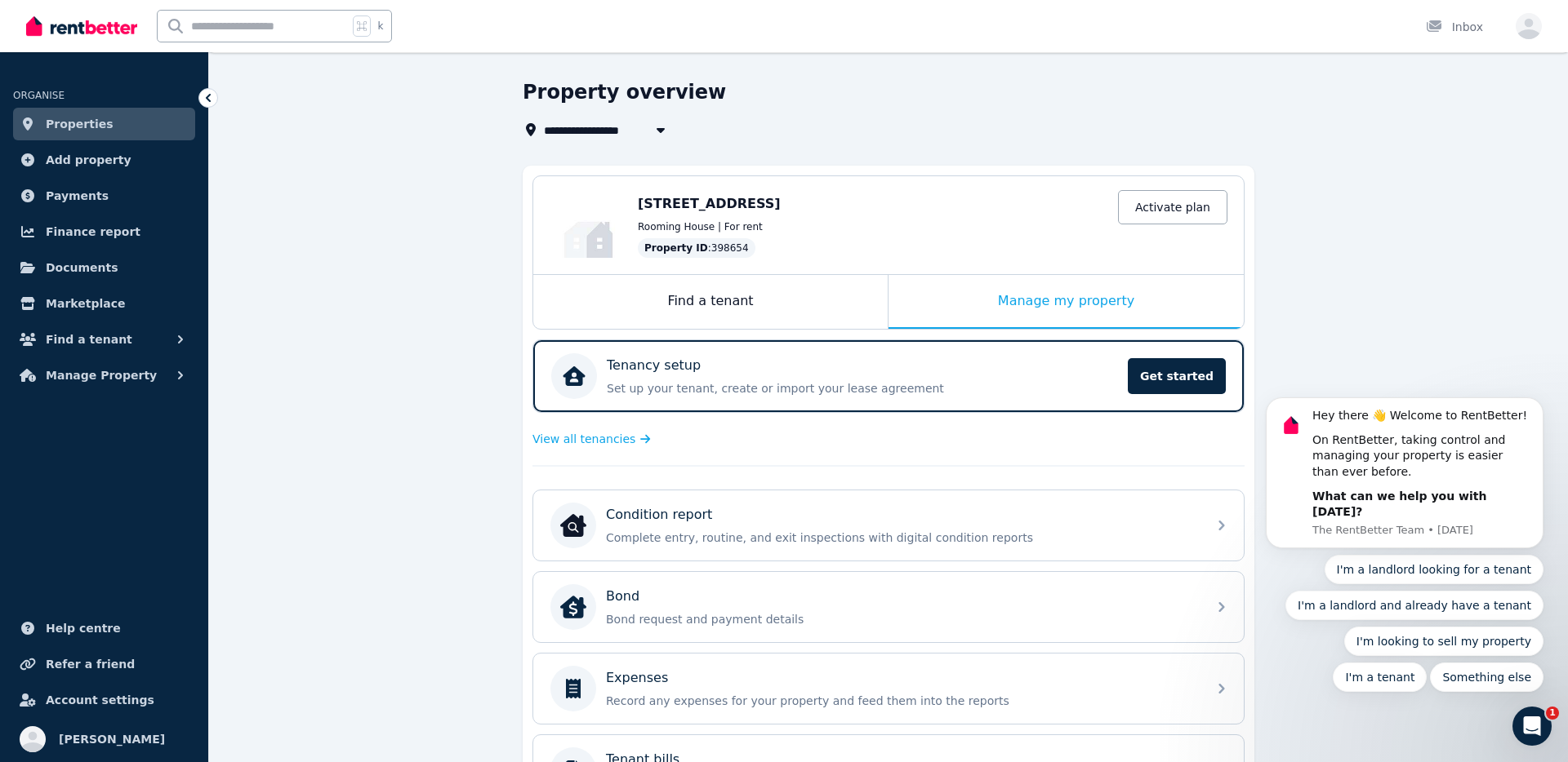
scroll to position [44, 0]
click at [590, 446] on span "View all tenancies" at bounding box center [584, 440] width 103 height 16
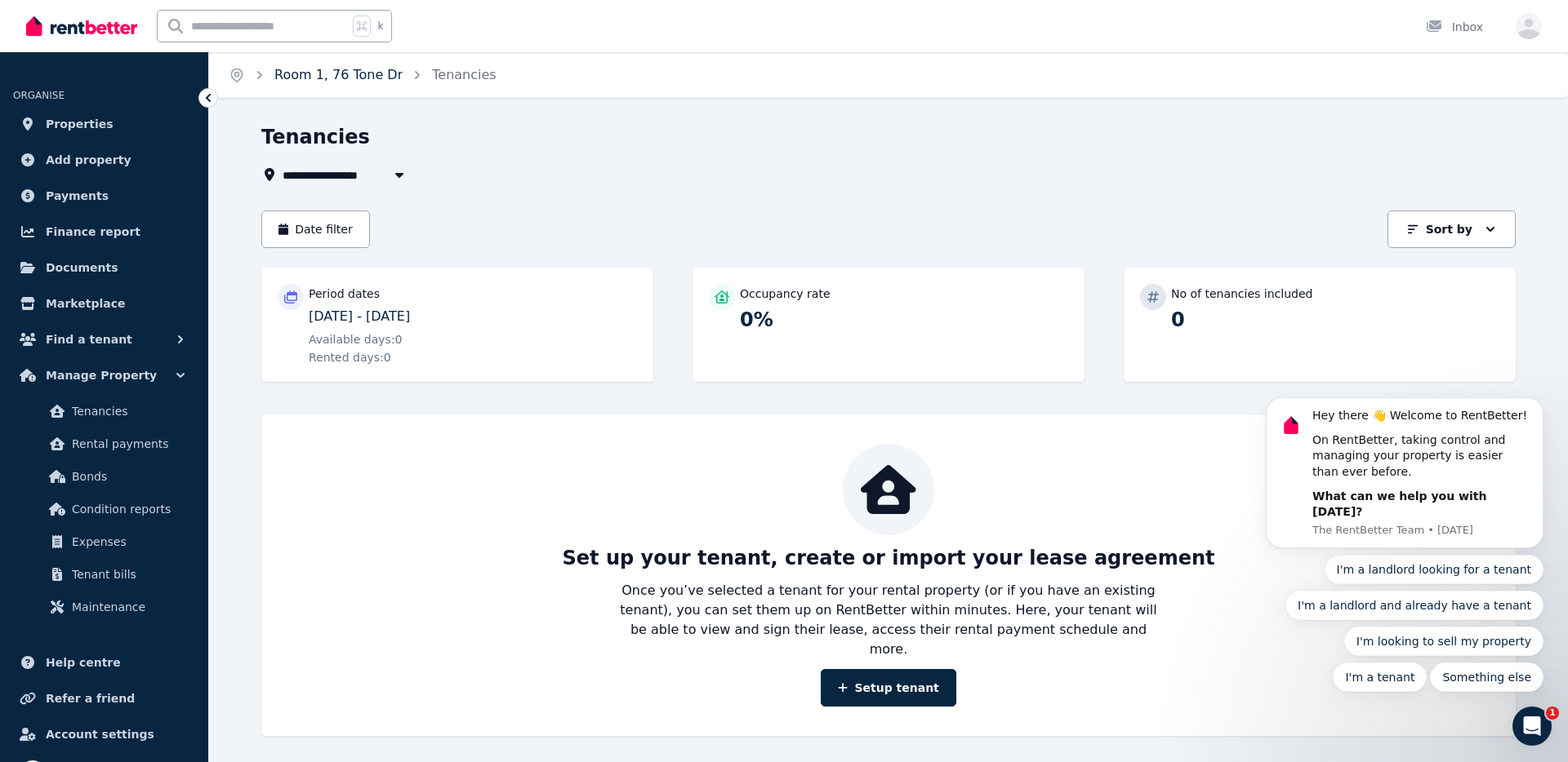
click at [345, 76] on link "Room 1, 76 Tone Dr" at bounding box center [338, 75] width 128 height 16
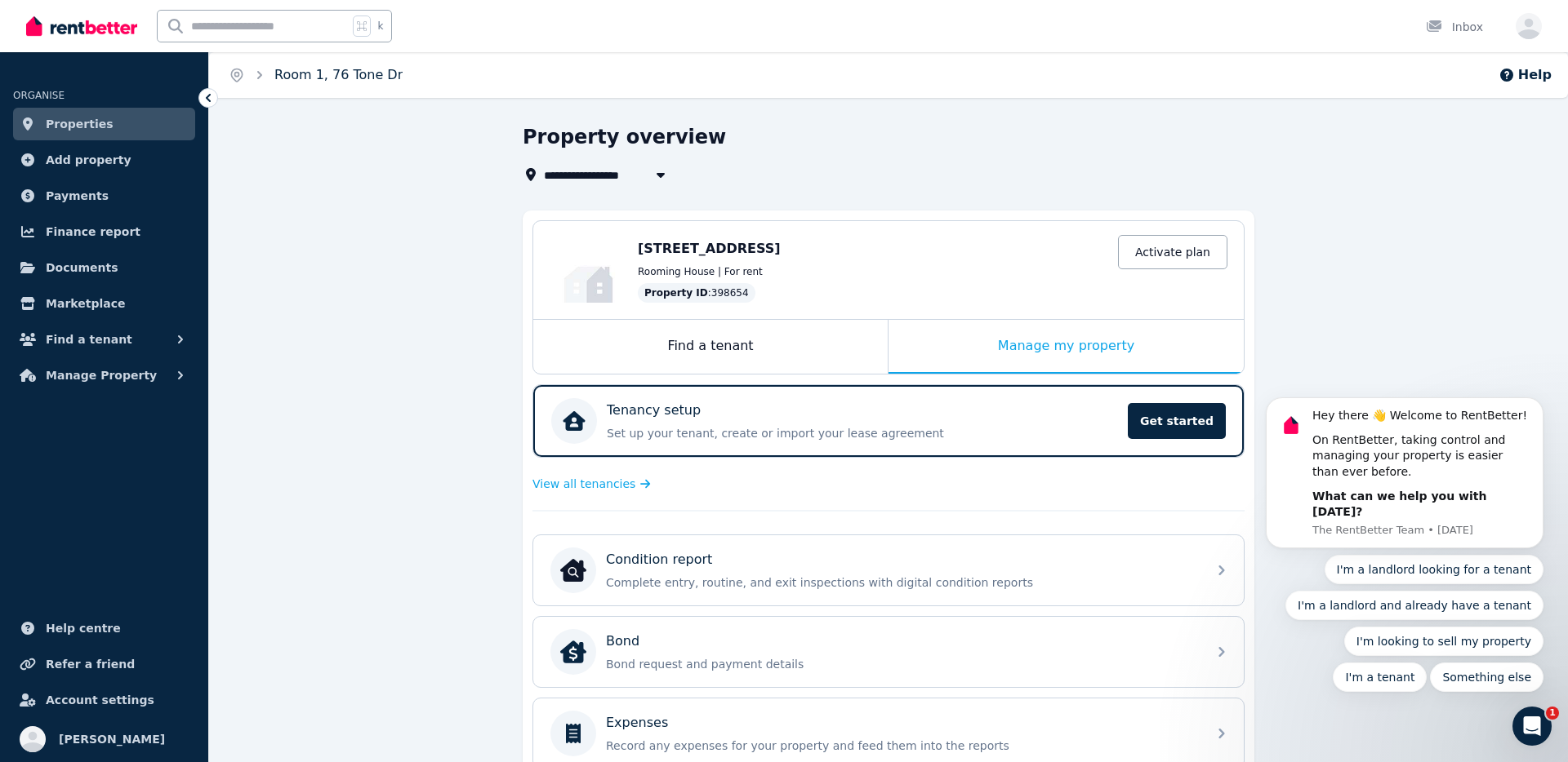
click at [294, 76] on link "Room 1, 76 Tone Dr" at bounding box center [338, 75] width 128 height 16
click at [240, 75] on icon "Breadcrumb" at bounding box center [236, 75] width 16 height 16
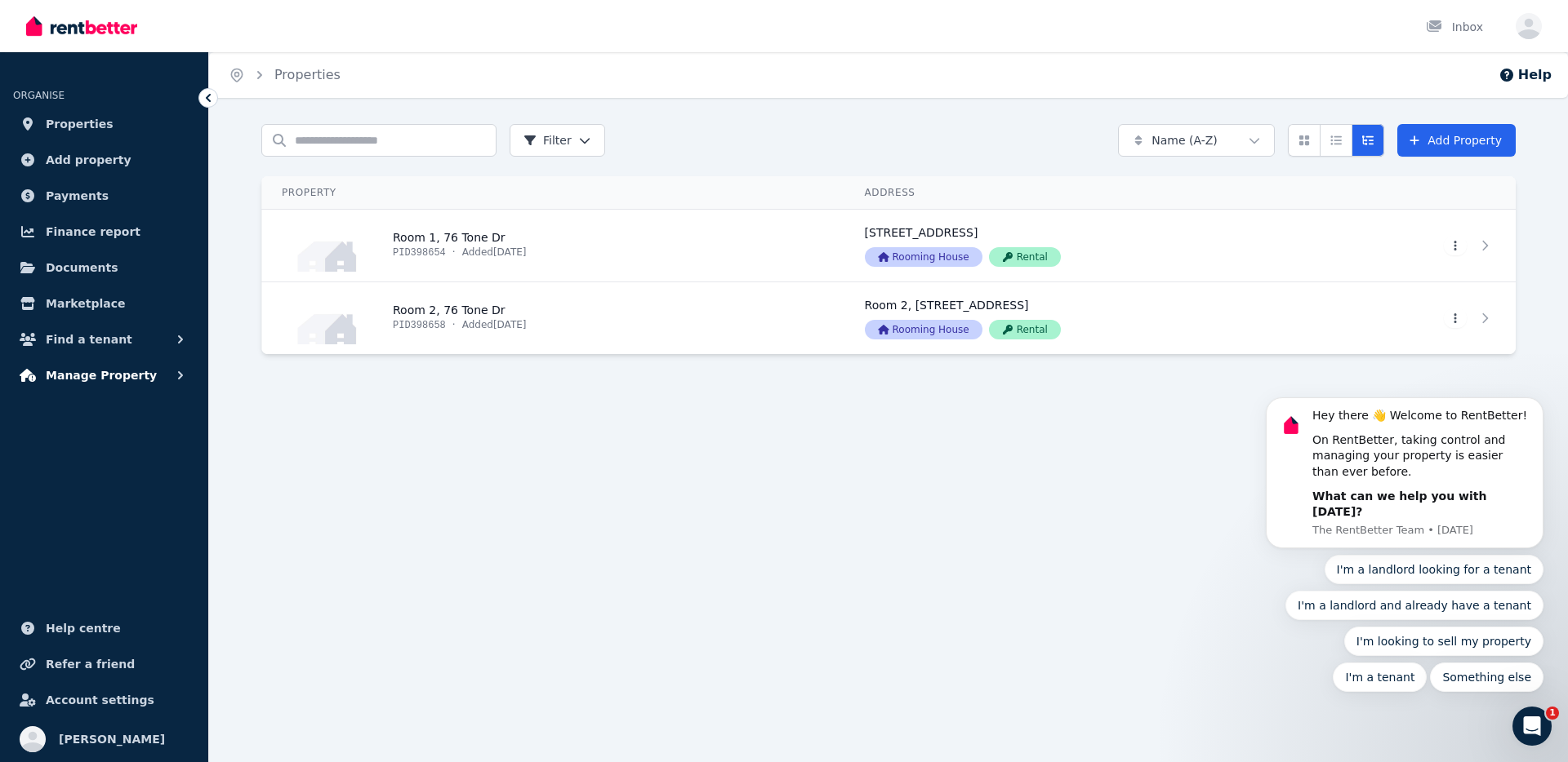
click at [155, 384] on button "Manage Property" at bounding box center [103, 376] width 182 height 33
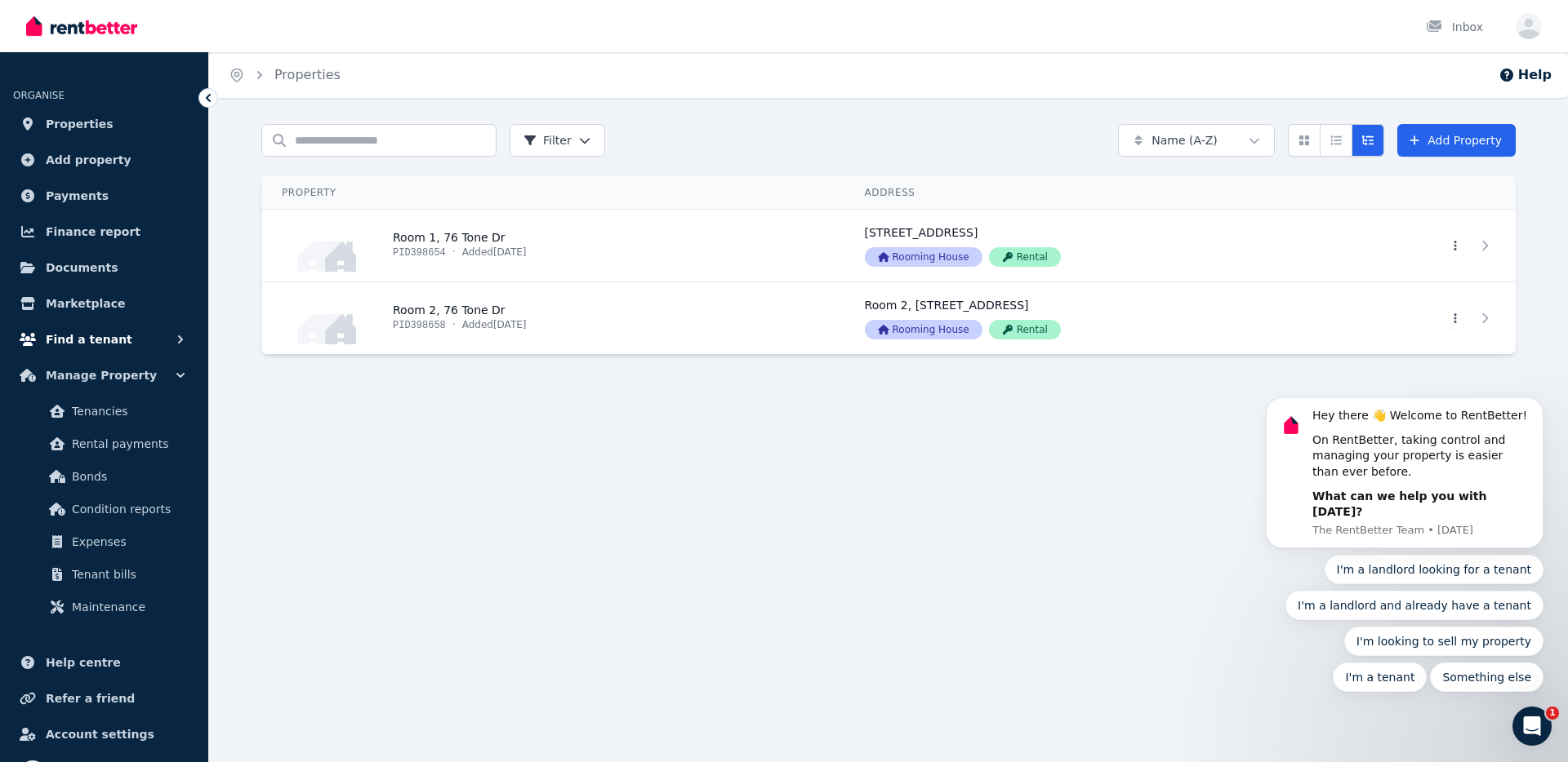
click at [172, 340] on button "Find a tenant" at bounding box center [103, 339] width 182 height 33
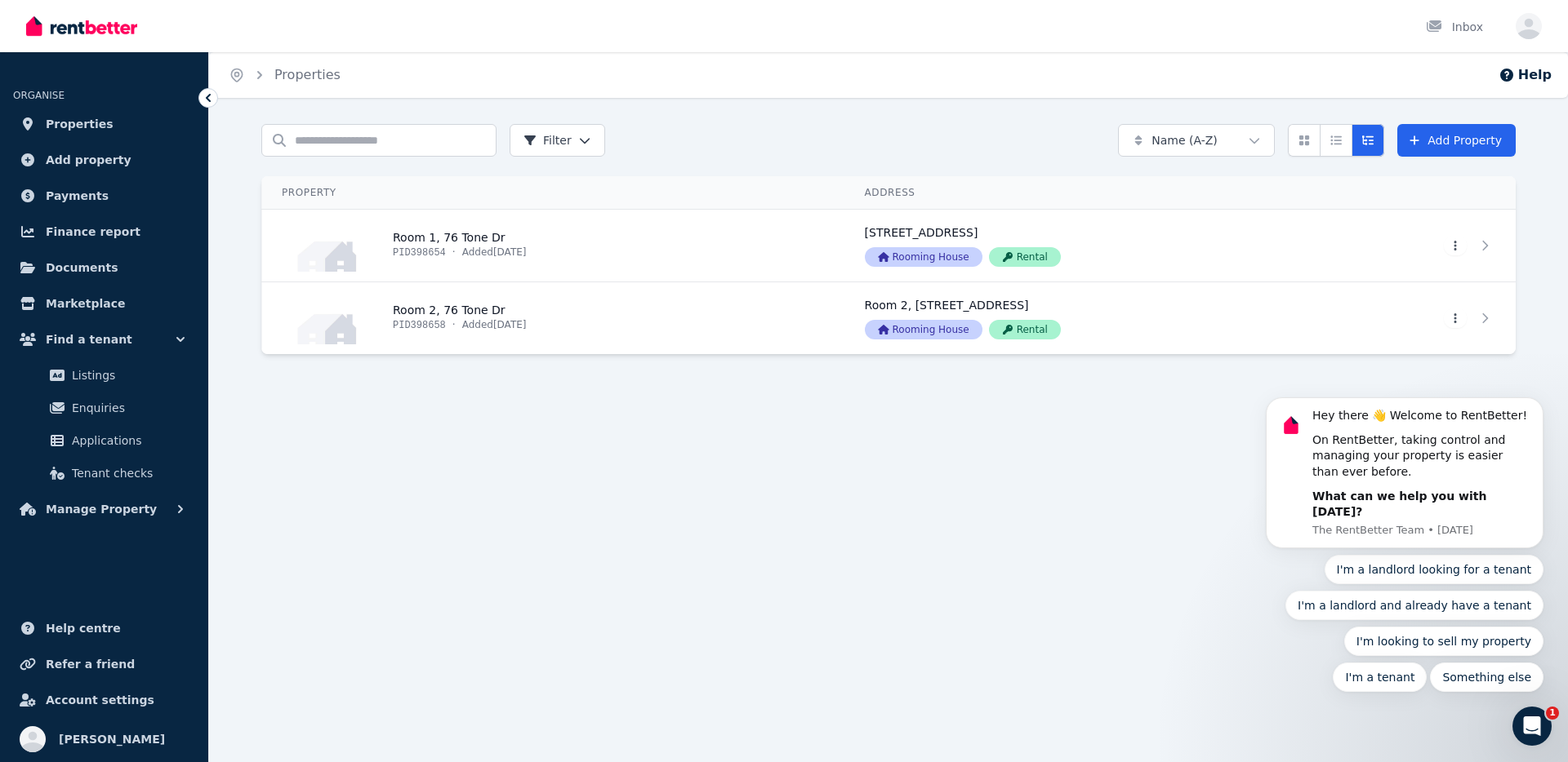
click at [311, 427] on div "Search properties Filter Name (A-Z) Add Property Property Address Actions Room …" at bounding box center [887, 276] width 1358 height 305
click at [808, 262] on link "View property details" at bounding box center [553, 245] width 583 height 72
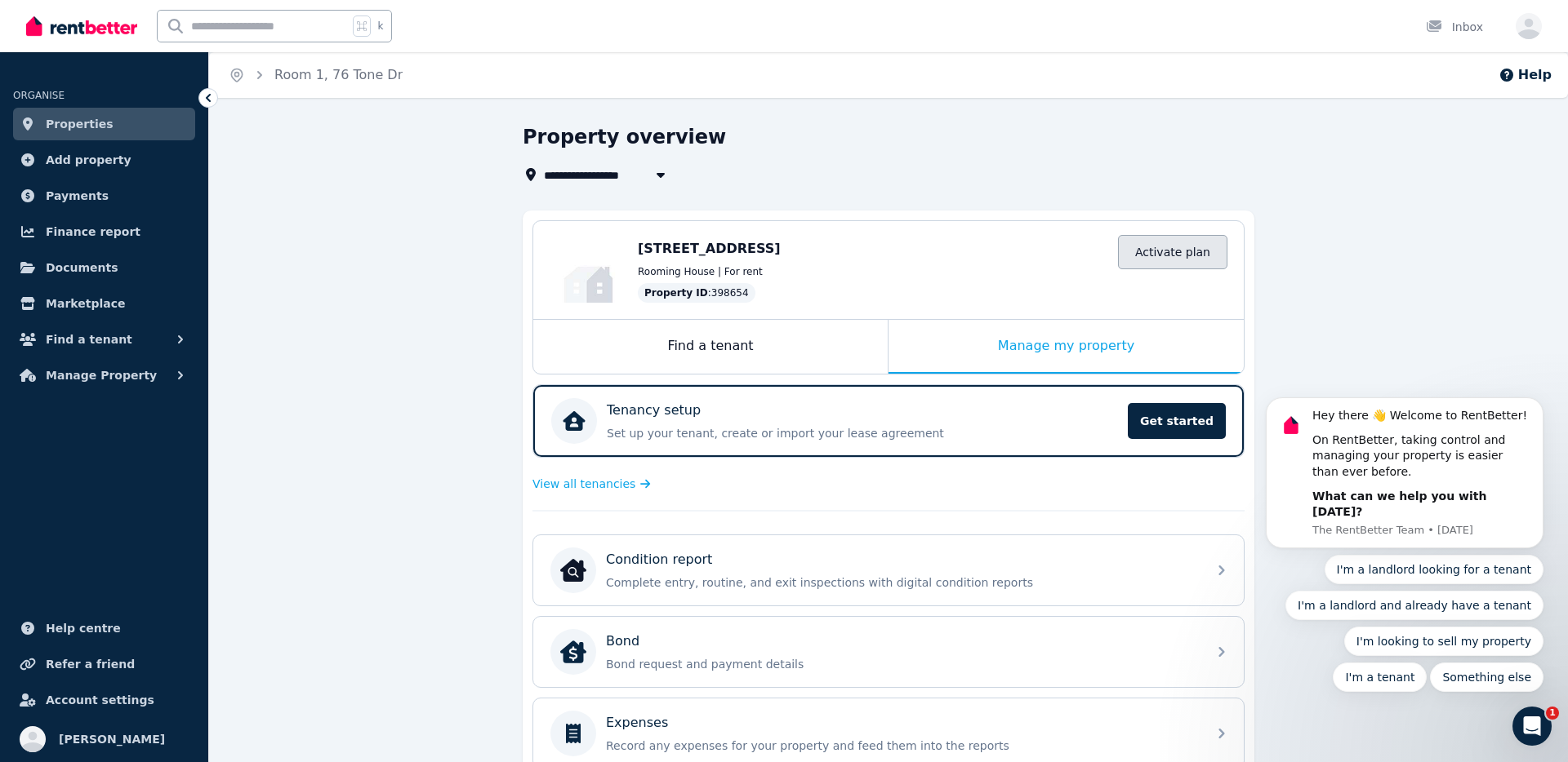
click at [1140, 254] on link "Activate plan" at bounding box center [1173, 252] width 109 height 35
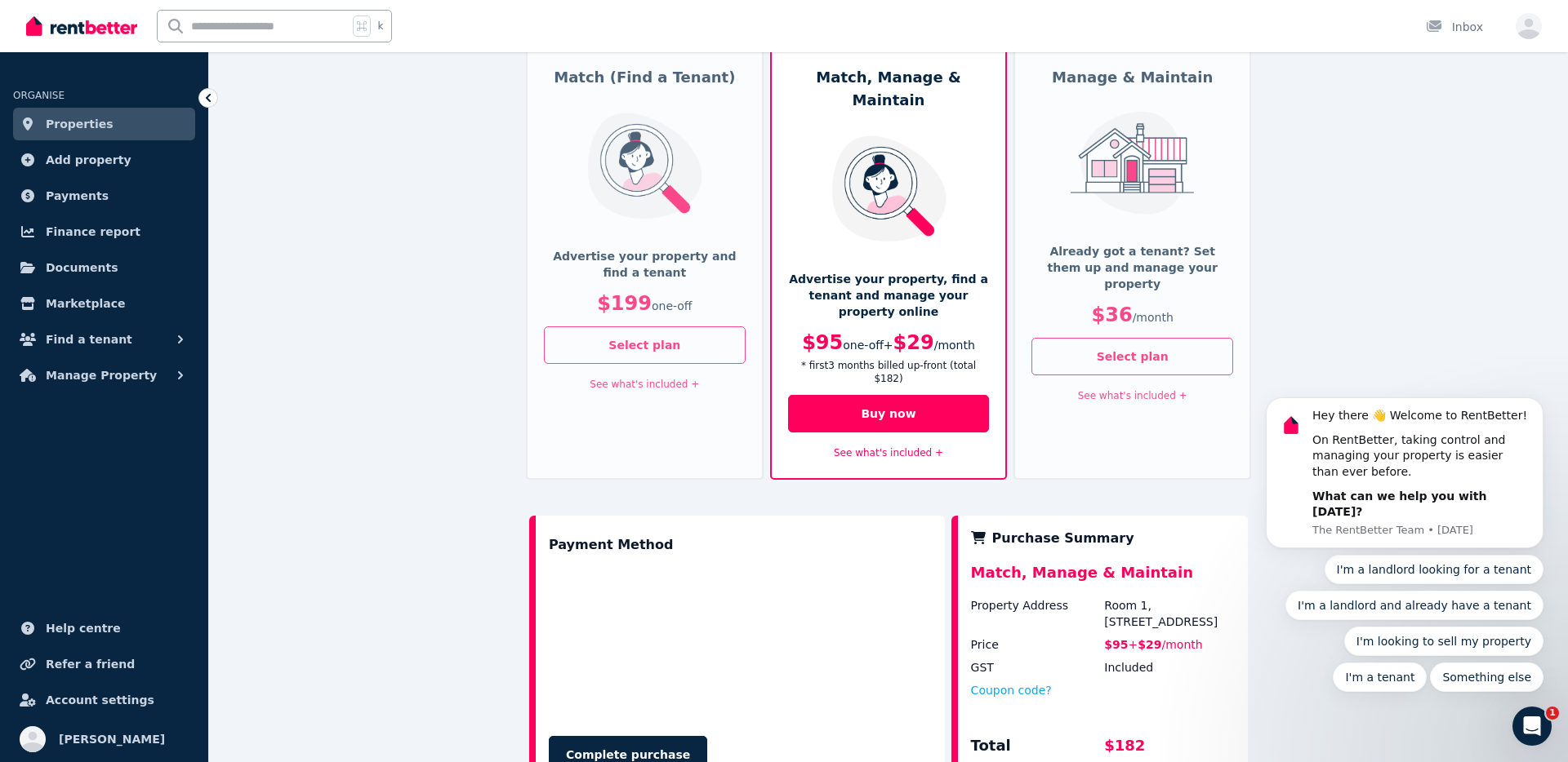
scroll to position [138, 0]
click at [1156, 238] on div "Manage & Maintain Already got a tenant? Set them up and manage your property $3…" at bounding box center [1132, 262] width 237 height 432
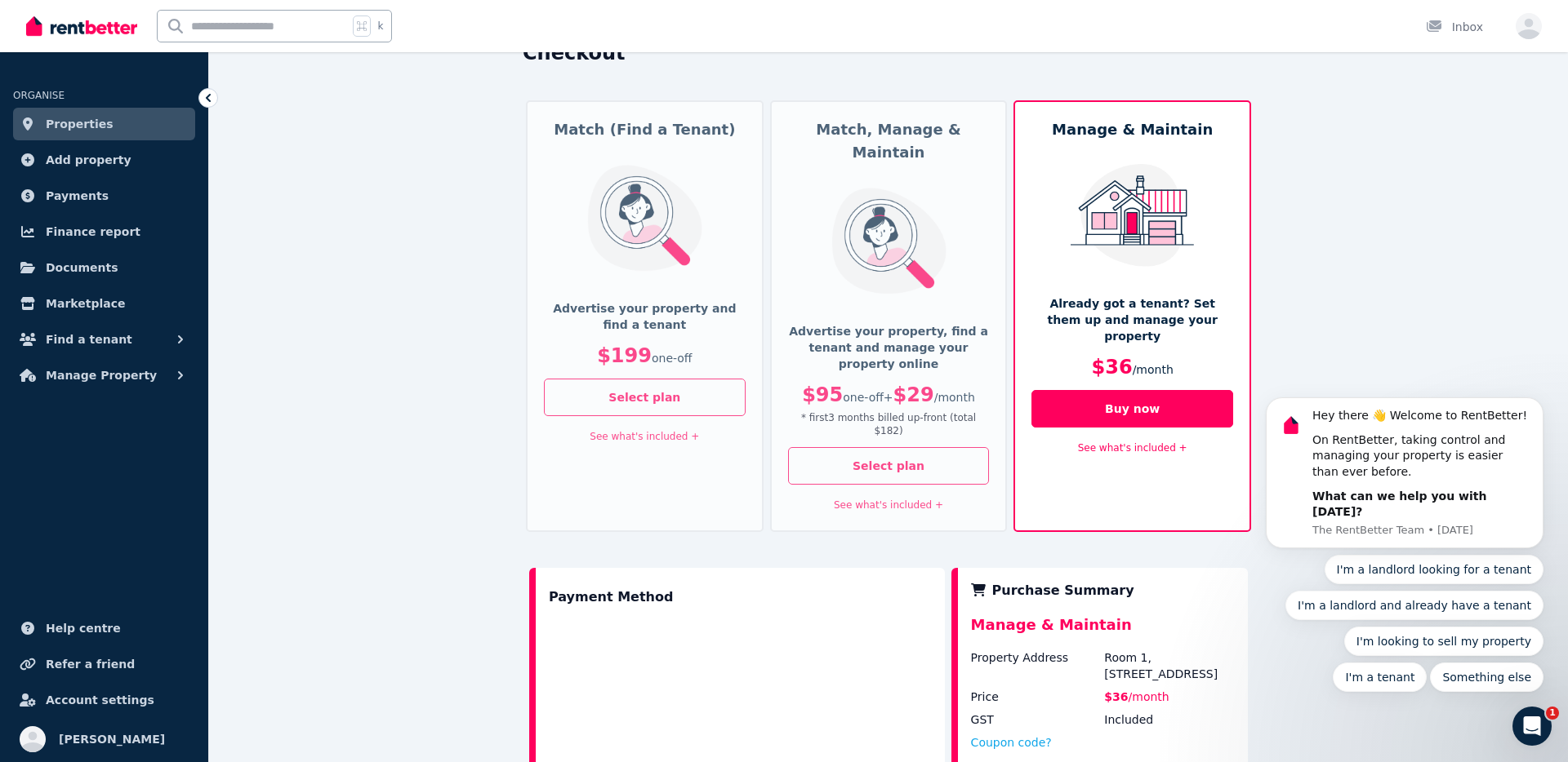
scroll to position [0, 0]
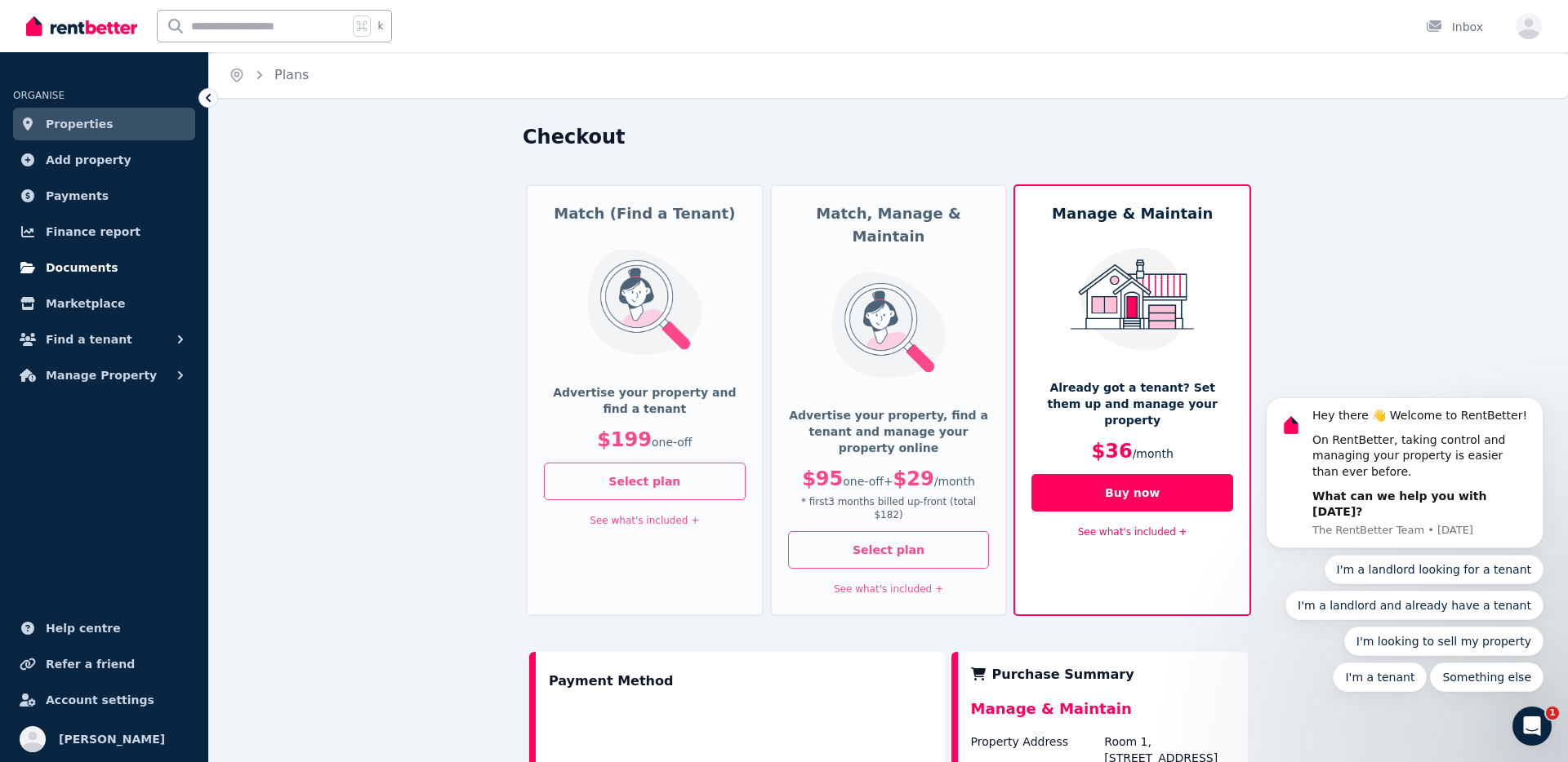
click at [101, 271] on span "Documents" at bounding box center [81, 268] width 73 height 20
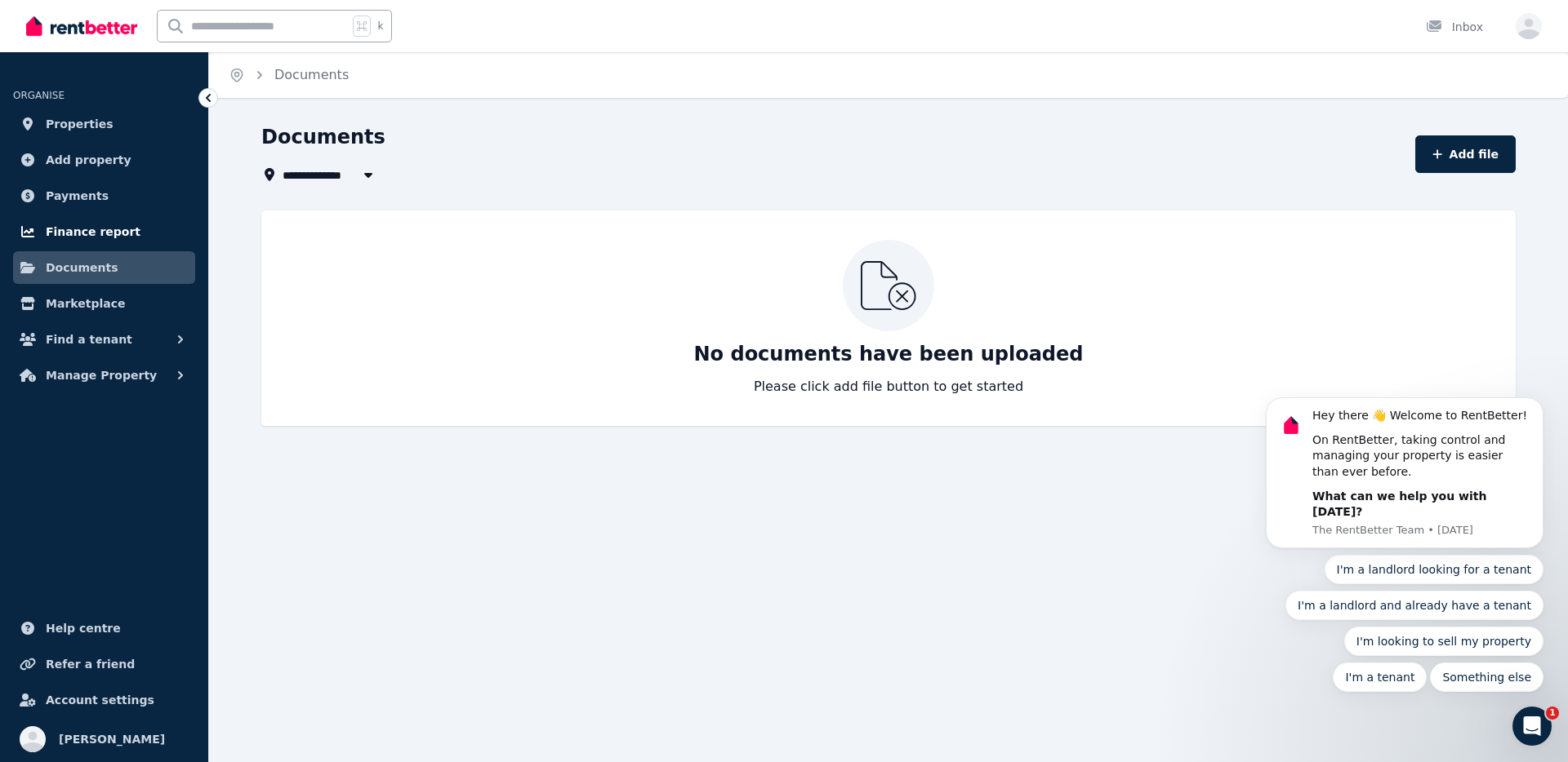
click at [105, 235] on span "Finance report" at bounding box center [92, 231] width 94 height 20
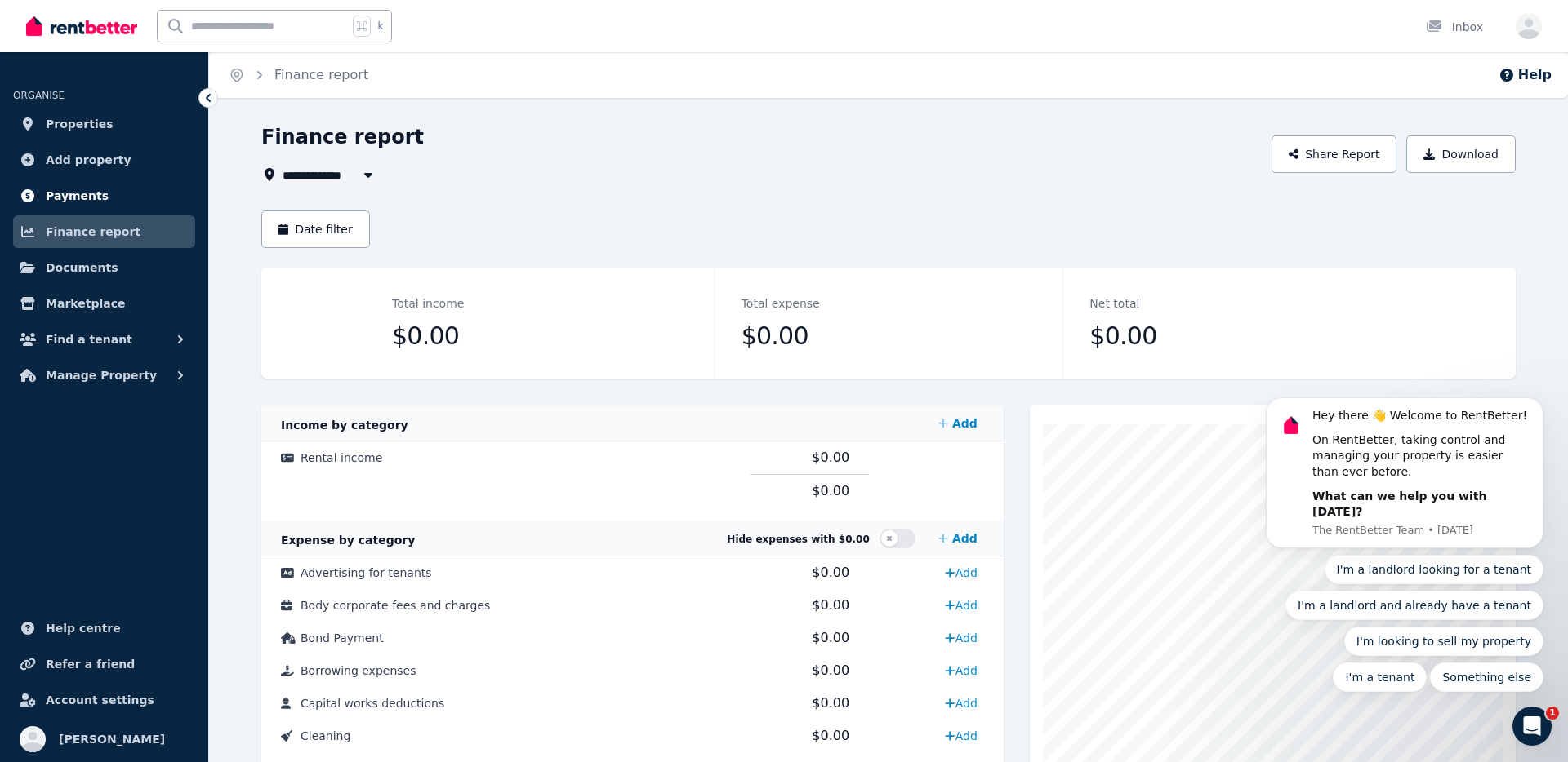
click at [121, 184] on link "Payments" at bounding box center [103, 196] width 182 height 33
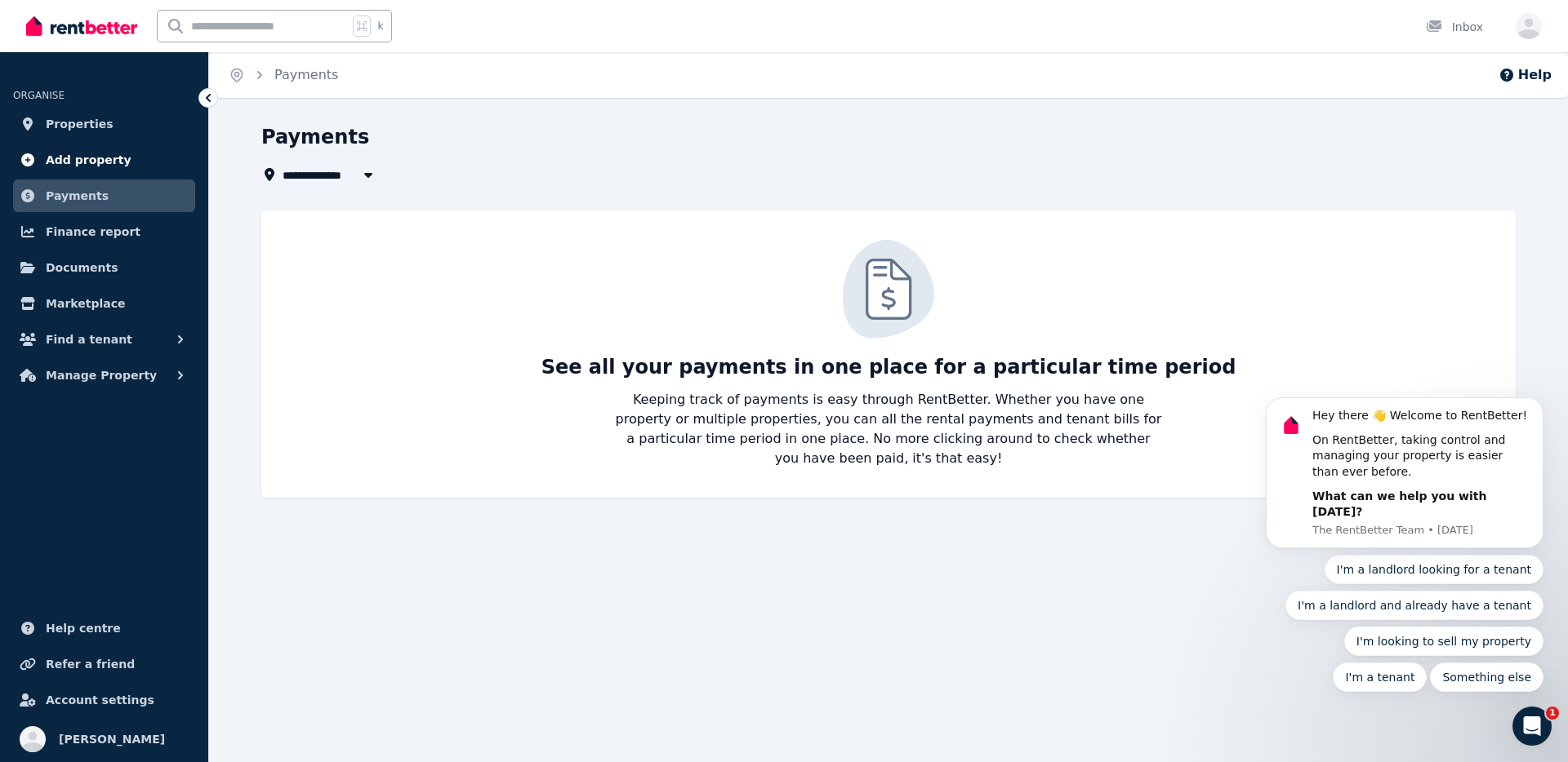
click at [123, 170] on link "Add property" at bounding box center [103, 160] width 182 height 33
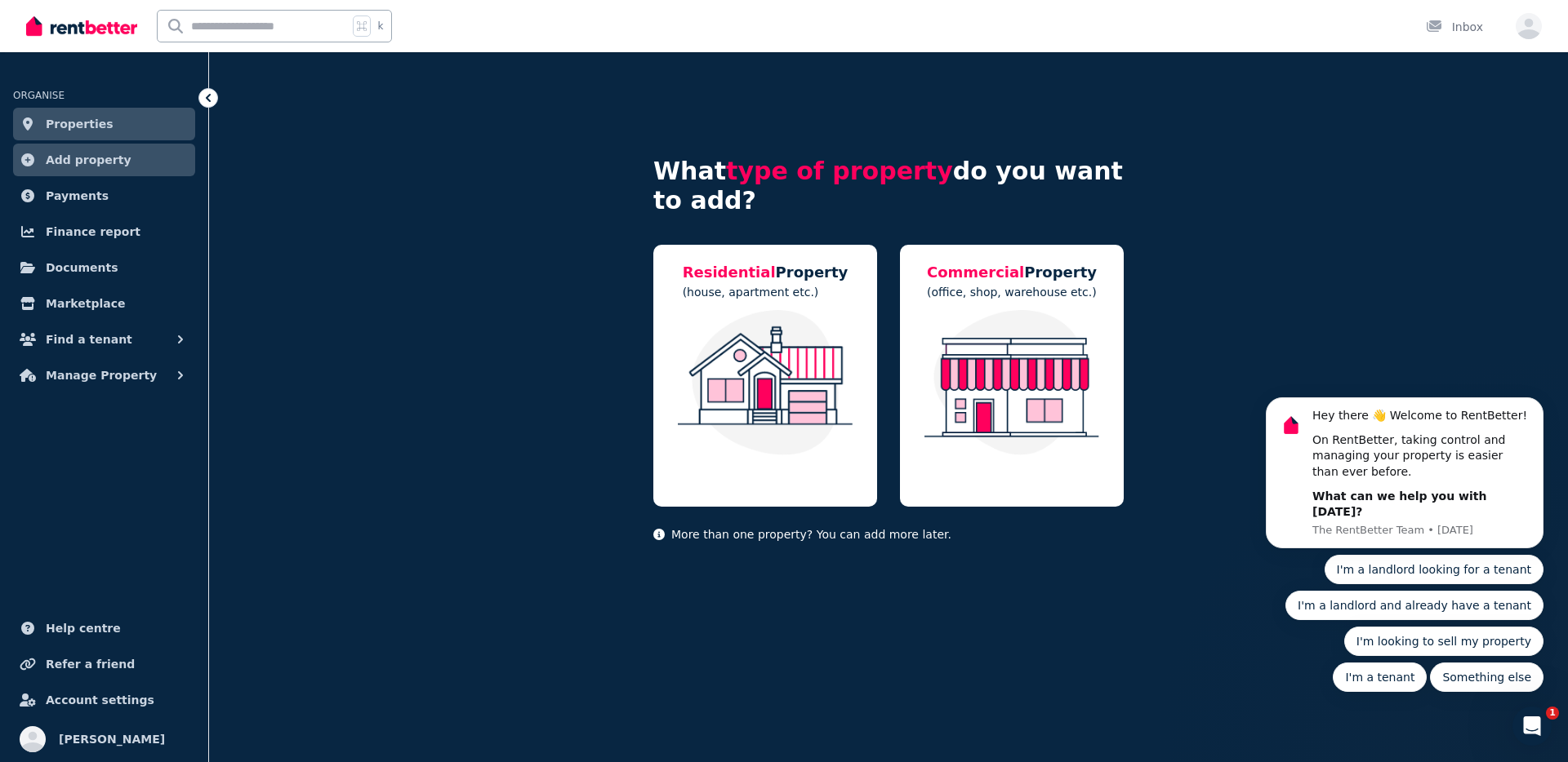
click at [121, 123] on link "Properties" at bounding box center [103, 123] width 182 height 33
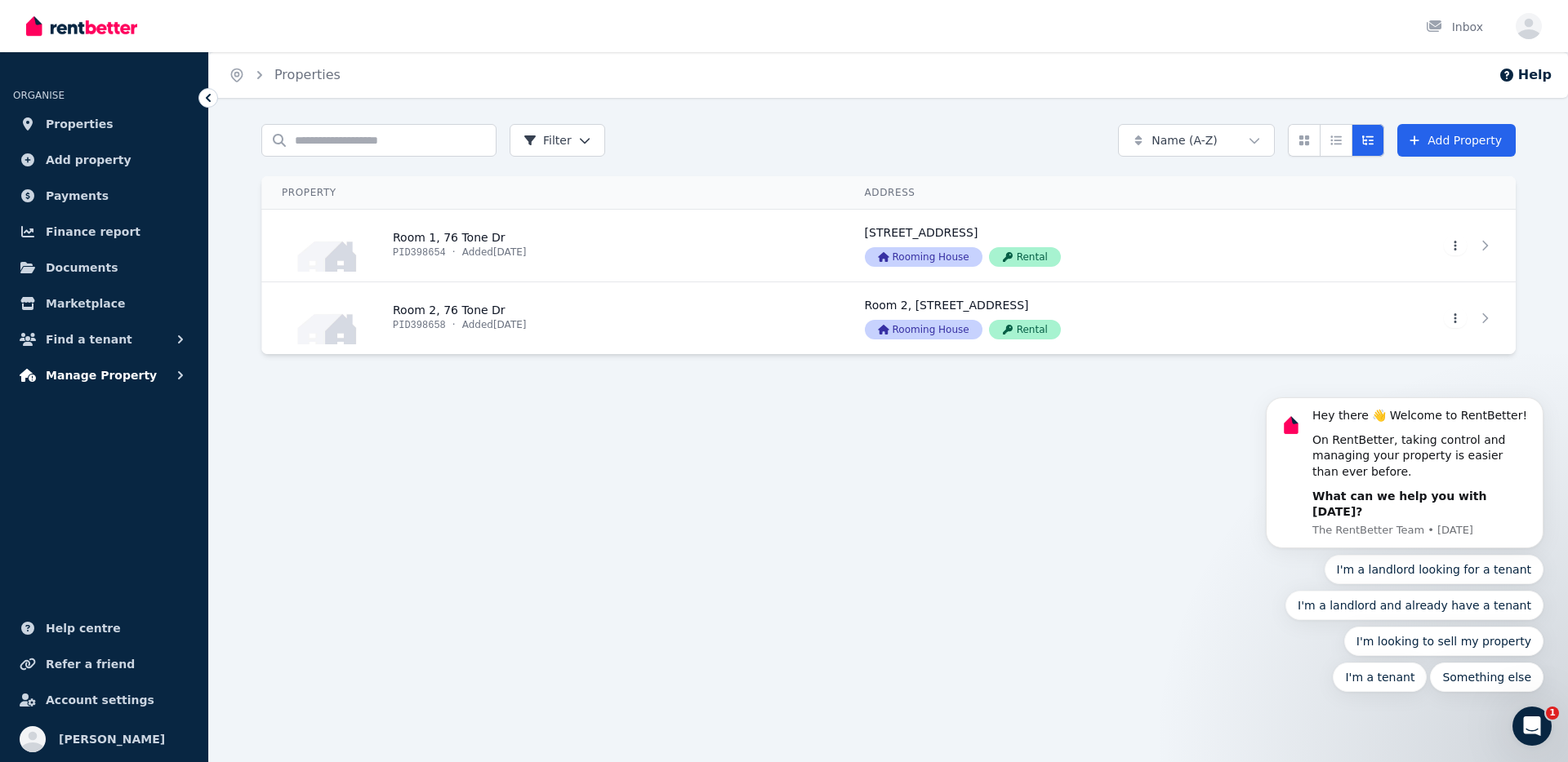
click at [130, 378] on span "Manage Property" at bounding box center [101, 376] width 111 height 20
